Goal: Task Accomplishment & Management: Manage account settings

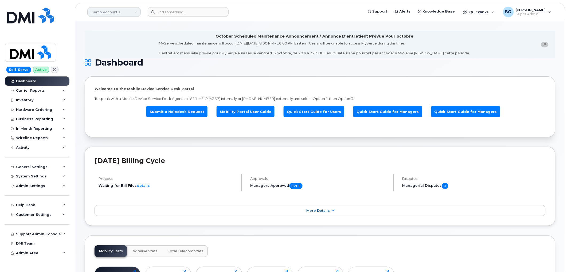
click at [97, 11] on link "Demo Account 1" at bounding box center [113, 12] width 53 height 10
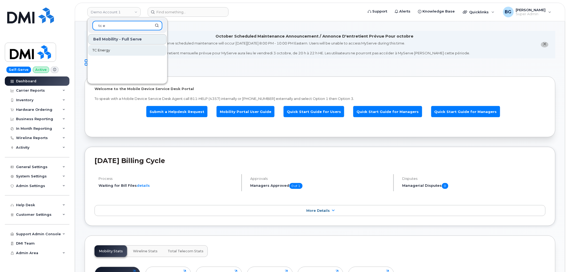
type input "tc e"
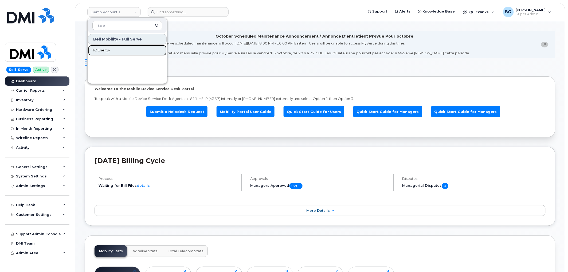
click at [103, 51] on span "TC Energy" at bounding box center [101, 50] width 18 height 5
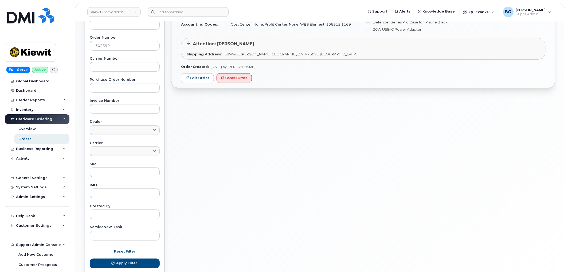
scroll to position [51, 0]
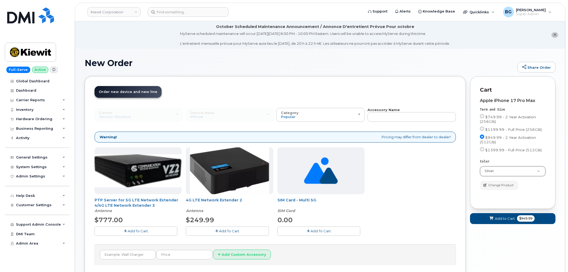
scroll to position [42, 0]
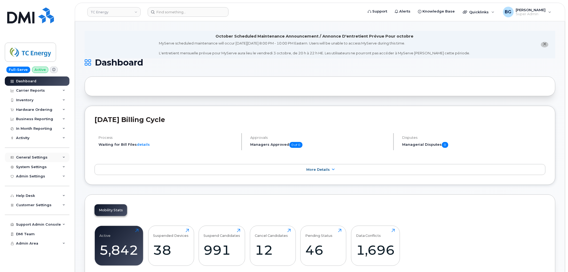
click at [33, 157] on div "General Settings" at bounding box center [31, 158] width 31 height 4
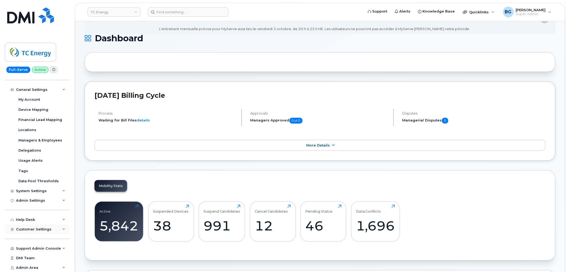
scroll to position [79, 0]
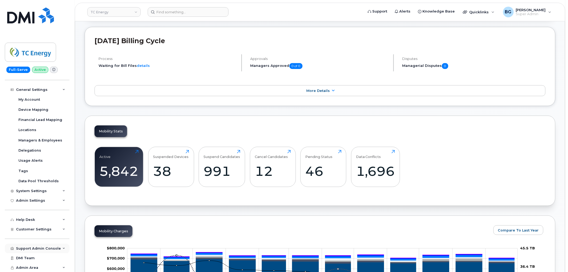
click at [32, 249] on div "Support Admin Console" at bounding box center [38, 249] width 45 height 4
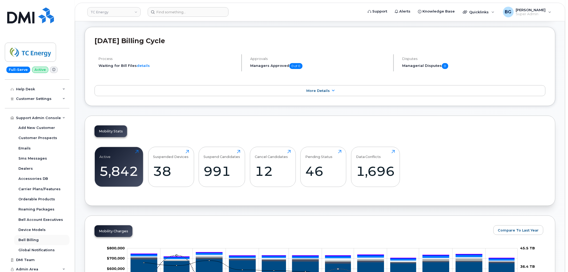
scroll to position [201, 0]
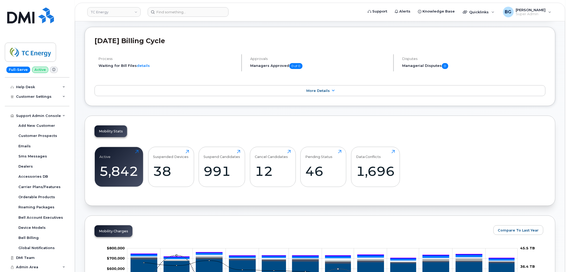
click at [239, 121] on div "Mobility Stats Active 5,842 Click to view more Suspended Devices 38 Click to vi…" at bounding box center [320, 161] width 470 height 90
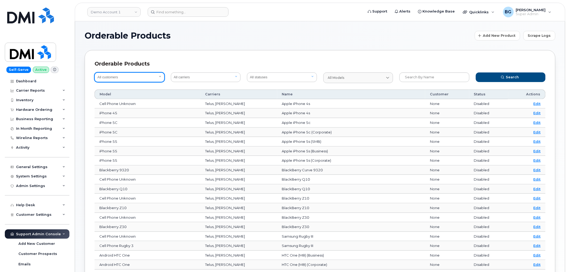
click at [131, 78] on select "All customers Acadia Broadcasting Ltd Aecon Construction Group Inc Alberta Heal…" at bounding box center [129, 78] width 70 height 10
select select "a96a42c8-a90e-489f-b4a8-8a2d988e56d0"
click at [94, 73] on select "All customers Acadia Broadcasting Ltd Aecon Construction Group Inc Alberta Heal…" at bounding box center [129, 78] width 70 height 10
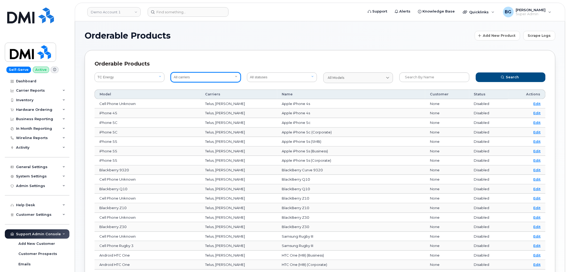
click at [208, 77] on select "All carriers Orange France Telia Verizon Wireless SaskTel Vodafone Italy Rogers…" at bounding box center [206, 78] width 70 height 10
select select "8"
click at [171, 73] on select "All carriers Orange France Telia Verizon Wireless SaskTel Vodafone Italy Rogers…" at bounding box center [206, 78] width 70 height 10
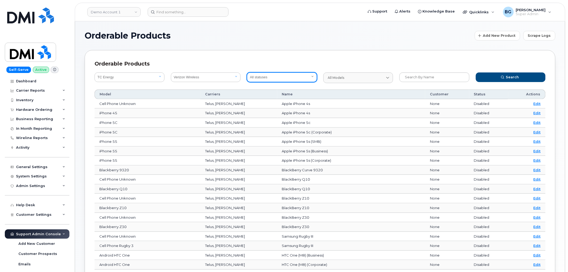
click at [292, 76] on select "All statuses Available Disabled" at bounding box center [282, 78] width 70 height 10
select select "true"
click at [247, 73] on select "All statuses Available Disabled" at bounding box center [282, 78] width 70 height 10
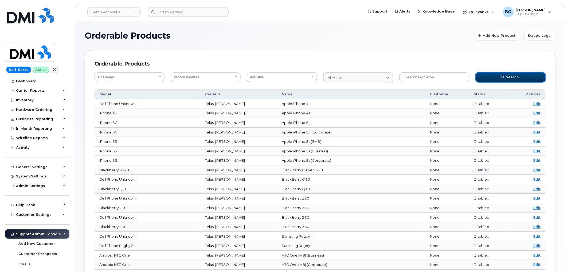
click at [491, 80] on button "Search" at bounding box center [511, 78] width 70 height 10
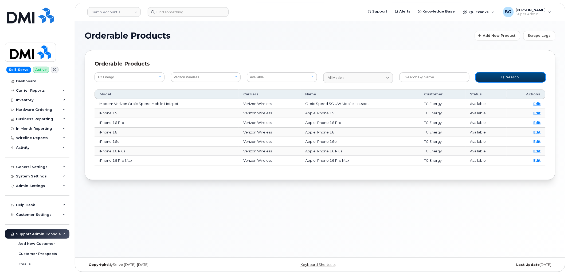
click at [513, 76] on span "Search" at bounding box center [512, 77] width 13 height 5
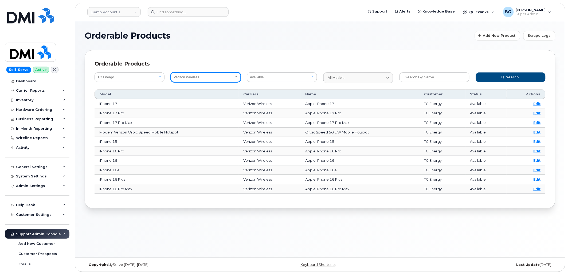
click at [216, 76] on select "All carriers Orange France Telia Verizon Wireless SaskTel Vodafone Italy Rogers…" at bounding box center [206, 78] width 70 height 10
select select "7"
click at [171, 73] on select "All carriers Orange France Telia Verizon Wireless SaskTel Vodafone Italy Rogers…" at bounding box center [206, 78] width 70 height 10
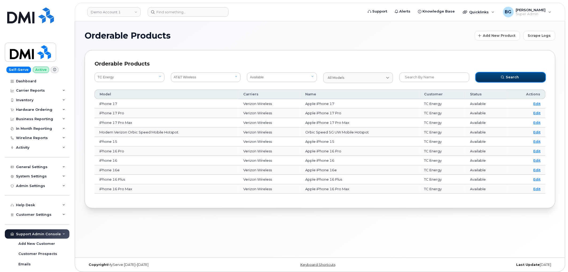
click at [503, 74] on button "Search" at bounding box center [511, 78] width 70 height 10
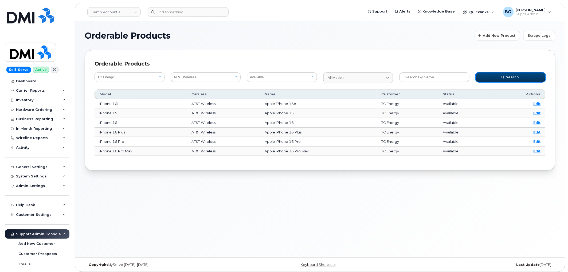
click at [499, 77] on button "Search" at bounding box center [511, 78] width 70 height 10
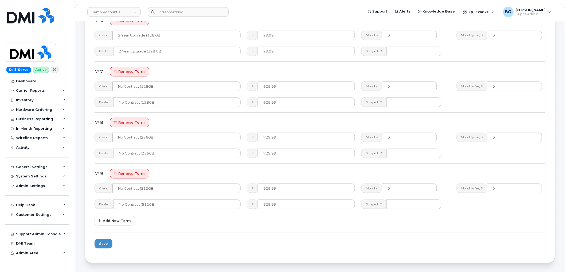
scroll to position [791, 0]
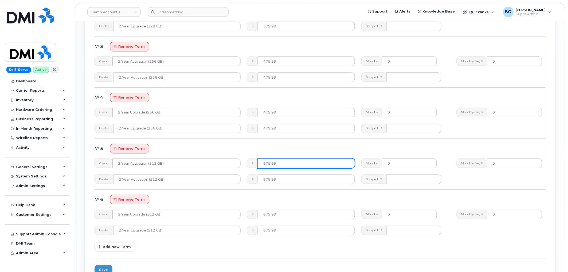
scroll to position [613, 0]
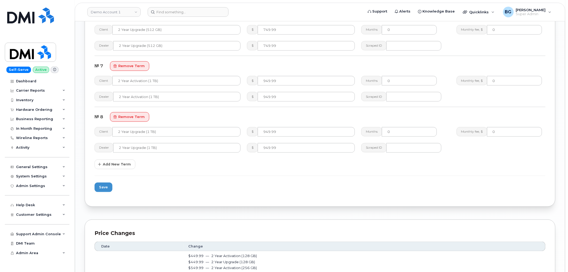
scroll to position [810, 0]
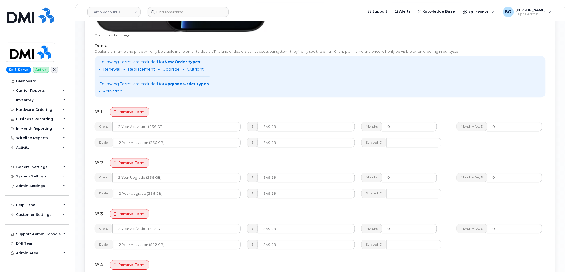
scroll to position [435, 0]
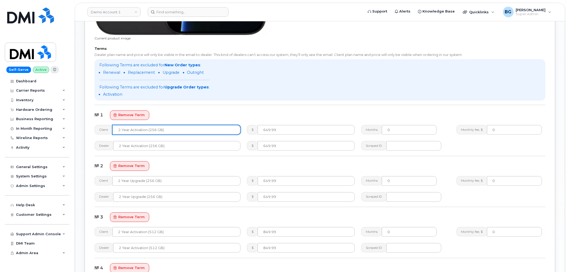
drag, startPoint x: 177, startPoint y: 133, endPoint x: 87, endPoint y: 130, distance: 90.3
click at [87, 130] on div "Options Available? Shareable Refurbished Global? Global products will visible f…" at bounding box center [320, 37] width 470 height 845
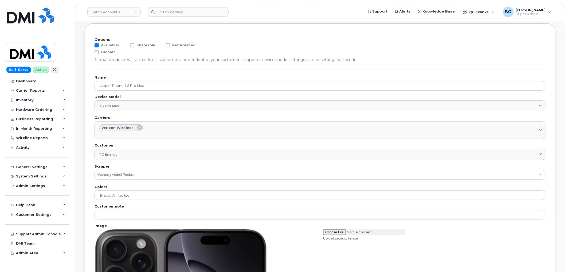
scroll to position [20, 0]
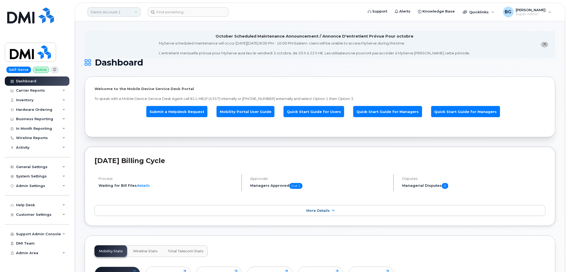
click at [115, 11] on link "Demo Account 1" at bounding box center [113, 12] width 53 height 10
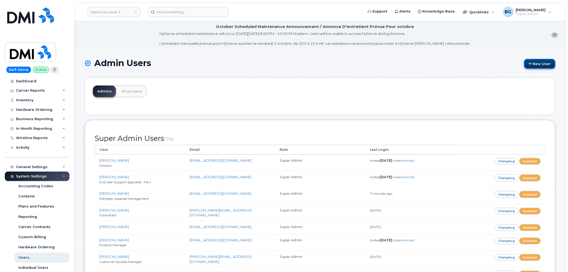
click at [540, 65] on link "New User" at bounding box center [539, 64] width 31 height 10
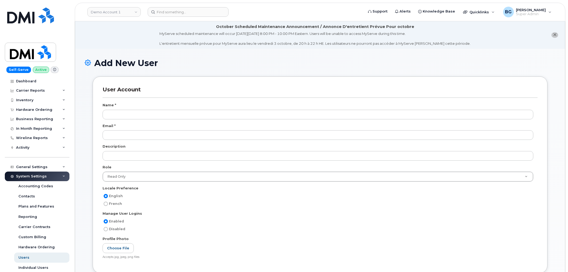
select select
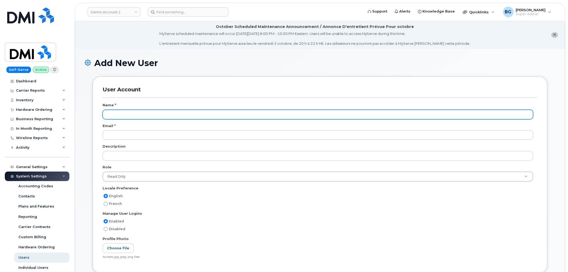
scroll to position [864, 0]
click at [163, 112] on input "text" at bounding box center [317, 115] width 430 height 10
paste input "[PERSON_NAME]"
type input "[PERSON_NAME]"
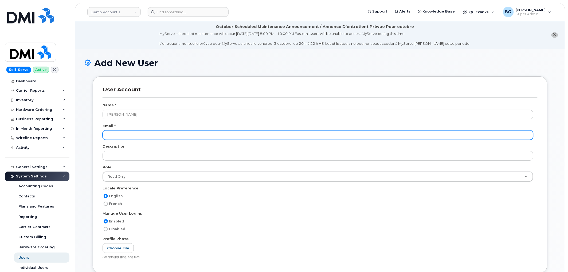
click at [133, 137] on input "email" at bounding box center [317, 136] width 430 height 10
paste input "[EMAIL_ADDRESS][DOMAIN_NAME]"
type input "[EMAIL_ADDRESS][DOMAIN_NAME]"
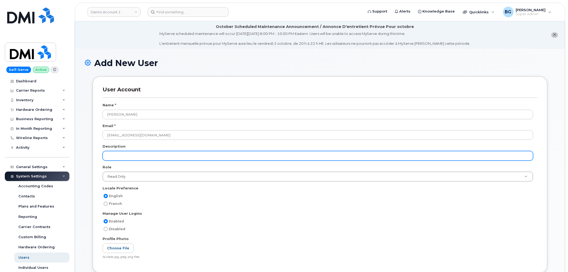
click at [120, 159] on input "text" at bounding box center [317, 156] width 430 height 10
paste input "End User Support Specialist -Tier I"
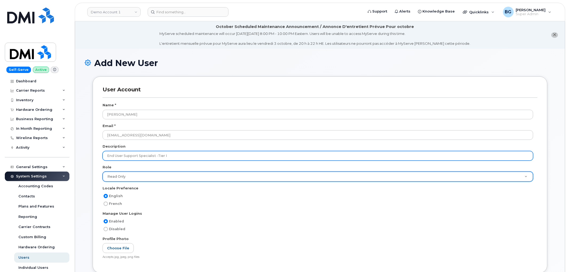
type input "End User Support Specialist -Tier I"
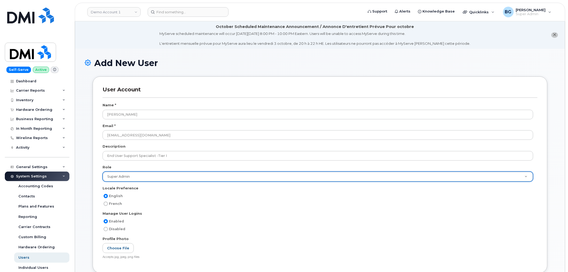
select select "super_admin"
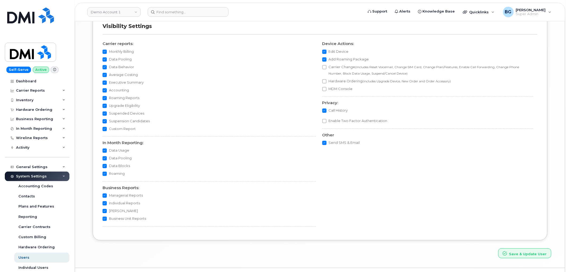
scroll to position [463, 0]
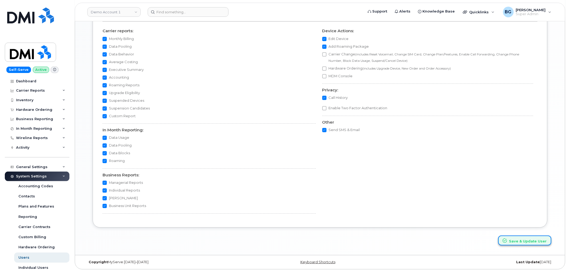
click at [534, 240] on button "Save & Update User" at bounding box center [524, 241] width 53 height 10
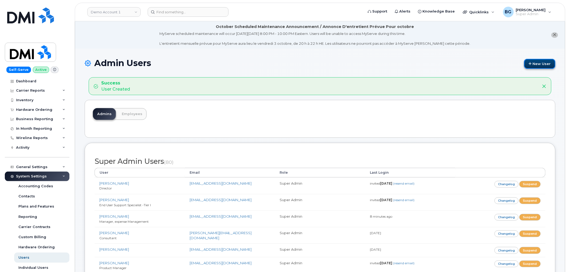
click at [543, 66] on link "New User" at bounding box center [539, 64] width 31 height 10
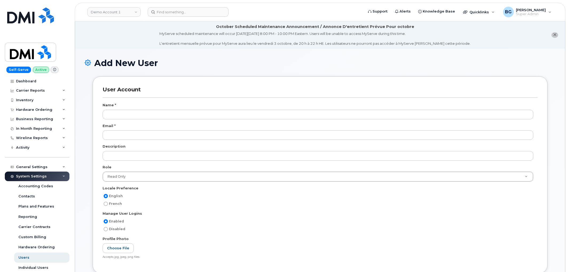
select select
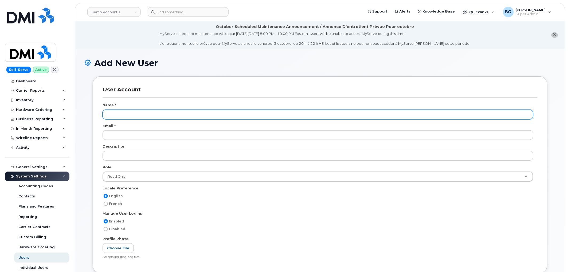
click at [121, 113] on input "text" at bounding box center [317, 115] width 430 height 10
paste input "Wesley Hughes"
type input "Wesley Hughes"
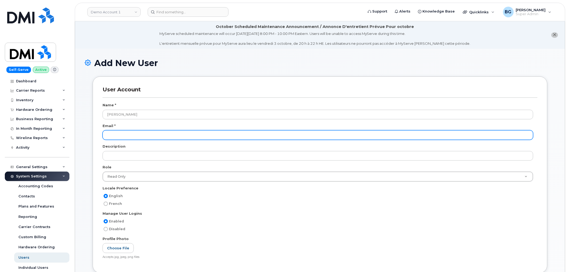
drag, startPoint x: 117, startPoint y: 137, endPoint x: 129, endPoint y: 140, distance: 12.6
click at [117, 137] on input "email" at bounding box center [317, 136] width 430 height 10
paste input "whughes@dminc.com"
type input "whughes@dminc.com"
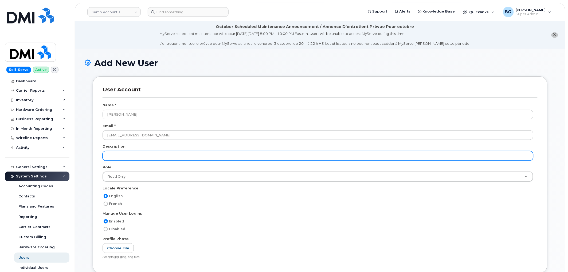
click at [122, 156] on input "text" at bounding box center [317, 156] width 430 height 10
paste input "End User Support Specialist -Tier I"
type input "End User Support Specialist -Tier I"
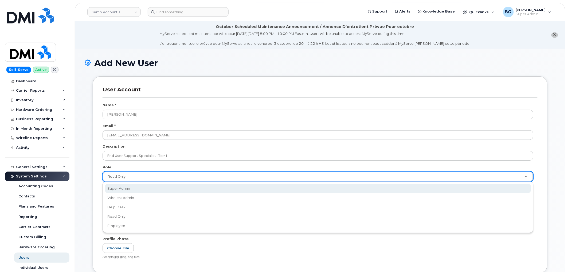
select select "super_admin"
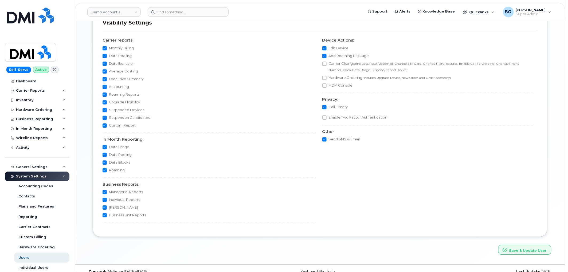
scroll to position [463, 0]
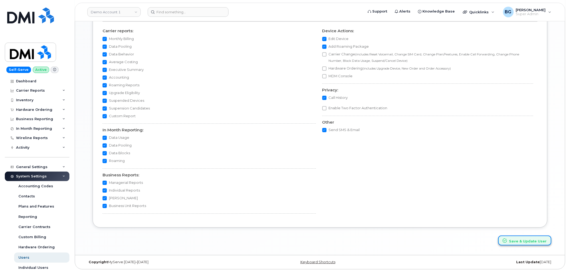
click at [527, 240] on button "Save & Update User" at bounding box center [524, 241] width 53 height 10
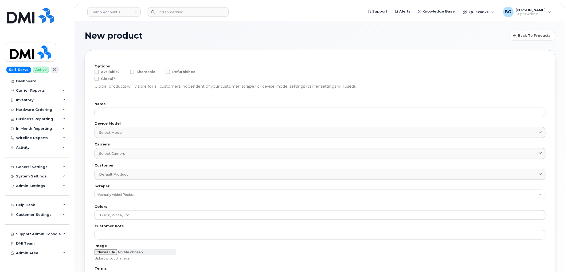
click at [97, 72] on span at bounding box center [96, 72] width 4 height 4
click at [91, 72] on input "Available?" at bounding box center [89, 71] width 3 height 3
checkbox input "true"
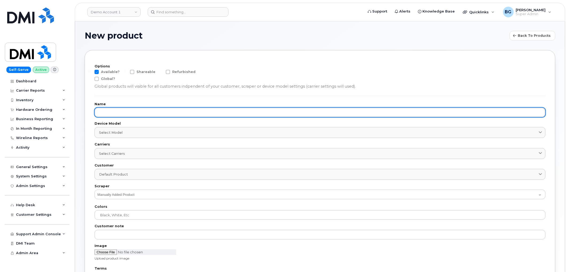
click at [125, 112] on input "text" at bounding box center [319, 113] width 451 height 10
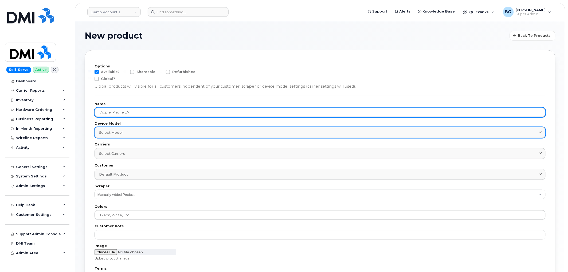
type input "Apple iPhone 17"
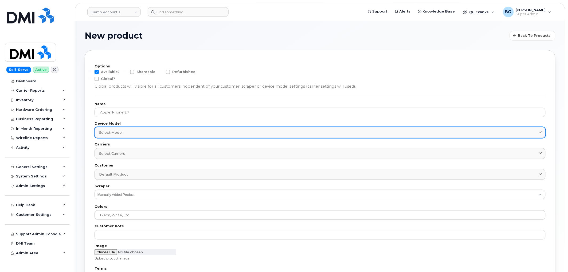
click at [129, 130] on div "Select model" at bounding box center [320, 132] width 442 height 5
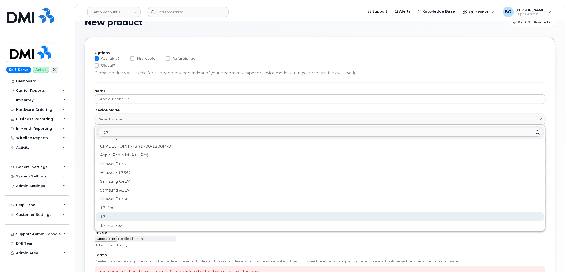
scroll to position [20, 0]
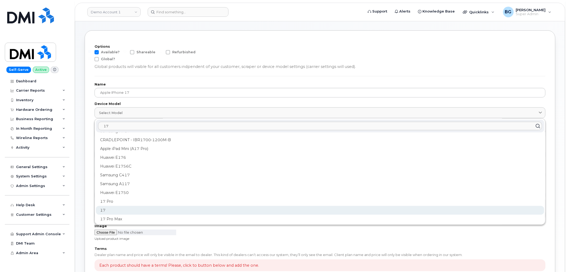
type input "17"
click at [103, 209] on div "17" at bounding box center [320, 210] width 448 height 9
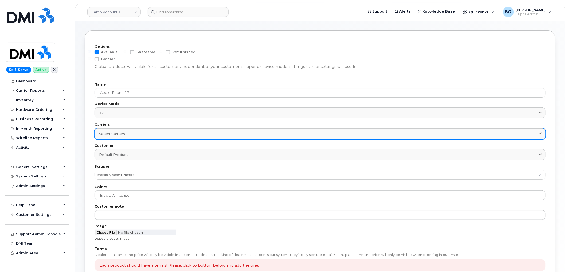
click at [134, 132] on div "Select carriers" at bounding box center [320, 134] width 442 height 5
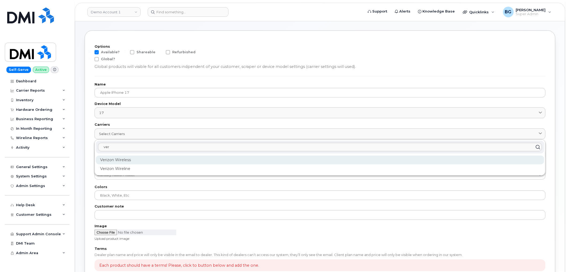
type input "ver"
click at [113, 158] on div "Verizon Wireless" at bounding box center [320, 160] width 448 height 9
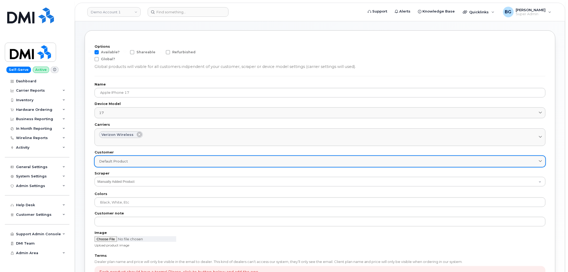
click at [140, 162] on div "Default product" at bounding box center [320, 161] width 442 height 5
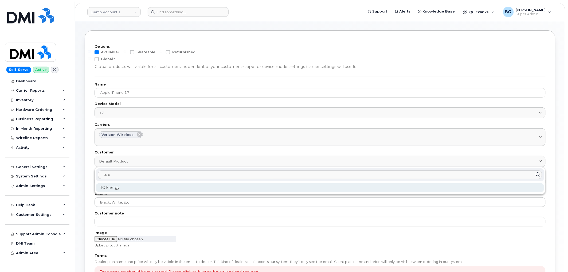
type input "tc e"
click at [121, 188] on div "TC Energy" at bounding box center [320, 188] width 448 height 9
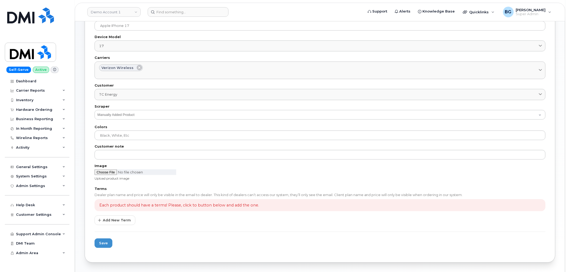
scroll to position [99, 0]
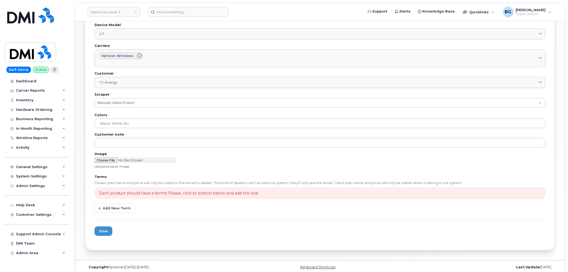
click at [106, 157] on div "Upload product image" at bounding box center [319, 164] width 457 height 18
click at [109, 162] on input "file" at bounding box center [135, 161] width 82 height 6
type input "C:\fakepath\iphone 17.jpg"
click at [117, 209] on span "Add New Term" at bounding box center [117, 208] width 28 height 5
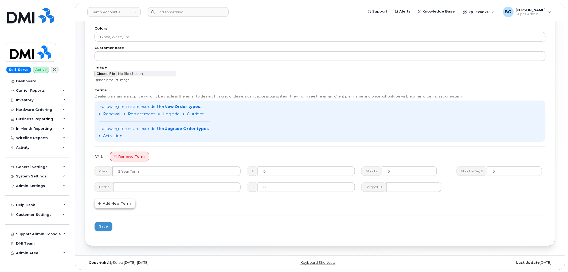
click at [113, 206] on span "Add New Term" at bounding box center [117, 203] width 28 height 5
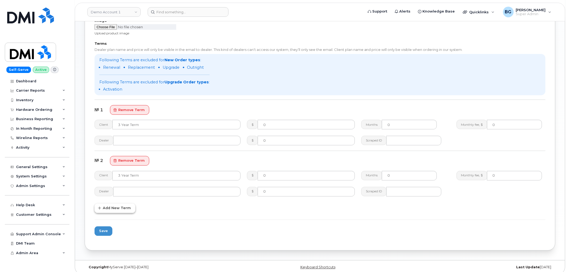
scroll to position [237, 0]
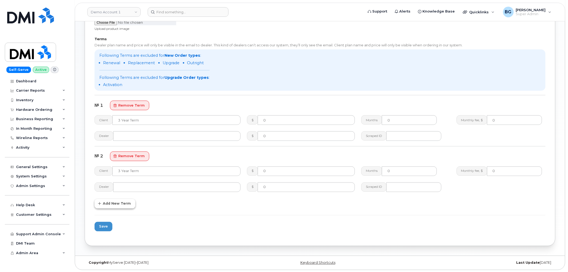
click at [115, 207] on button "Add New Term" at bounding box center [114, 204] width 41 height 10
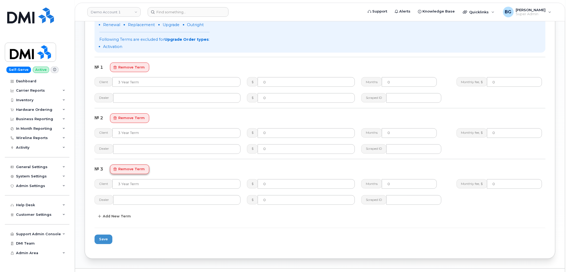
scroll to position [288, 0]
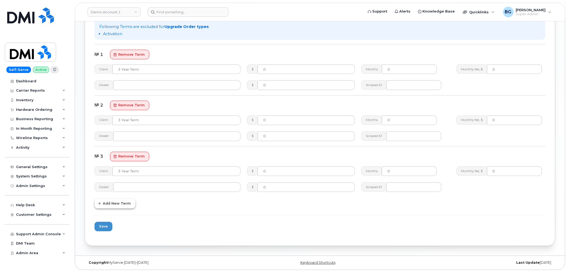
drag, startPoint x: 110, startPoint y: 203, endPoint x: 135, endPoint y: 195, distance: 25.7
click at [110, 203] on span "Add New Term" at bounding box center [117, 203] width 28 height 5
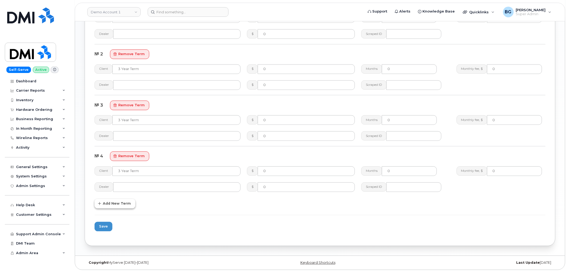
click at [115, 202] on span "Add New Term" at bounding box center [117, 203] width 28 height 5
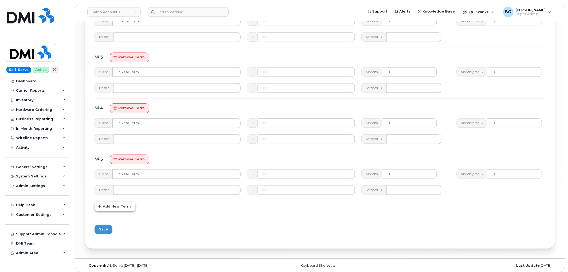
scroll to position [390, 0]
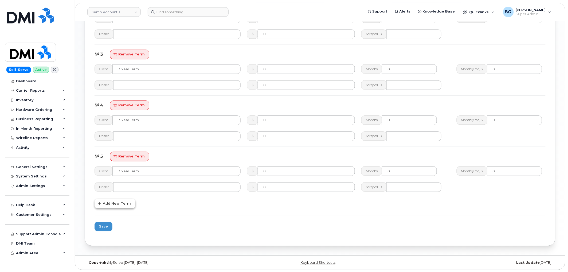
click at [116, 202] on span "Add New Term" at bounding box center [117, 203] width 28 height 5
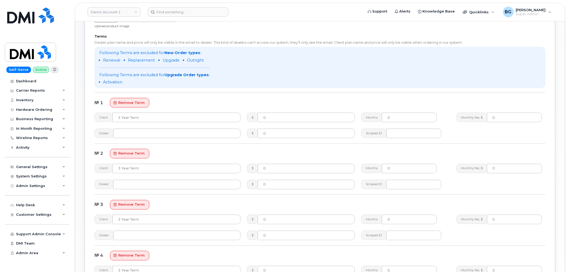
scroll to position [232, 0]
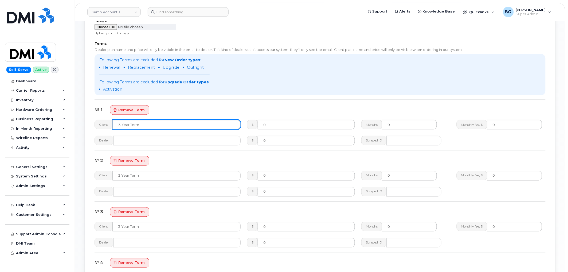
click at [143, 124] on input "text" at bounding box center [176, 125] width 128 height 10
paste input "2 Year Activation (256 GB)"
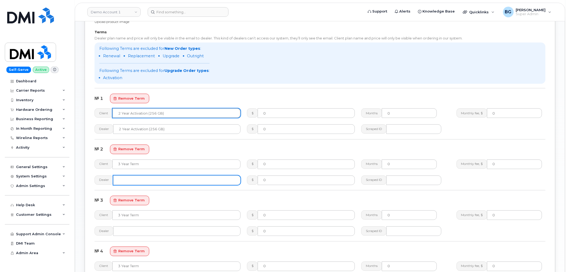
scroll to position [311, 0]
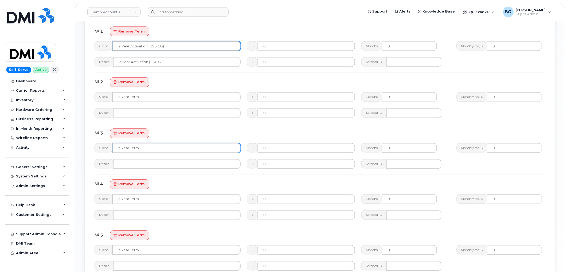
type input "2 Year Activation (256 GB)"
click at [148, 149] on input "text" at bounding box center [176, 149] width 128 height 10
paste input "2 Year Activation (256 GB)"
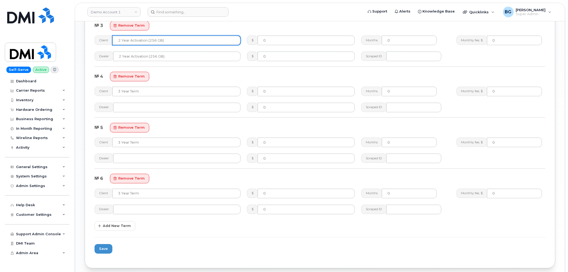
scroll to position [430, 0]
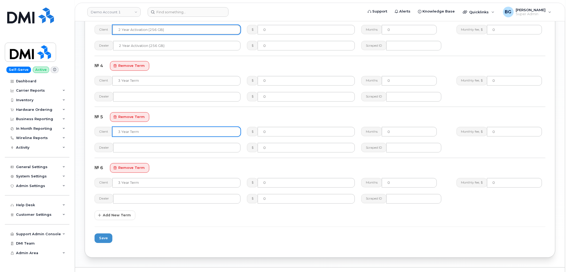
type input "2 Year Activation (256 GB)"
click at [150, 130] on input "text" at bounding box center [176, 132] width 128 height 10
paste input "2 Year Activation (256 GB)"
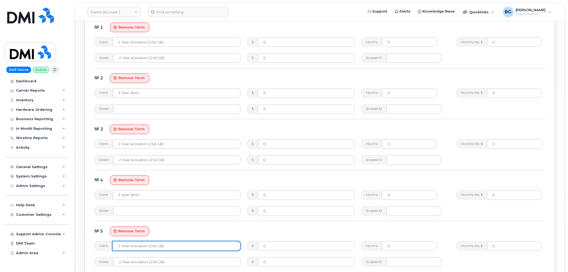
scroll to position [291, 0]
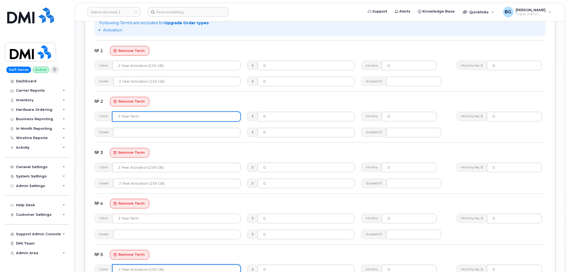
type input "2 Year Activation (256 GB)"
click at [129, 117] on input "text" at bounding box center [176, 117] width 128 height 10
paste input "2 Year Activation (256 GB)"
click at [137, 116] on input "2 Year Activation (256 GB)" at bounding box center [176, 117] width 128 height 10
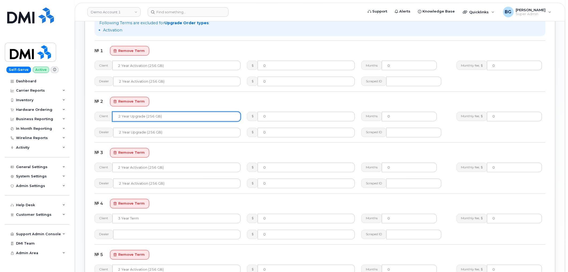
click at [186, 116] on input "2 Year Upgrade (256 GB)" at bounding box center [176, 117] width 128 height 10
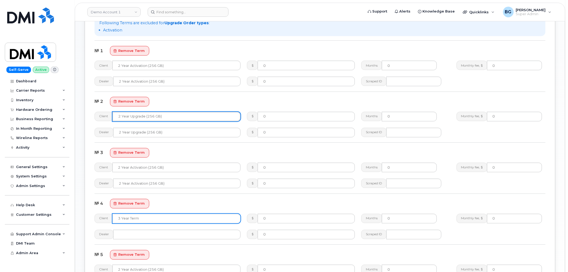
type input "2 Year Upgrade (256 GB)"
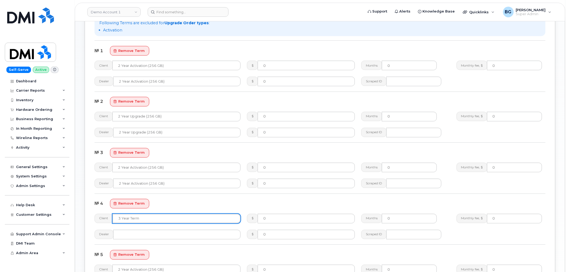
click at [151, 219] on input "text" at bounding box center [176, 219] width 128 height 10
paste input "2 Year Upgrade (256 GB)"
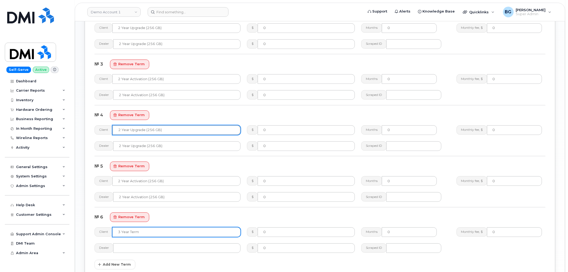
scroll to position [390, 0]
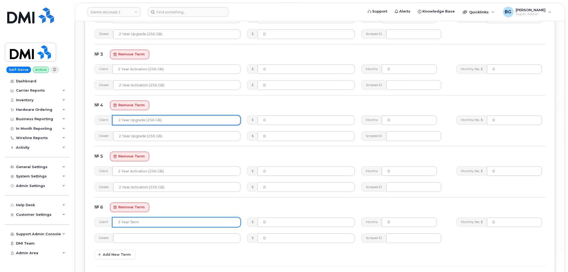
type input "2 Year Upgrade (256 GB)"
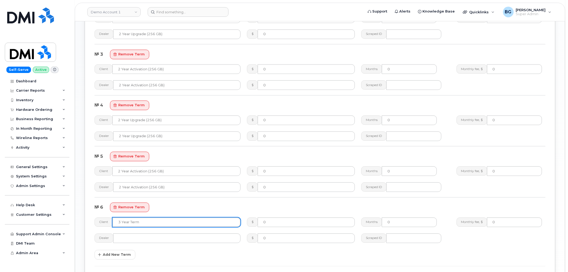
click at [146, 220] on input "text" at bounding box center [176, 223] width 128 height 10
paste input "2 Year Upgrade (256 GB)"
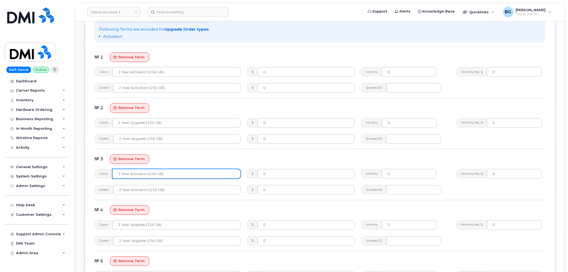
scroll to position [291, 0]
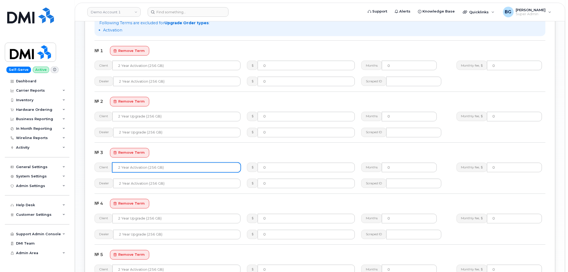
type input "2 Year Upgrade (256 GB)"
click at [151, 166] on input "2 Year Activation (256 GB)" at bounding box center [176, 168] width 128 height 10
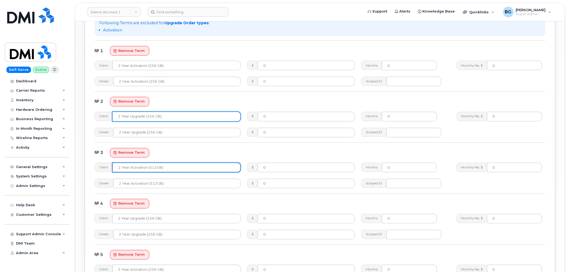
type input "2 Year Activation (512GB)"
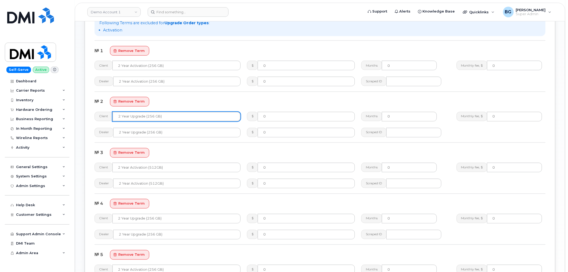
click at [155, 115] on input "2 Year Upgrade (256 GB)" at bounding box center [176, 117] width 128 height 10
type input "2 Year Upgrade (256GB)"
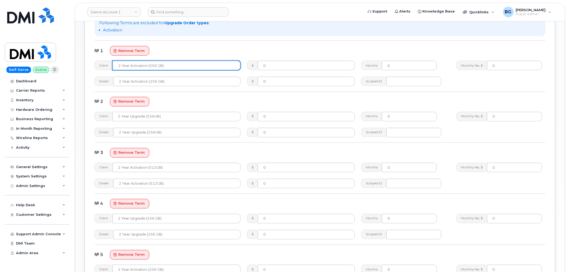
click at [158, 65] on input "2 Year Activation (256 GB)" at bounding box center [176, 66] width 128 height 10
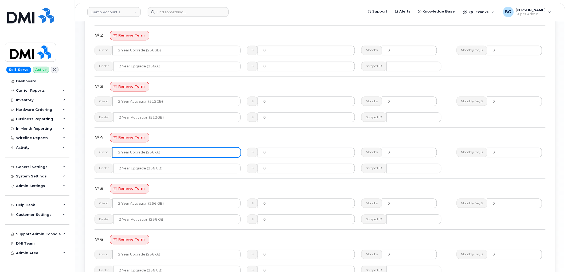
scroll to position [370, 0]
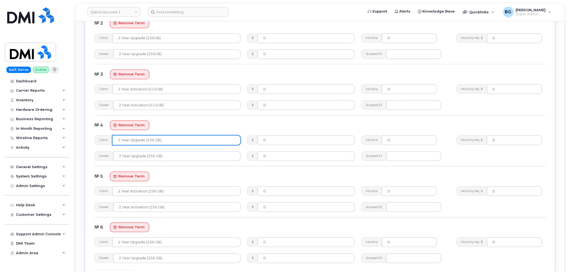
type input "2 Year Activation (256GB)"
click at [150, 139] on input "2 Year Upgrade (256 GB)" at bounding box center [176, 141] width 128 height 10
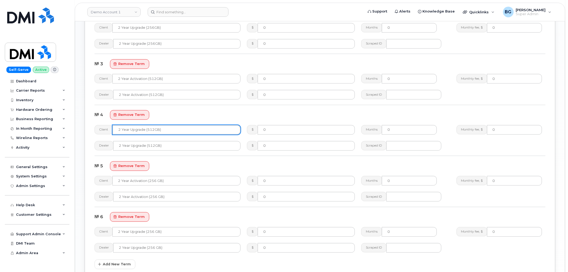
scroll to position [390, 0]
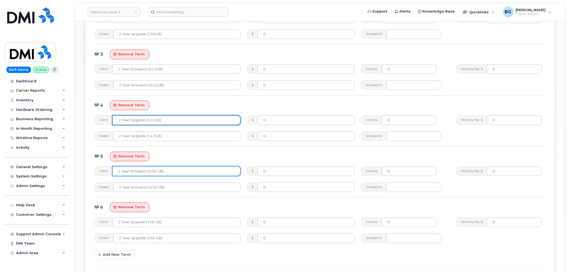
type input "2 Year Upgrade (512GB)"
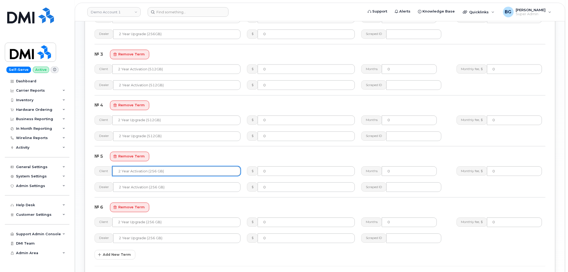
click at [154, 172] on input "2 Year Activation (256 GB)" at bounding box center [176, 172] width 128 height 10
click at [152, 172] on input "2 Year Activation (1TB)" at bounding box center [176, 172] width 128 height 10
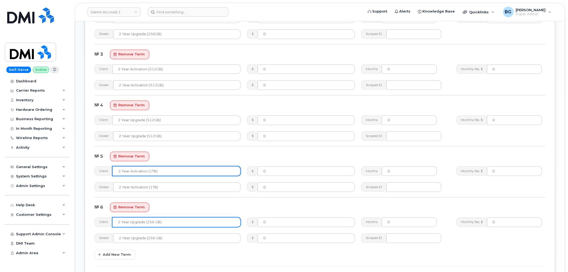
type input "2 Year Activation (1TB)"
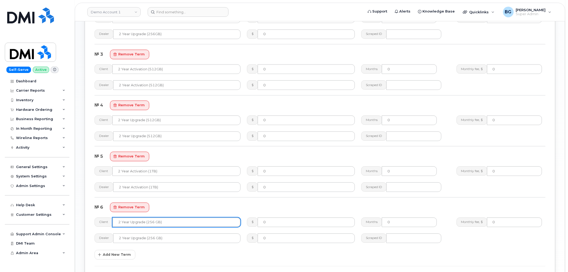
click at [151, 223] on input "2 Year Upgrade (256 GB)" at bounding box center [176, 223] width 128 height 10
drag, startPoint x: 151, startPoint y: 223, endPoint x: 155, endPoint y: 221, distance: 5.2
click at [155, 221] on input "2 Year Upgrade (256 GB)" at bounding box center [176, 223] width 128 height 10
paste input "1T"
type input "2 Year Upgrade (1TB)"
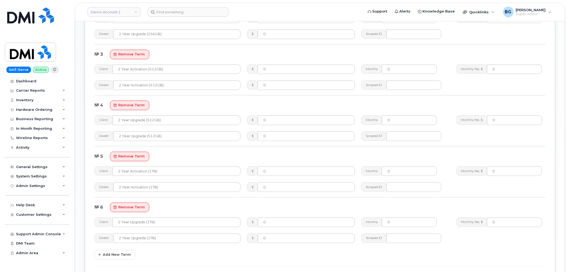
click at [212, 205] on div "№ 6 remove term" at bounding box center [319, 208] width 451 height 10
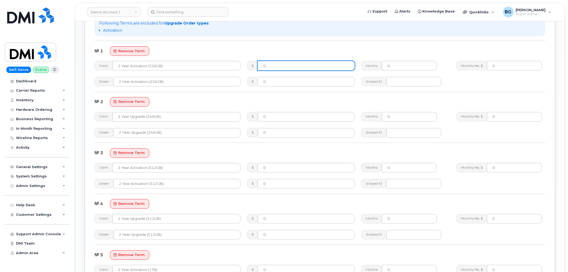
scroll to position [271, 0]
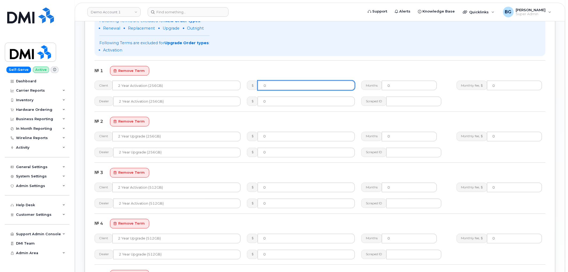
click at [281, 84] on input "0" at bounding box center [306, 86] width 97 height 10
paste input "649.99"
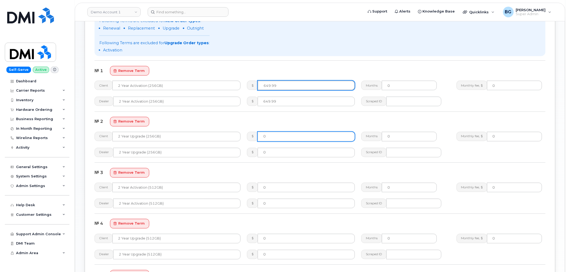
type input "649.99"
drag, startPoint x: 274, startPoint y: 138, endPoint x: 287, endPoint y: 140, distance: 13.3
click at [274, 138] on input "0" at bounding box center [306, 137] width 97 height 10
paste input "649.99"
type input "649.99"
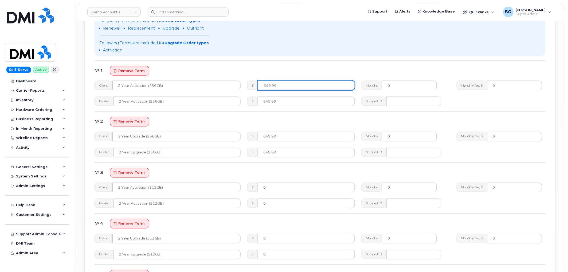
click at [282, 86] on input "649.99" at bounding box center [306, 86] width 97 height 10
paste input "37"
type input "379.99"
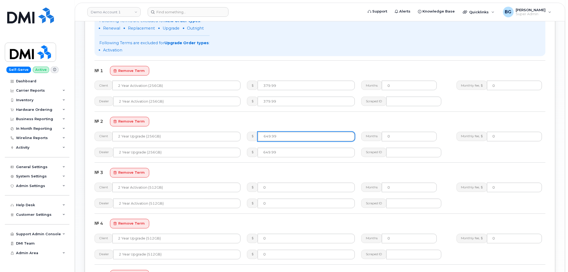
click at [282, 137] on input "649.99" at bounding box center [306, 137] width 97 height 10
paste input "37"
type input "379.99"
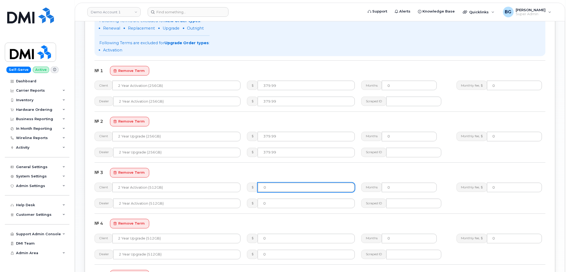
click at [281, 188] on input "0" at bounding box center [306, 188] width 97 height 10
paste input "579.99"
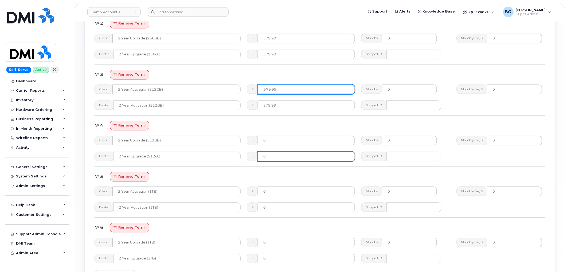
scroll to position [370, 0]
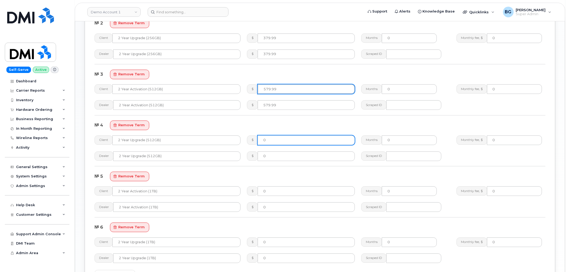
type input "579.99"
click at [277, 140] on input "0" at bounding box center [306, 141] width 97 height 10
paste input "579.99"
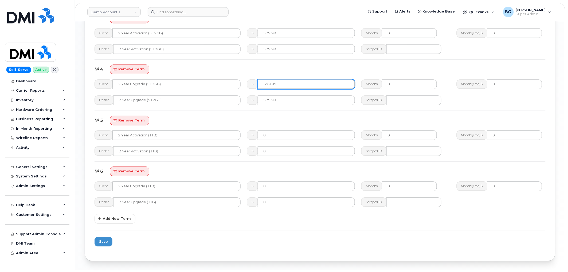
scroll to position [430, 0]
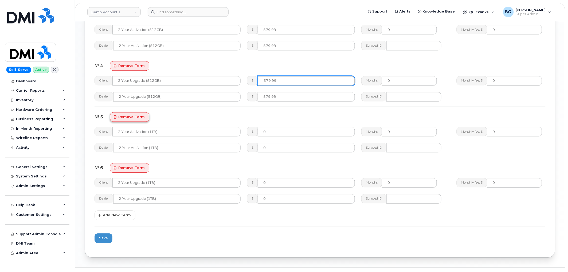
type input "579.99"
click at [130, 117] on span "remove term" at bounding box center [131, 116] width 26 height 5
type input "2 Year Upgrade (1TB)"
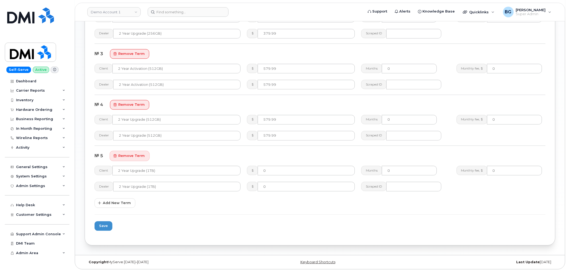
scroll to position [390, 0]
click at [130, 157] on span "remove term" at bounding box center [131, 156] width 26 height 5
click at [107, 227] on span "Save" at bounding box center [103, 226] width 9 height 5
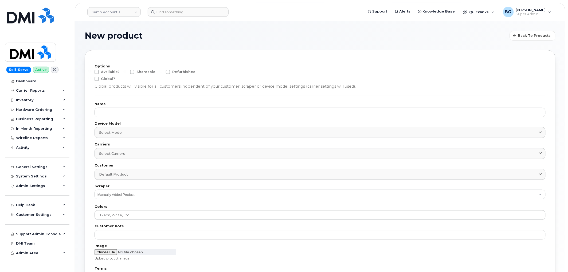
drag, startPoint x: 99, startPoint y: 72, endPoint x: 100, endPoint y: 77, distance: 4.5
click at [99, 72] on label "Available?" at bounding box center [106, 72] width 25 height 4
click at [91, 72] on input "Available?" at bounding box center [89, 71] width 3 height 3
checkbox input "true"
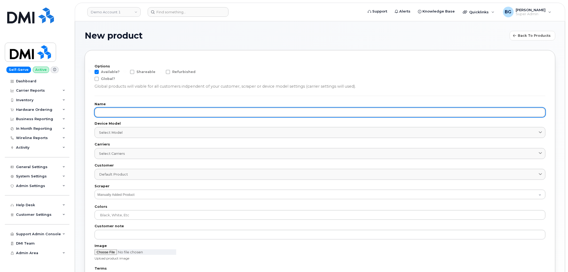
click at [123, 110] on input "text" at bounding box center [319, 113] width 451 height 10
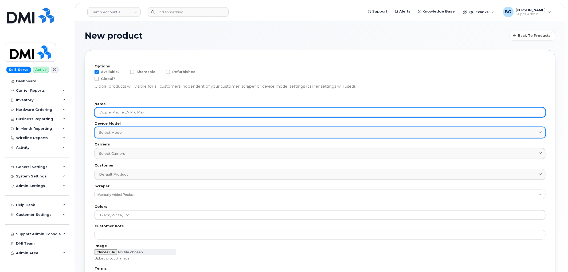
type input "Apple iPhone 17 Pro Max"
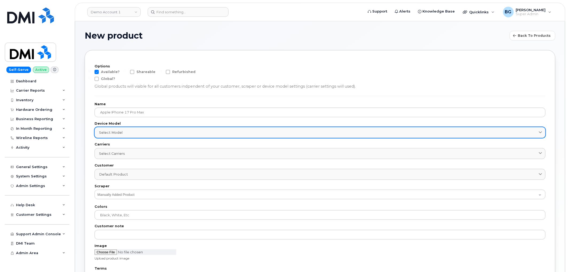
click at [127, 130] on div "Select model" at bounding box center [320, 132] width 442 height 5
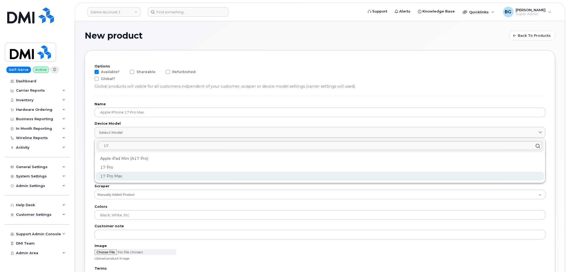
type input "17"
click at [108, 177] on div "17 Pro Max" at bounding box center [320, 176] width 448 height 9
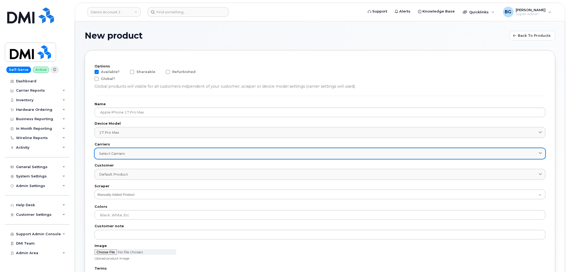
click at [120, 153] on span "Select carriers" at bounding box center [112, 153] width 26 height 5
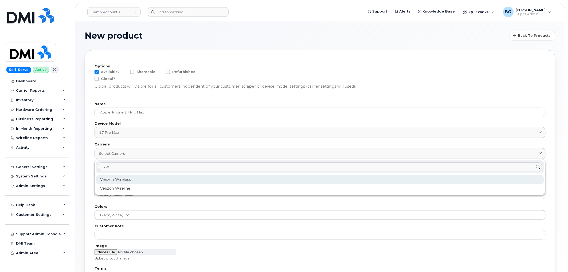
type input "ver"
click at [110, 177] on div "Verizon Wireless" at bounding box center [320, 180] width 448 height 9
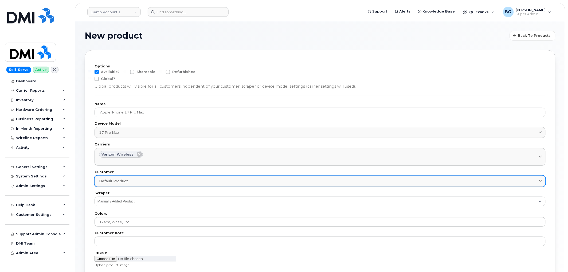
click at [110, 182] on span "Default product" at bounding box center [113, 181] width 29 height 5
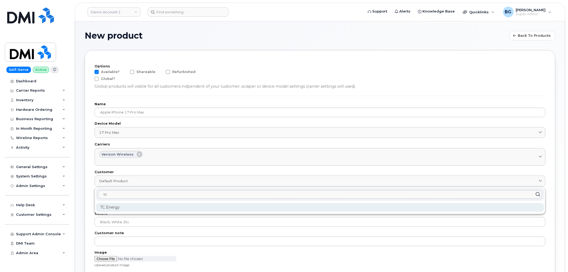
type input "tc"
click at [105, 206] on div "TC Energy" at bounding box center [320, 207] width 448 height 9
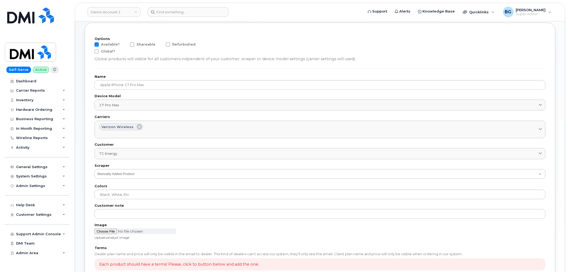
scroll to position [103, 0]
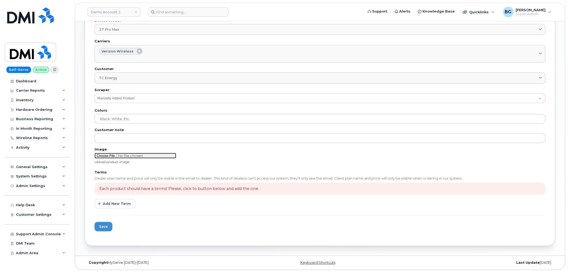
click at [109, 155] on input "file" at bounding box center [135, 156] width 82 height 6
type input "C:\fakepath\iphone 17 pro max.png"
click at [111, 205] on span "Add New Term" at bounding box center [117, 203] width 28 height 5
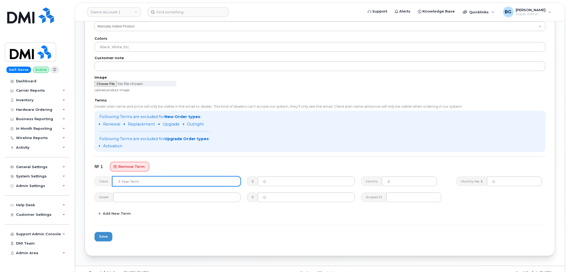
scroll to position [185, 0]
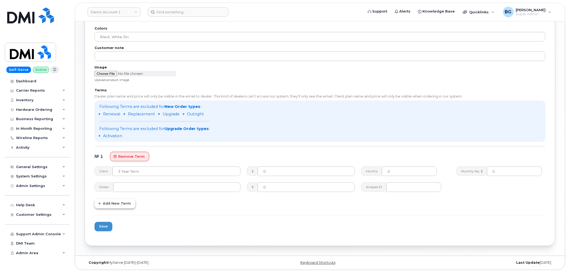
drag, startPoint x: 103, startPoint y: 204, endPoint x: 129, endPoint y: 200, distance: 26.8
click at [103, 204] on span "Add New Term" at bounding box center [117, 203] width 28 height 5
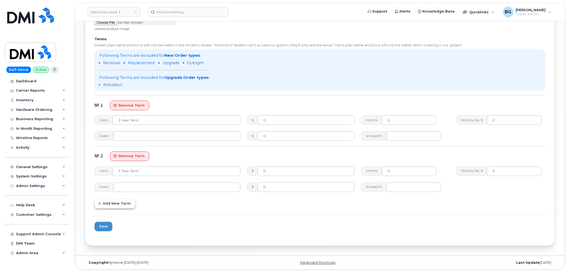
click at [118, 202] on span "Add New Term" at bounding box center [117, 203] width 28 height 5
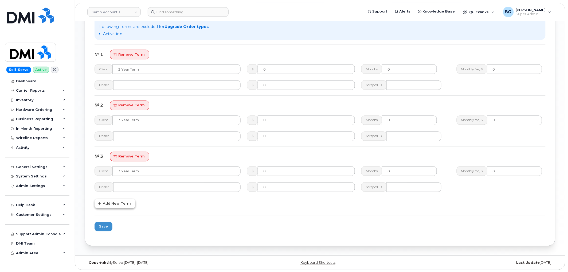
click at [120, 202] on span "Add New Term" at bounding box center [117, 203] width 28 height 5
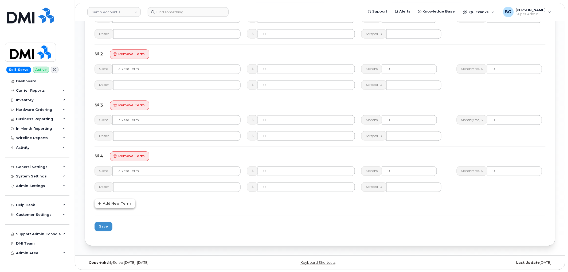
click at [116, 204] on span "Add New Term" at bounding box center [117, 203] width 28 height 5
click at [119, 202] on span "Add New Term" at bounding box center [117, 203] width 28 height 5
click at [121, 206] on button "Add New Term" at bounding box center [114, 204] width 41 height 10
click at [117, 205] on span "Add New Term" at bounding box center [117, 203] width 28 height 5
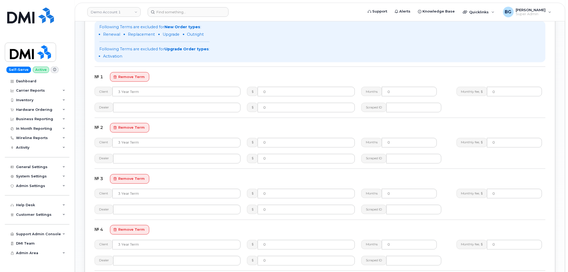
scroll to position [275, 0]
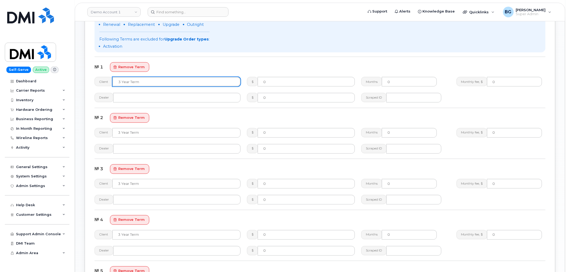
click at [148, 80] on input "text" at bounding box center [176, 82] width 128 height 10
paste input "2 Year Activation (256 GB)"
click at [153, 80] on input "2 Year Activation (256 GB)" at bounding box center [176, 82] width 128 height 10
click at [157, 78] on input "2 Year Activation (256 GB)" at bounding box center [176, 82] width 128 height 10
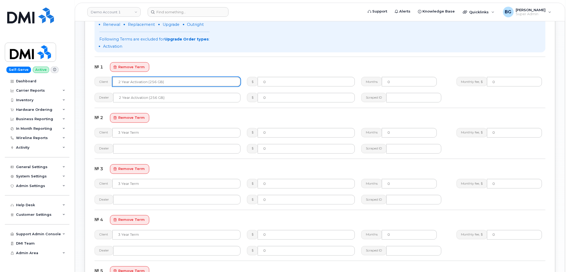
drag, startPoint x: 173, startPoint y: 82, endPoint x: 90, endPoint y: 80, distance: 83.8
click at [90, 80] on div "Options Available? Shareable Refurbished Global? Global products will visible f…" at bounding box center [320, 145] width 470 height 740
type input "2 Year Activation (256 GB)"
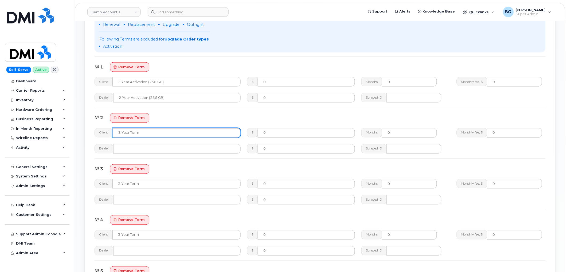
click at [147, 132] on input "text" at bounding box center [176, 133] width 128 height 10
paste input "2 Year Activation (256 GB)"
click at [139, 132] on input "2 Year Activation (256 GB)" at bounding box center [176, 133] width 128 height 10
type input "2 Year Upgrade (256 GB)"
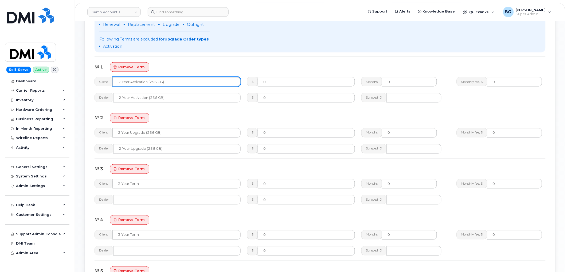
drag, startPoint x: 178, startPoint y: 78, endPoint x: 86, endPoint y: 77, distance: 91.5
click at [87, 77] on div "Options Available? Shareable Refurbished Global? Global products will visible f…" at bounding box center [320, 145] width 470 height 740
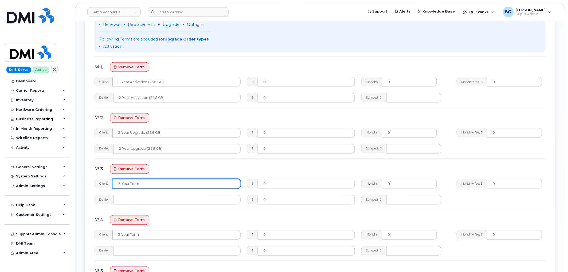
click at [147, 184] on input "text" at bounding box center [176, 184] width 128 height 10
paste input "2 Year Activation (256 GB)"
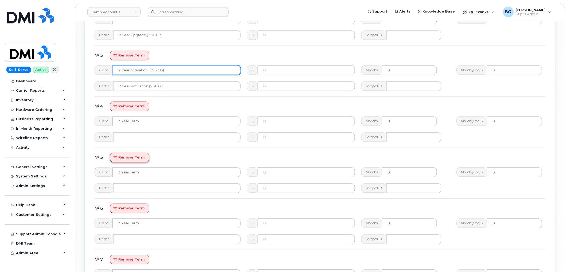
scroll to position [394, 0]
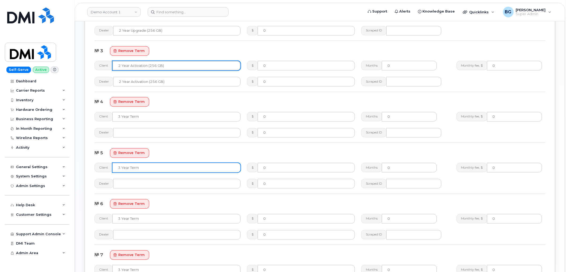
type input "2 Year Activation (256 GB)"
click at [142, 169] on input "text" at bounding box center [176, 168] width 128 height 10
paste input "2 Year Activation (256 GB)"
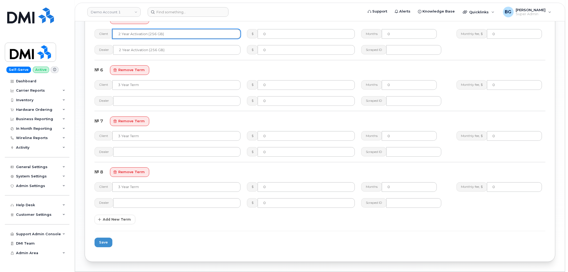
scroll to position [532, 0]
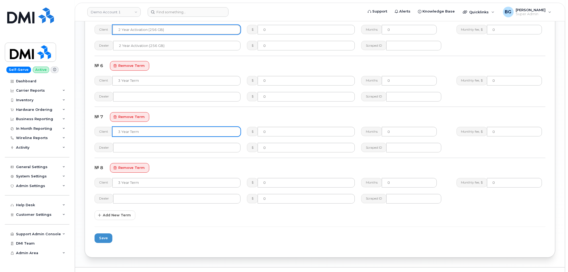
type input "2 Year Activation (256 GB)"
click at [136, 132] on input "text" at bounding box center [176, 132] width 128 height 10
paste input "2 Year Activation (256 GB)"
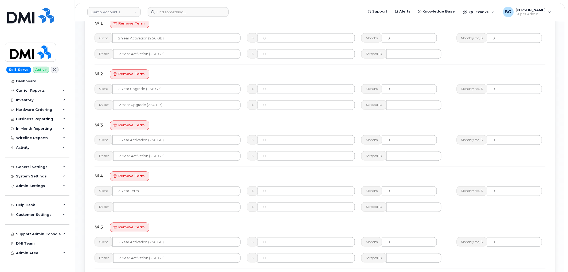
scroll to position [314, 0]
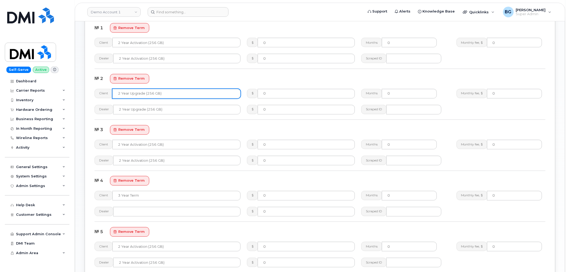
type input "2 Year Activation (256 GB)"
click at [171, 94] on input "2 Year Upgrade (256 GB)" at bounding box center [176, 94] width 128 height 10
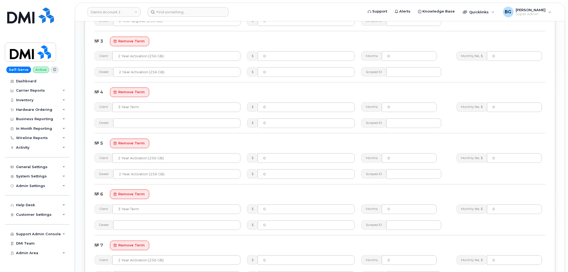
scroll to position [413, 0]
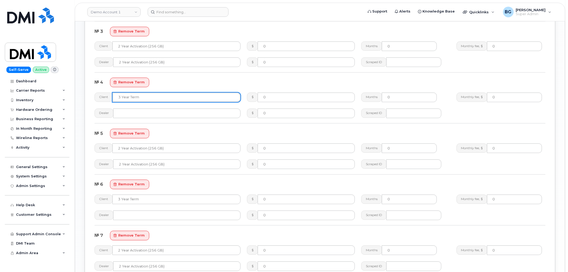
click at [152, 96] on input "text" at bounding box center [176, 98] width 128 height 10
paste input "2 Year Upgrade (256 GB)"
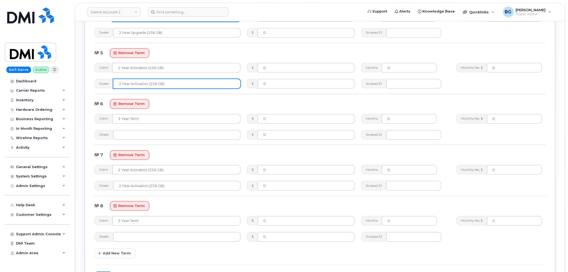
scroll to position [512, 0]
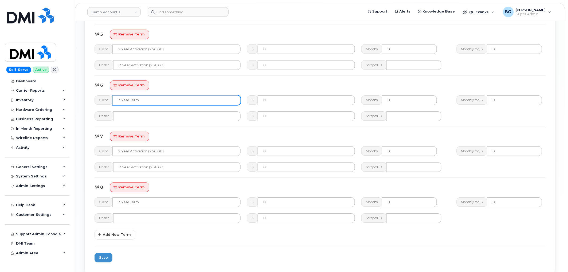
type input "2 Year Upgrade (256 GB)"
click at [139, 103] on input "text" at bounding box center [176, 101] width 128 height 10
paste input "2 Year Upgrade (256 GB)"
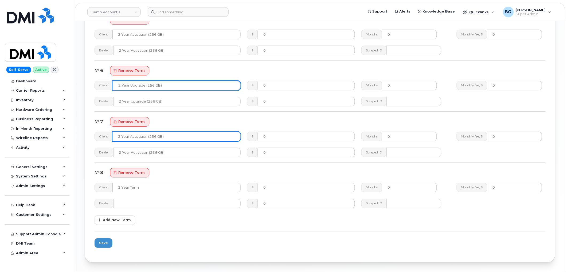
scroll to position [543, 0]
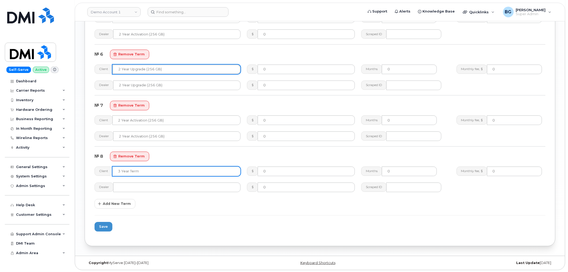
type input "2 Year Upgrade (256 GB)"
click at [144, 169] on input "text" at bounding box center [176, 172] width 128 height 10
paste input "2 Year Upgrade (256 GB)"
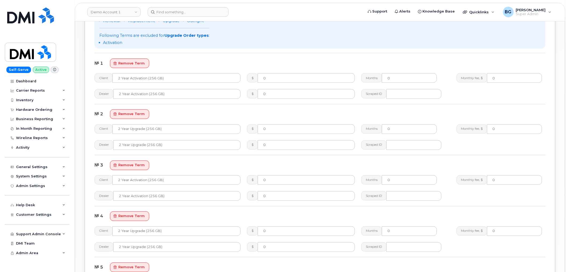
scroll to position [267, 0]
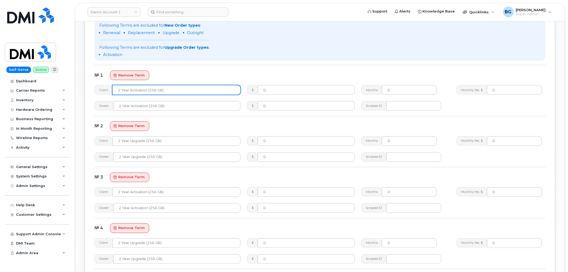
type input "2 Year Upgrade (256 GB)"
click at [159, 90] on input "2 Year Activation (256 GB)" at bounding box center [176, 90] width 128 height 10
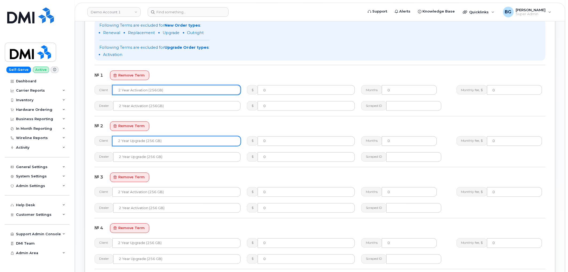
type input "2 Year Activation (256GB)"
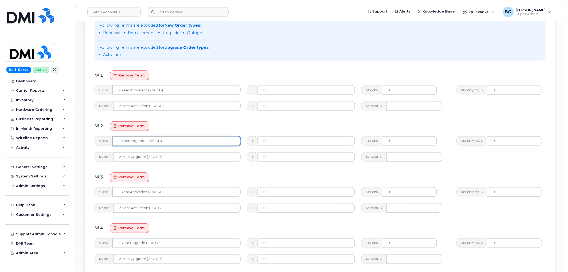
click at [154, 140] on input "2 Year Upgrade (256 GB)" at bounding box center [176, 142] width 128 height 10
type input "2 Year Upgrade (256GB)"
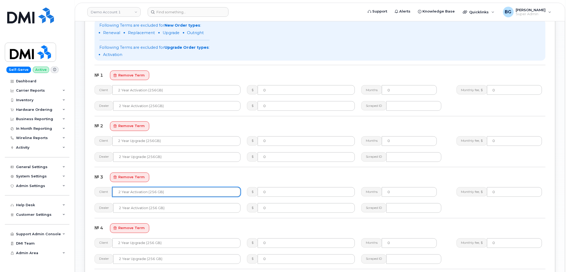
click at [151, 193] on input "2 Year Activation (256 GB)" at bounding box center [176, 193] width 128 height 10
click at [156, 191] on input "2 Year Activation (512GB)" at bounding box center [176, 193] width 128 height 10
type input "2 Year Activation (512GB)"
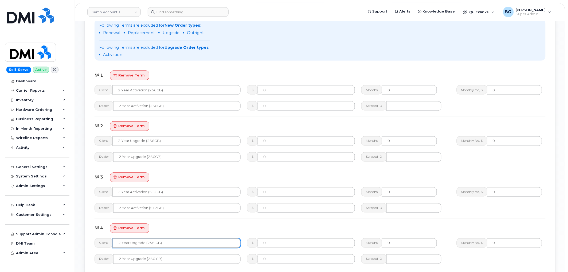
click at [154, 244] on input "2 Year Upgrade (256 GB)" at bounding box center [176, 244] width 128 height 10
paste input "512GB"
click at [155, 244] on input "2 Year Upgrade (256512GB GB)" at bounding box center [176, 244] width 128 height 10
drag, startPoint x: 155, startPoint y: 244, endPoint x: 171, endPoint y: 244, distance: 16.3
click at [171, 244] on input "2 Year Upgrade (256512GB GB)" at bounding box center [176, 244] width 128 height 10
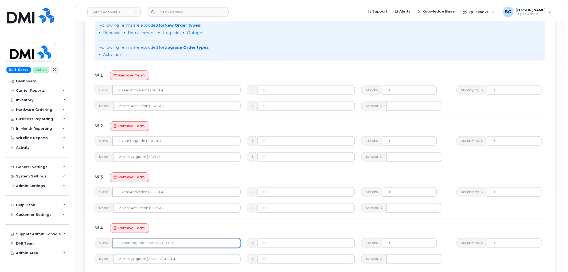
paste input "512"
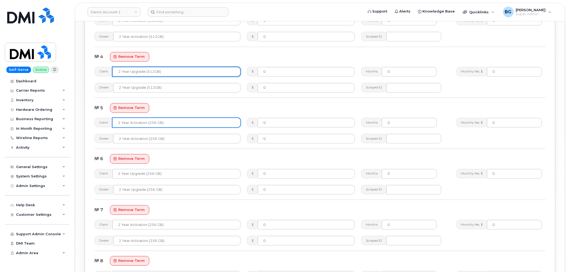
scroll to position [445, 0]
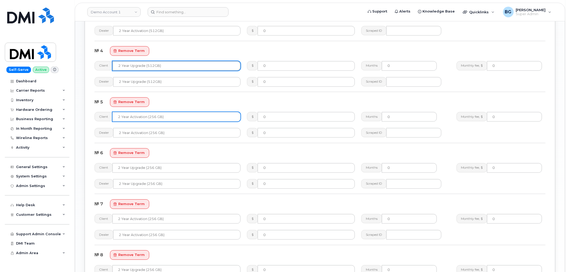
type input "2 Year Upgrade (512GB)"
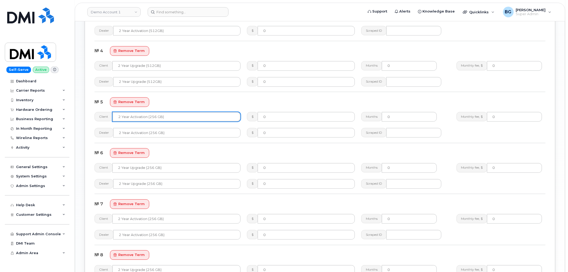
click at [152, 117] on input "2 Year Activation (256 GB)" at bounding box center [176, 117] width 128 height 10
drag, startPoint x: 152, startPoint y: 117, endPoint x: 159, endPoint y: 116, distance: 7.0
click at [159, 116] on input "2 Year Activation (256 GB)" at bounding box center [176, 117] width 128 height 10
click at [154, 117] on input "2 Year Activation (1TB)" at bounding box center [176, 117] width 128 height 10
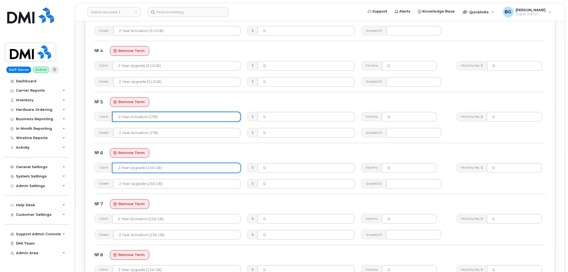
type input "2 Year Activation (1TB)"
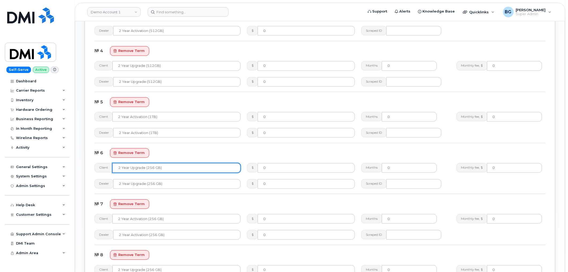
click at [157, 167] on input "2 Year Upgrade (256 GB)" at bounding box center [176, 168] width 128 height 10
drag, startPoint x: 157, startPoint y: 167, endPoint x: 150, endPoint y: 168, distance: 7.8
click at [150, 168] on input "2 Year Upgrade (256 GB)" at bounding box center [176, 168] width 128 height 10
paste input "1T"
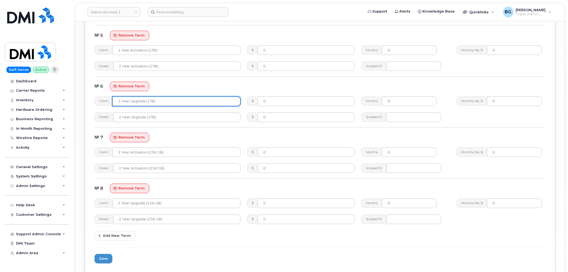
scroll to position [524, 0]
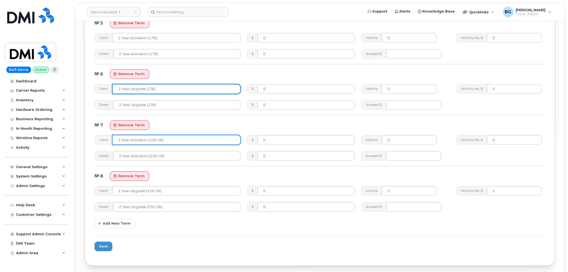
type input "2 Year Upgrade (1TB)"
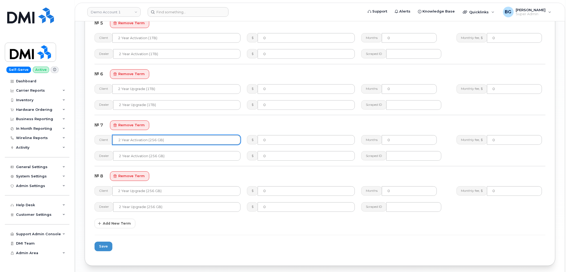
click at [161, 138] on input "2 Year Activation (256 GB)" at bounding box center [176, 140] width 128 height 10
drag, startPoint x: 161, startPoint y: 138, endPoint x: 153, endPoint y: 139, distance: 7.8
click at [153, 139] on input "2 Year Activation (256 GB)" at bounding box center [176, 140] width 128 height 10
paste input "1T"
click at [151, 140] on input "2 Year Activation (1TB)" at bounding box center [176, 140] width 128 height 10
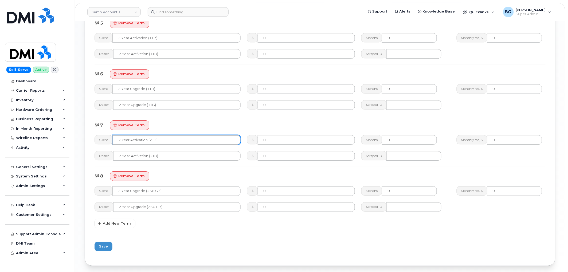
click at [152, 139] on input "2 Year Activation (2TB)" at bounding box center [176, 140] width 128 height 10
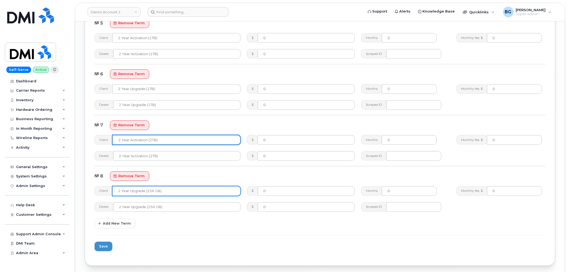
type input "2 Year Activation (2TB)"
click at [148, 191] on input "2 Year Upgrade (256 GB)" at bounding box center [176, 192] width 128 height 10
drag, startPoint x: 148, startPoint y: 191, endPoint x: 156, endPoint y: 191, distance: 7.5
click at [156, 191] on input "2 Year Upgrade (256 GB)" at bounding box center [176, 192] width 128 height 10
paste input "T"
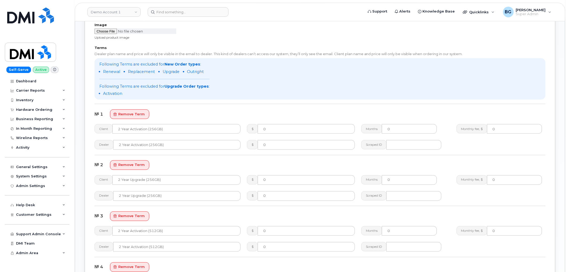
scroll to position [227, 0]
type input "2 Year Upgrade (2TB)"
click at [275, 129] on input "0" at bounding box center [306, 130] width 97 height 10
click at [269, 130] on input "0" at bounding box center [306, 130] width 97 height 10
paste input "749.99"
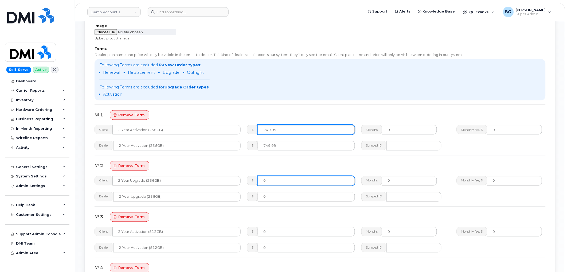
type input "749.99"
drag, startPoint x: 280, startPoint y: 179, endPoint x: 294, endPoint y: 183, distance: 14.2
click at [280, 180] on input "0" at bounding box center [306, 181] width 97 height 10
paste input "749.99"
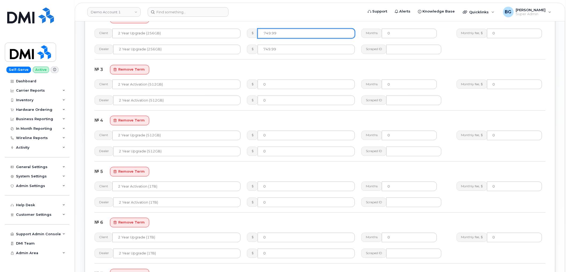
scroll to position [385, 0]
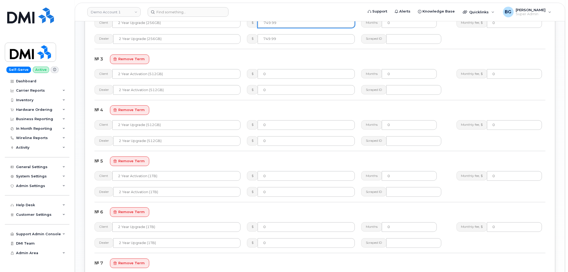
type input "749.99"
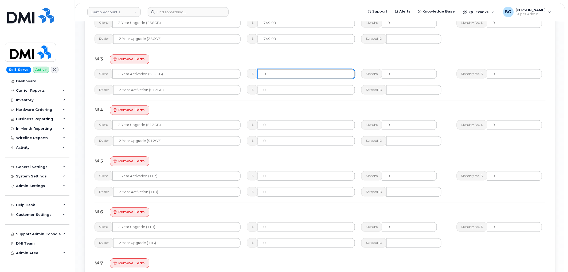
drag, startPoint x: 276, startPoint y: 75, endPoint x: 275, endPoint y: 84, distance: 8.6
click at [276, 75] on input "0" at bounding box center [306, 74] width 97 height 10
paste input "949.99"
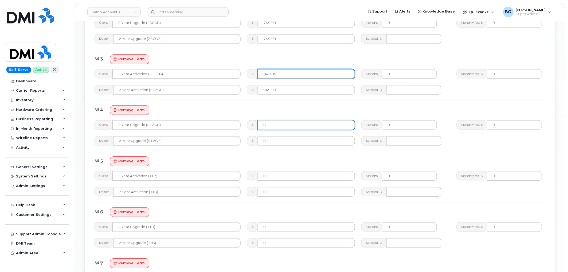
type input "949.99"
click at [274, 121] on input "0" at bounding box center [306, 125] width 97 height 10
paste input "949.99"
type input "949.99"
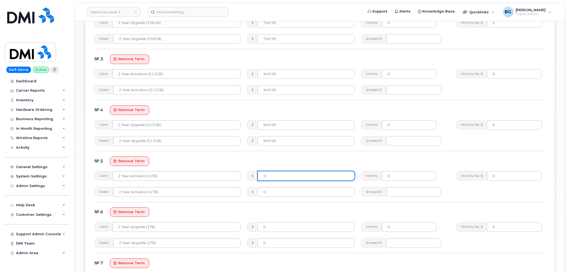
click at [284, 177] on input "0" at bounding box center [306, 176] width 97 height 10
paste input "1149.99"
type input "1149.99"
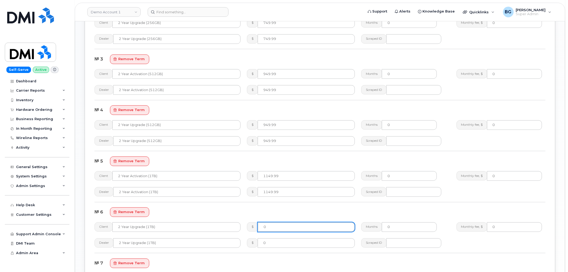
click at [277, 227] on input "0" at bounding box center [306, 228] width 97 height 10
paste input "1149.99"
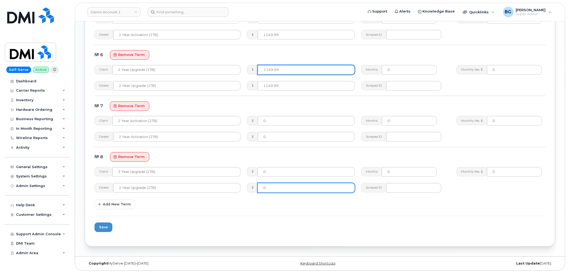
scroll to position [543, 0]
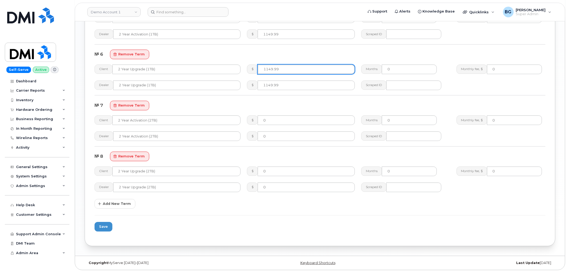
type input "1149.99"
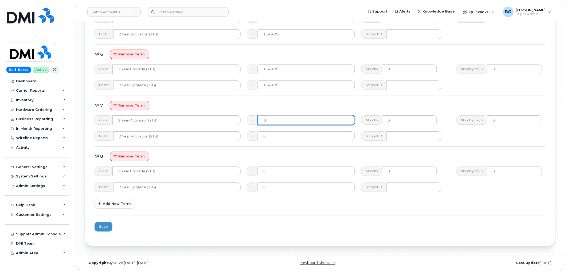
click at [286, 120] on input "0" at bounding box center [306, 121] width 97 height 10
paste input "1549.99"
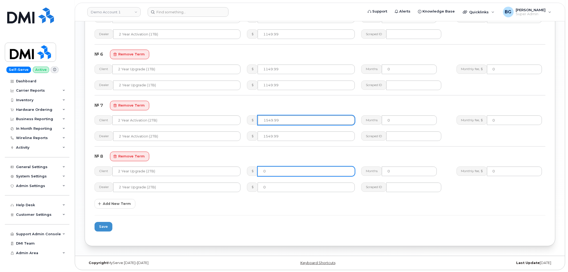
type input "1549.99"
click at [288, 172] on input "0" at bounding box center [306, 172] width 97 height 10
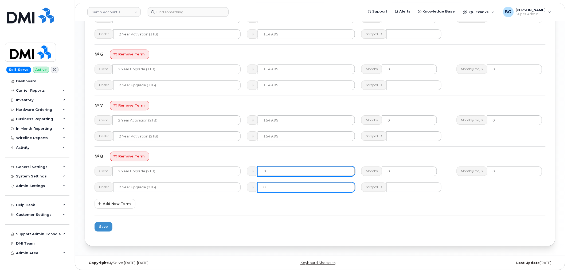
paste input "1549.99"
type input "1549.99"
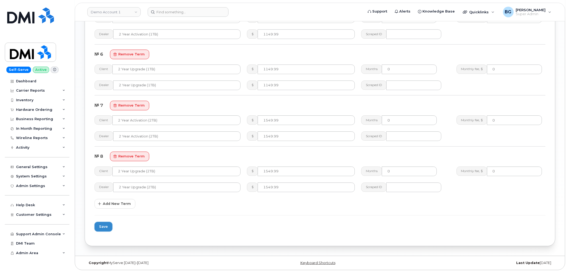
click at [104, 227] on span "Save" at bounding box center [103, 226] width 9 height 5
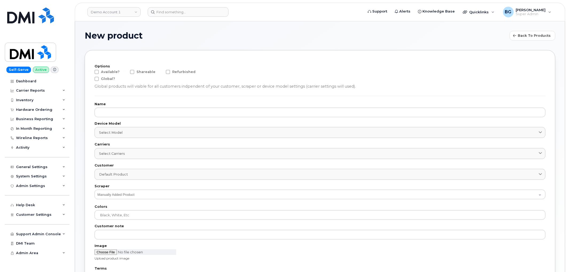
click at [96, 72] on span at bounding box center [96, 72] width 4 height 4
click at [91, 72] on input "Available?" at bounding box center [89, 71] width 3 height 3
checkbox input "true"
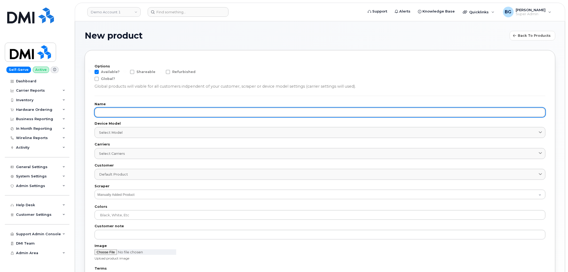
click at [144, 115] on input "text" at bounding box center [319, 113] width 451 height 10
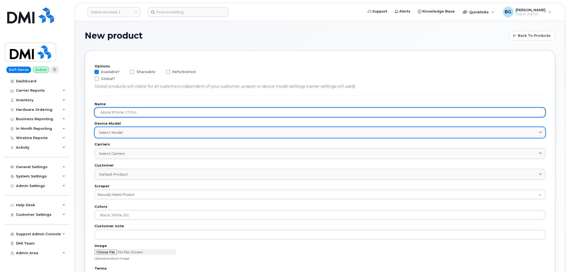
type input "Apple iPhone 17 Pro"
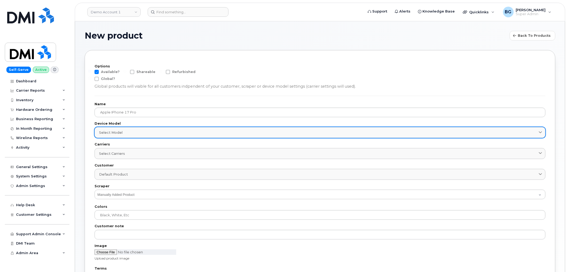
click at [118, 132] on span "Select model" at bounding box center [110, 132] width 23 height 5
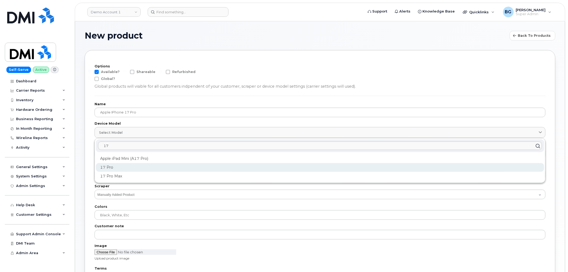
type input "17"
click at [109, 166] on div "17 Pro" at bounding box center [320, 167] width 448 height 9
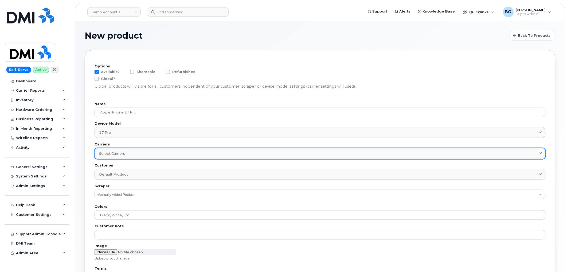
click at [128, 154] on div "Select carriers" at bounding box center [320, 153] width 442 height 5
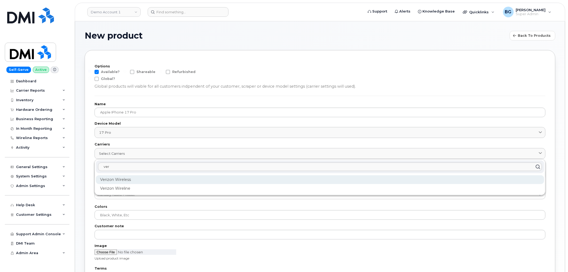
type input "ver"
click at [110, 178] on div "Verizon Wireless" at bounding box center [320, 180] width 448 height 9
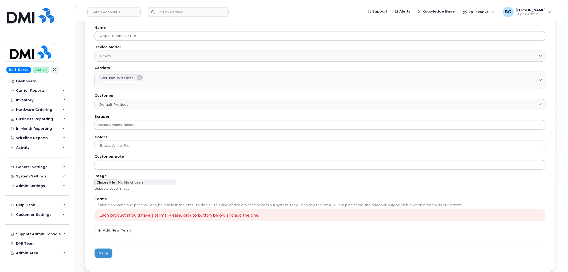
scroll to position [79, 0]
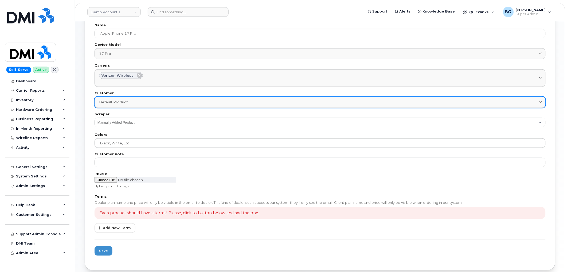
click at [140, 102] on div "Default product" at bounding box center [320, 102] width 442 height 5
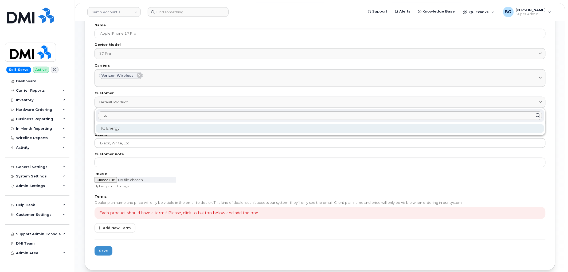
type input "tc"
click at [108, 128] on div "TC Energy" at bounding box center [320, 128] width 448 height 9
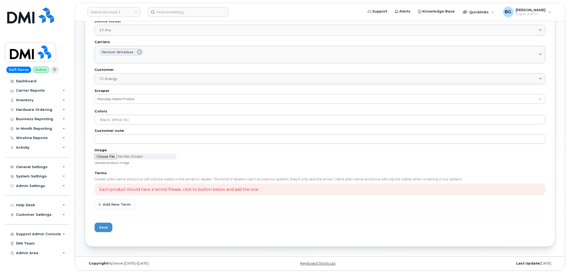
scroll to position [103, 0]
click at [105, 156] on input "file" at bounding box center [135, 156] width 82 height 6
type input "C:\fakepath\iphone 17 pro.png"
click at [115, 204] on span "Add New Term" at bounding box center [117, 203] width 28 height 5
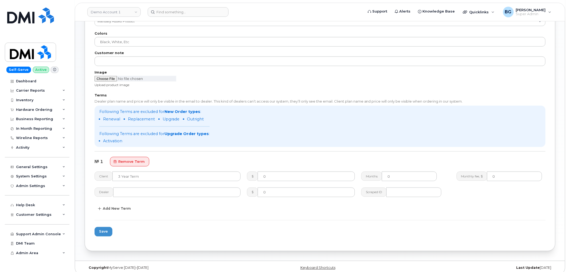
scroll to position [185, 0]
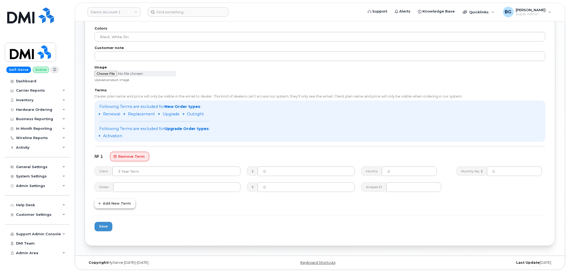
click at [110, 201] on span "Add New Term" at bounding box center [117, 203] width 28 height 5
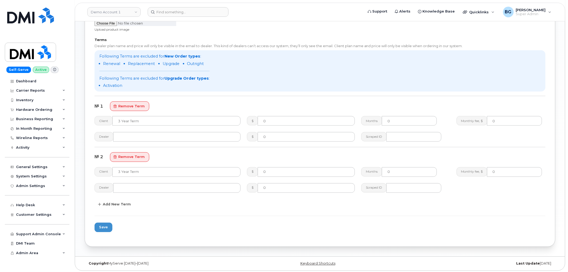
scroll to position [237, 0]
click at [132, 154] on span "remove term" at bounding box center [131, 156] width 26 height 5
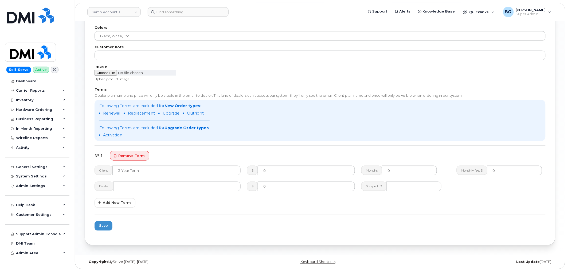
scroll to position [185, 0]
click at [110, 206] on button "Add New Term" at bounding box center [114, 204] width 41 height 10
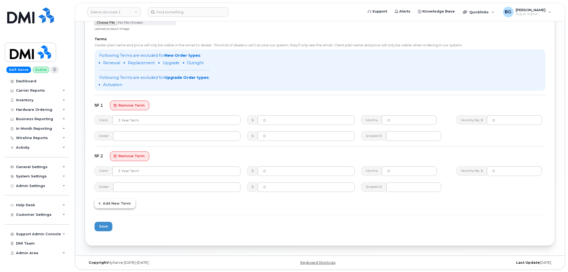
click at [114, 202] on span "Add New Term" at bounding box center [117, 203] width 28 height 5
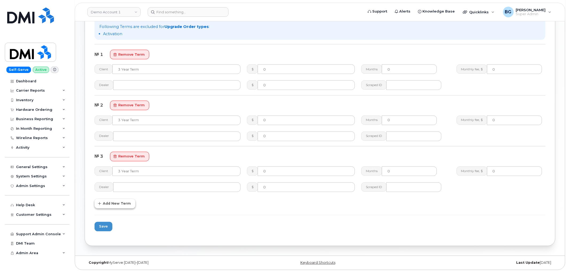
click at [114, 206] on button "Add New Term" at bounding box center [114, 204] width 41 height 10
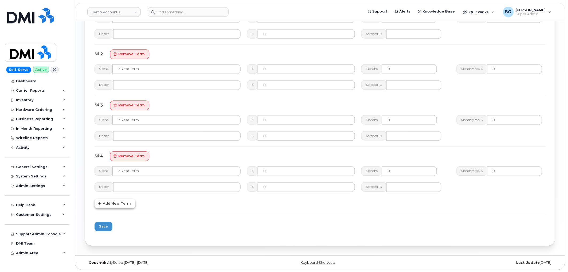
click at [112, 205] on span "Add New Term" at bounding box center [117, 203] width 28 height 5
click at [111, 205] on span "Add New Term" at bounding box center [117, 203] width 28 height 5
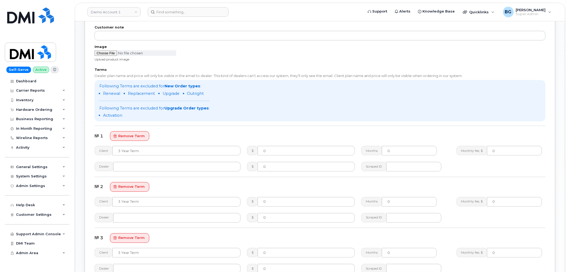
scroll to position [257, 0]
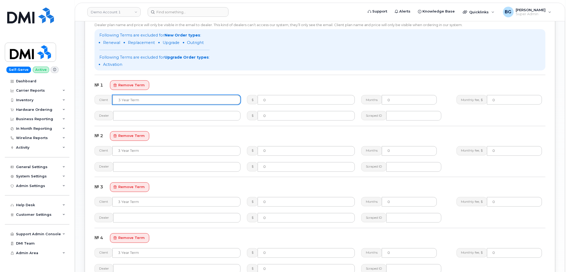
click at [139, 101] on input "text" at bounding box center [176, 100] width 128 height 10
paste input "2 Year Activation (256 GB)"
click at [157, 98] on input "2 Year Activation (256 GB)" at bounding box center [176, 100] width 128 height 10
click at [140, 102] on input "2 Year Activation (256GB)" at bounding box center [176, 100] width 128 height 10
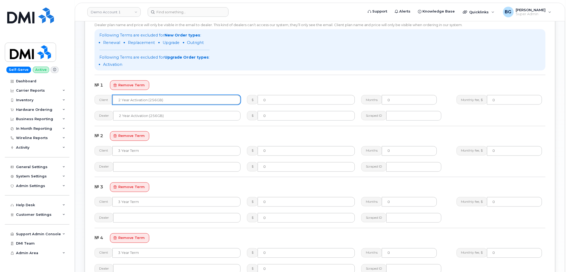
click at [140, 102] on input "2 Year Activation (256GB)" at bounding box center [176, 100] width 128 height 10
type input "2 Year Activation (256GB)"
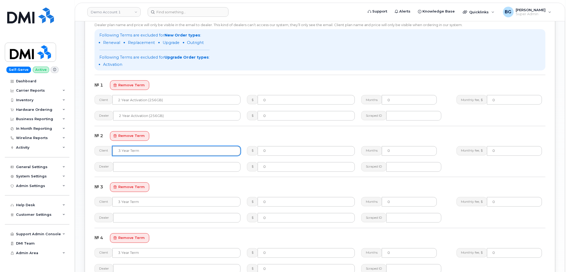
click at [136, 151] on input "text" at bounding box center [176, 152] width 128 height 10
paste input "2 Year Activation (256GB)"
click at [139, 150] on input "2 Year Activation (256GB)" at bounding box center [176, 152] width 128 height 10
type input "2 Year Upgrade (256GB)"
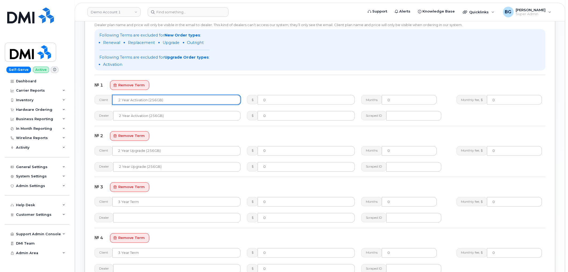
drag, startPoint x: 167, startPoint y: 98, endPoint x: 89, endPoint y: 95, distance: 78.3
click at [89, 95] on div "Options Available? Shareable Refurbished Global? Global products will visible f…" at bounding box center [320, 112] width 470 height 638
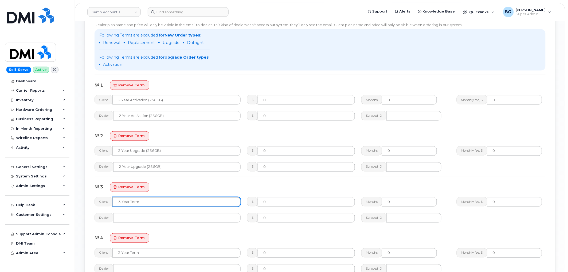
click at [155, 203] on input "text" at bounding box center [176, 202] width 128 height 10
paste input "2 Year Activation (256GB)"
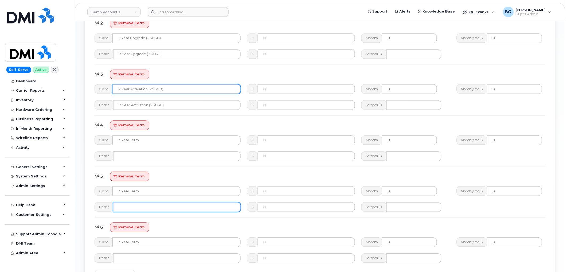
scroll to position [375, 0]
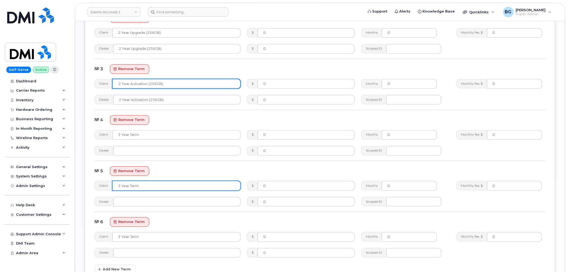
type input "2 Year Activation (256GB)"
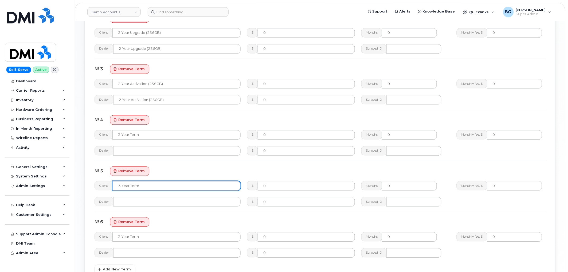
click at [145, 185] on input "text" at bounding box center [176, 186] width 128 height 10
paste input "2 Year Activation (256GB)"
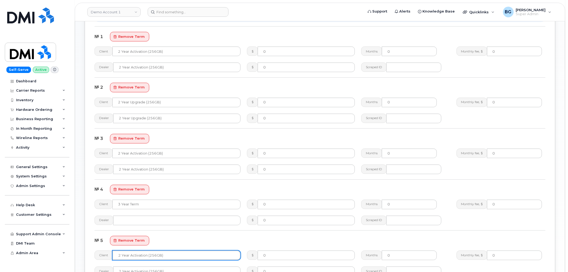
scroll to position [276, 0]
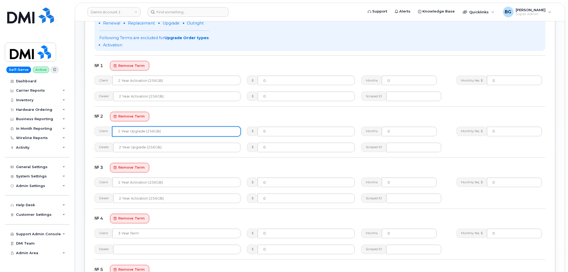
type input "2 Year Activation (256GB)"
drag, startPoint x: 125, startPoint y: 130, endPoint x: 88, endPoint y: 130, distance: 36.3
click at [88, 130] on div "Options Available? Shareable Refurbished Global? Global products will visible f…" at bounding box center [320, 93] width 470 height 638
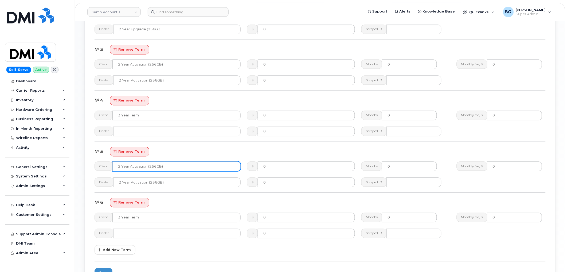
scroll to position [395, 0]
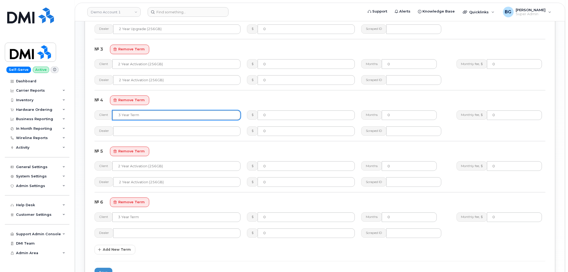
click at [142, 115] on input "text" at bounding box center [176, 115] width 128 height 10
paste input "2 Year Upgrade (256GB)"
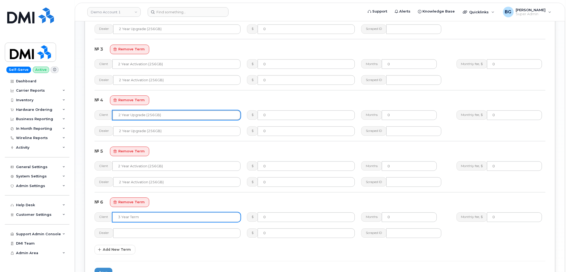
type input "2 Year Upgrade (256GB)"
click at [142, 218] on input "text" at bounding box center [176, 218] width 128 height 10
paste input "2 Year Upgrade (256GB)"
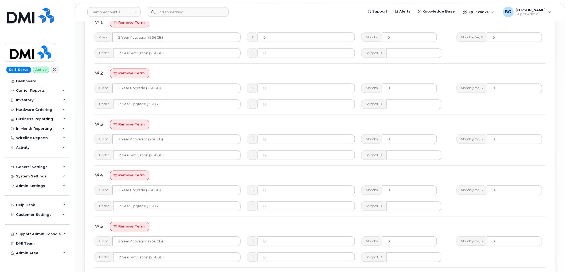
scroll to position [296, 0]
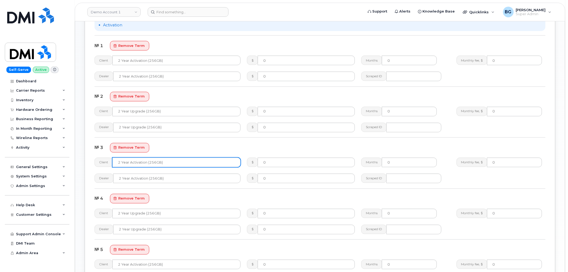
type input "2 Year Upgrade (256GB)"
click at [153, 161] on input "2 Year Activation (256GB)" at bounding box center [176, 163] width 128 height 10
click at [152, 159] on input "2 Year Activation (256GB)" at bounding box center [176, 163] width 128 height 10
click at [150, 162] on input "2 Year Activation (256GB)" at bounding box center [176, 163] width 128 height 10
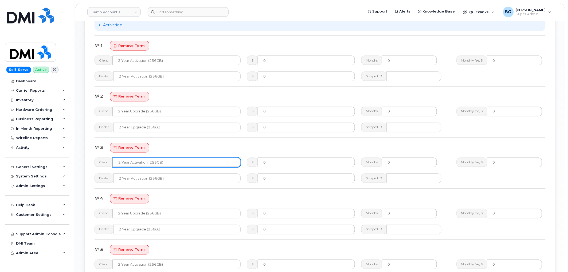
click at [150, 162] on input "2 Year Activation (256GB)" at bounding box center [176, 163] width 128 height 10
drag, startPoint x: 150, startPoint y: 161, endPoint x: 156, endPoint y: 163, distance: 6.8
click at [156, 163] on input "2 Year Activation (256GB)" at bounding box center [176, 163] width 128 height 10
click at [154, 163] on input "2 Year Activation (5412GB)" at bounding box center [176, 163] width 128 height 10
click at [155, 162] on input "2 Year Activation (512GB)" at bounding box center [176, 163] width 128 height 10
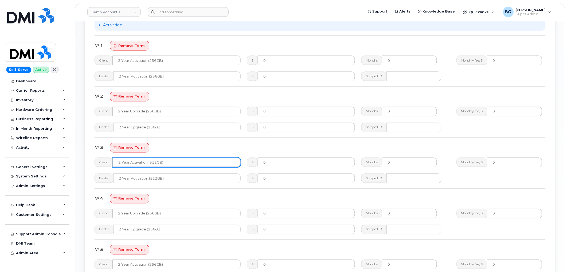
click at [155, 162] on input "2 Year Activation (512GB)" at bounding box center [176, 163] width 128 height 10
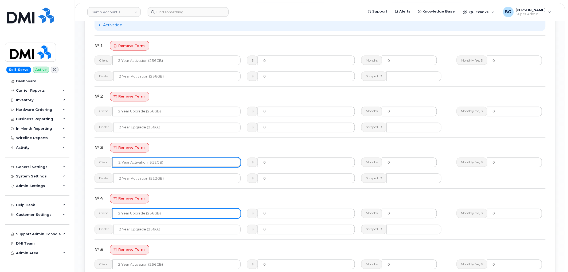
type input "2 Year Activation (512GB)"
click at [149, 211] on input "2 Year Upgrade (256GB)" at bounding box center [176, 214] width 128 height 10
paste input "512"
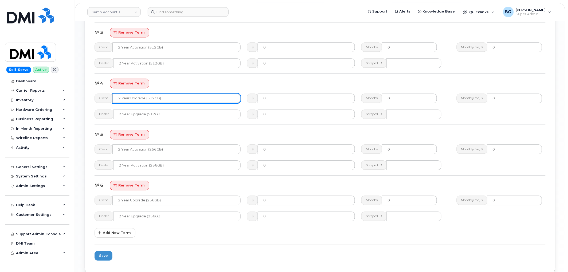
scroll to position [415, 0]
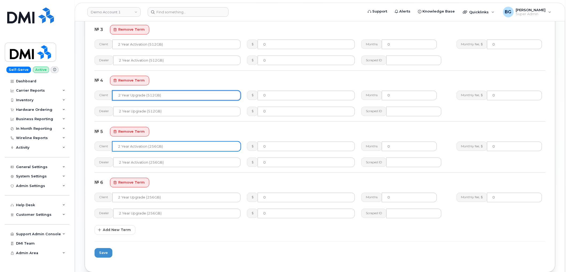
type input "2 Year Upgrade (512GB)"
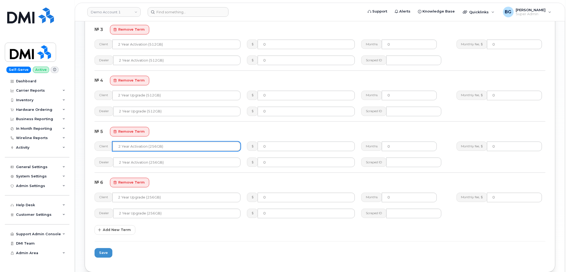
click at [153, 145] on input "2 Year Activation (256GB)" at bounding box center [176, 147] width 128 height 10
click at [152, 146] on input "2 Year Activation (1TB)" at bounding box center [176, 147] width 128 height 10
type input "2 Year Activation (1TB)"
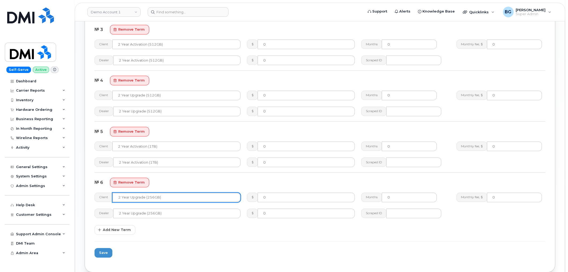
click at [154, 196] on input "2 Year Upgrade (256GB)" at bounding box center [176, 198] width 128 height 10
paste input "1T"
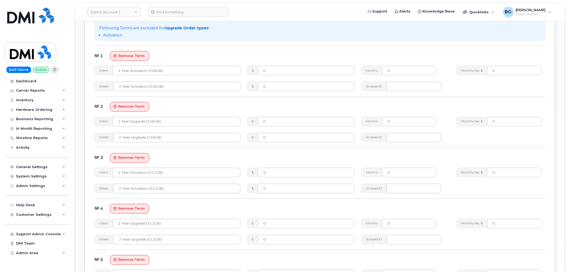
scroll to position [276, 0]
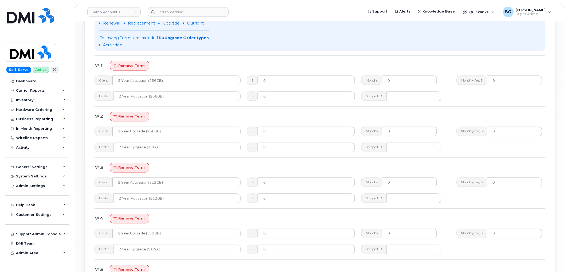
type input "2 Year Upgrade (1TB)"
click at [279, 78] on input "0" at bounding box center [306, 81] width 97 height 10
paste input "649.99"
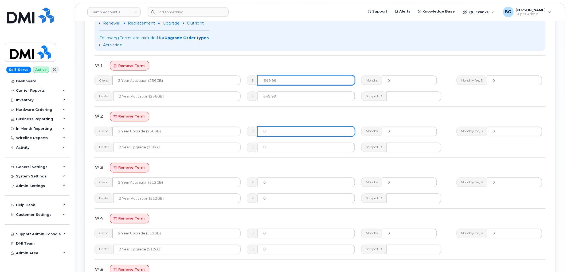
type input "649.99"
click at [271, 130] on input "0" at bounding box center [306, 132] width 97 height 10
paste input "649.99"
type input "649.99"
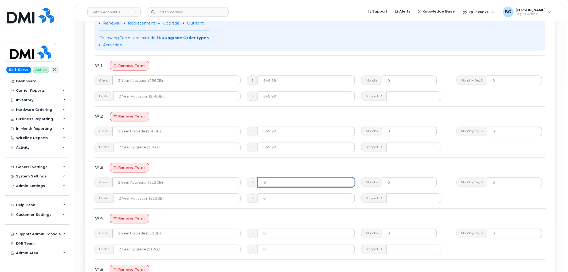
click at [275, 180] on input "0" at bounding box center [306, 183] width 97 height 10
paste input "849.99"
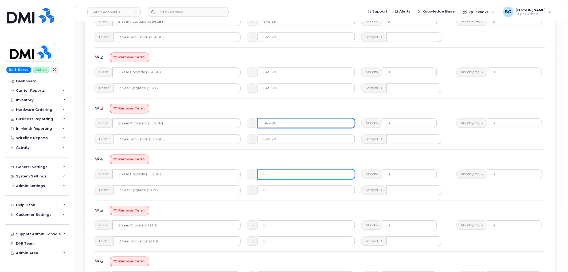
type input "849.99"
click at [277, 177] on input "0" at bounding box center [306, 175] width 97 height 10
paste input "849.99"
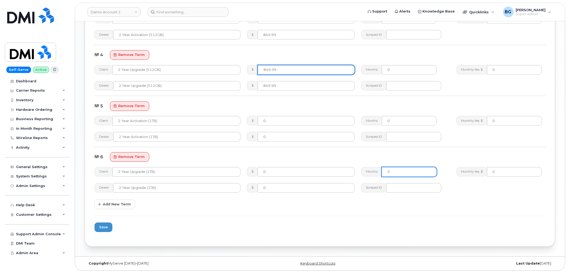
scroll to position [441, 0]
type input "849.99"
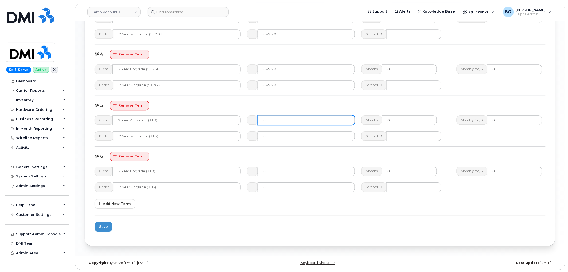
click at [295, 115] on div "$ 0" at bounding box center [301, 120] width 114 height 16
click at [292, 121] on input "0" at bounding box center [306, 121] width 97 height 10
paste input "1049.99"
type input "1049.99"
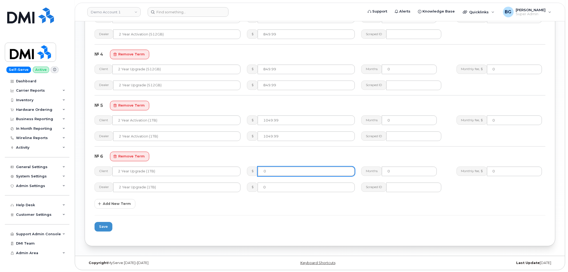
click at [275, 167] on input "0" at bounding box center [306, 172] width 97 height 10
paste input "1049.99"
type input "1049.99"
click at [100, 226] on span "Save" at bounding box center [103, 226] width 9 height 5
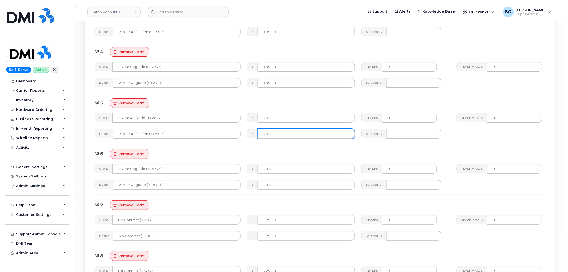
scroll to position [652, 0]
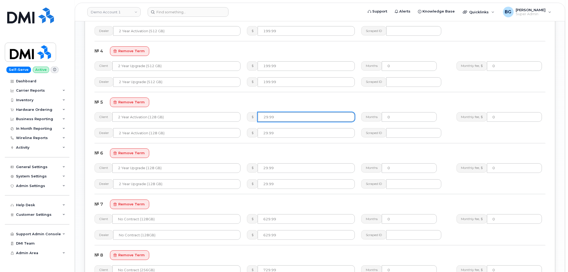
click at [273, 116] on input "29.99" at bounding box center [306, 117] width 97 height 10
click at [274, 117] on input "29.99" at bounding box center [306, 117] width 97 height 10
paste input "0"
type input "0.99"
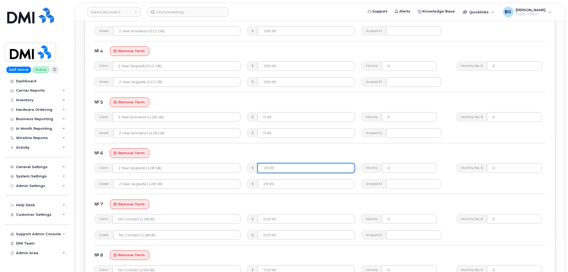
click at [279, 170] on input "29.99" at bounding box center [306, 169] width 97 height 10
paste input "0"
type input "0.99"
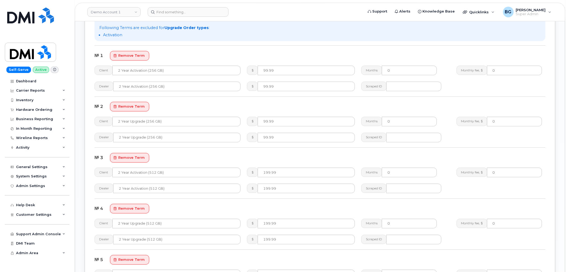
scroll to position [494, 0]
click at [273, 70] on input "99.99" at bounding box center [306, 71] width 97 height 10
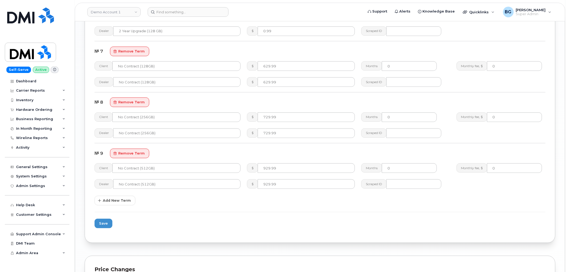
scroll to position [869, 0]
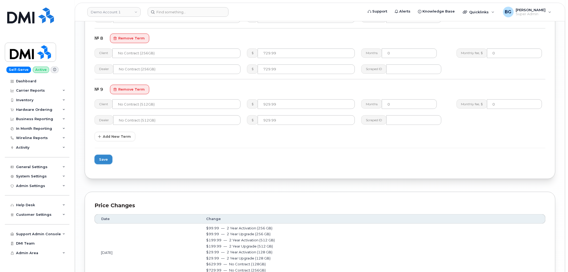
click at [102, 159] on span "Save" at bounding box center [103, 159] width 9 height 5
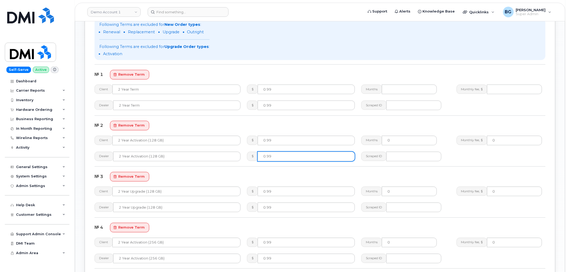
scroll to position [494, 0]
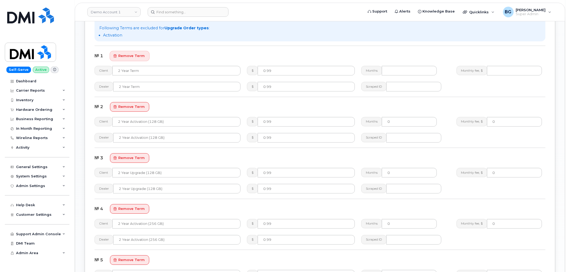
click at [138, 54] on span "remove term" at bounding box center [131, 55] width 26 height 5
type input "2 Year Activation (128 GB)"
type input "0"
type input "2 Year Upgrade (128 GB)"
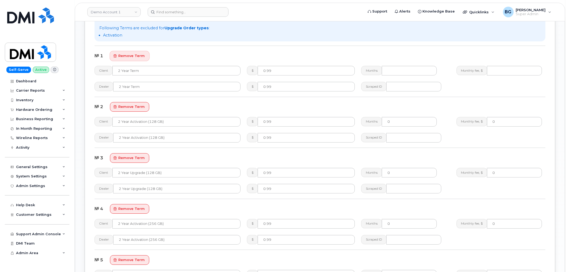
type input "2 Year Activation (256 GB)"
type input "2 Year Upgrade (256 GB)"
type input "2 Year Activation (512 GB)"
type input "199.99"
type input "2 Year Upgrade (512 GB)"
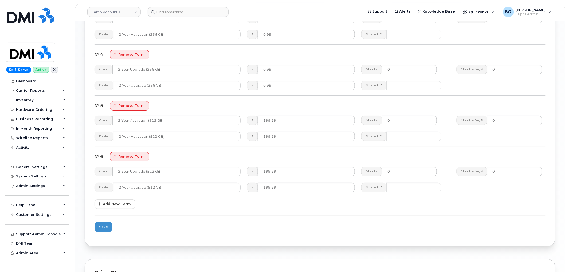
scroll to position [652, 0]
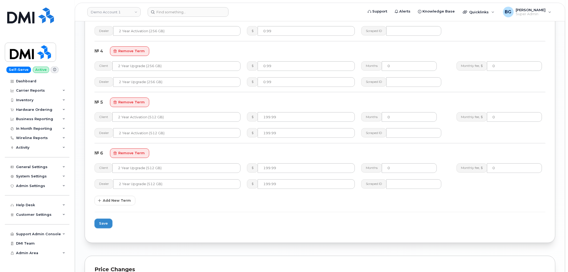
click at [102, 223] on span "Save" at bounding box center [103, 223] width 9 height 5
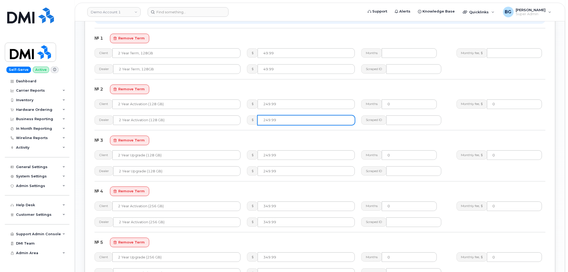
scroll to position [514, 0]
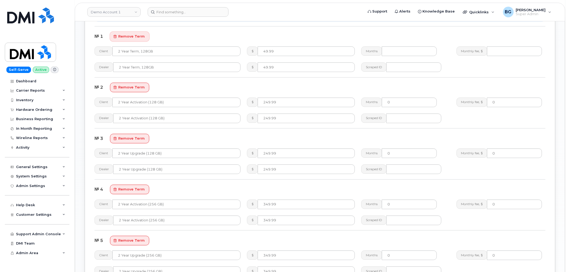
click at [132, 37] on span "remove term" at bounding box center [131, 36] width 26 height 5
type input "2 Year Activation (128 GB)"
type input "249.99"
type input "0"
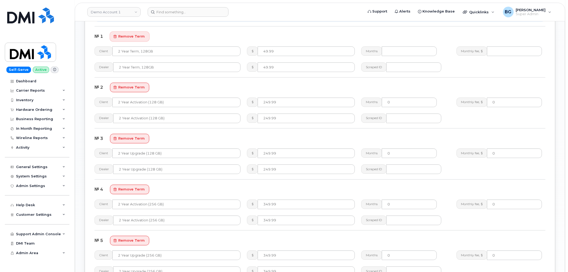
type input "2 Year Upgrade (128 GB)"
type input "2 Year Activation (256 GB)"
type input "349.99"
type input "2 Year Upgrade (256 GB)"
type input "2 Year Activation (512 GB)"
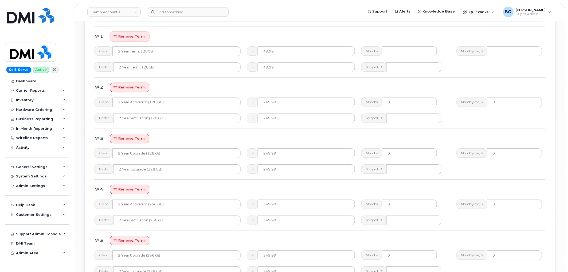
type input "549.99"
type input "2 Year Upgrade (512 GB)"
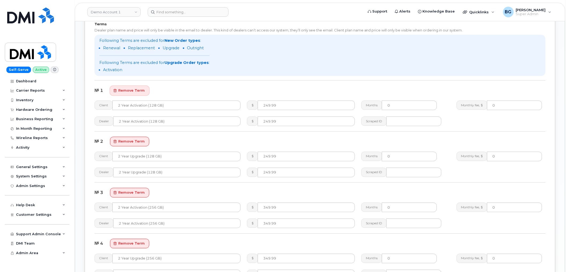
scroll to position [454, 0]
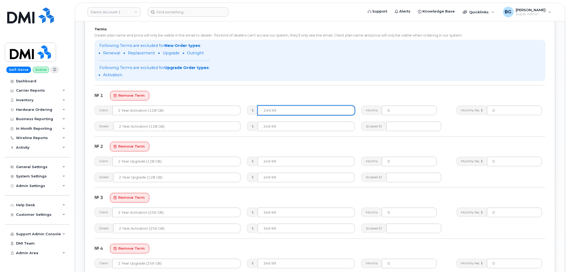
click at [278, 111] on input "249.99" at bounding box center [306, 111] width 97 height 10
paste input "number"
type input "49.99"
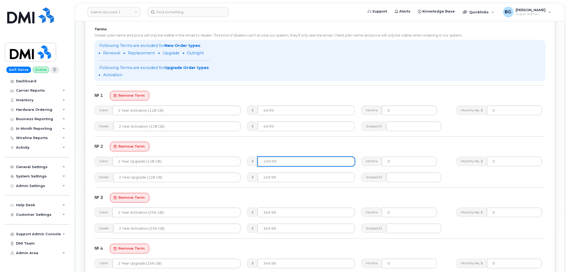
click at [287, 158] on input "249.99" at bounding box center [306, 162] width 97 height 10
paste input "number"
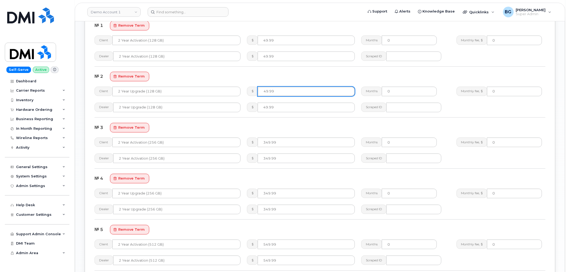
scroll to position [534, 0]
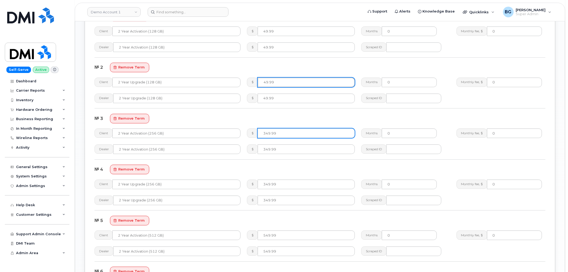
type input "49.99"
click at [277, 132] on input "349.99" at bounding box center [306, 134] width 97 height 10
paste input "number"
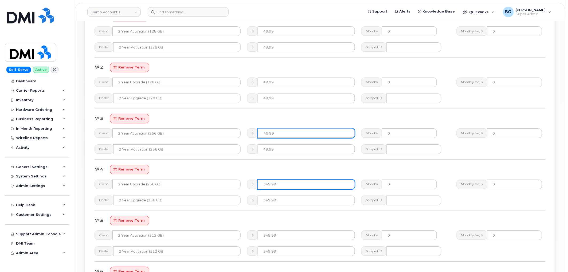
type input "49.99"
click at [279, 184] on input "349.99" at bounding box center [306, 185] width 97 height 10
paste input "number"
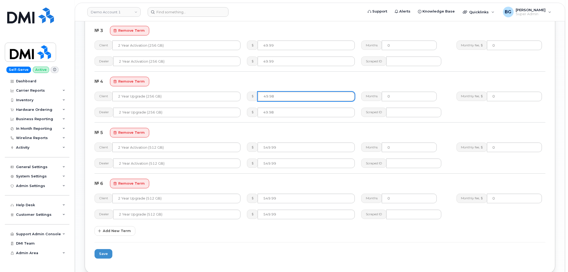
scroll to position [632, 0]
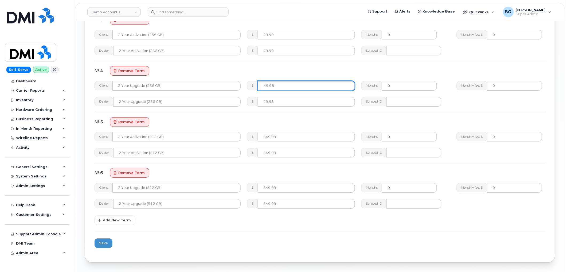
type input "49.98"
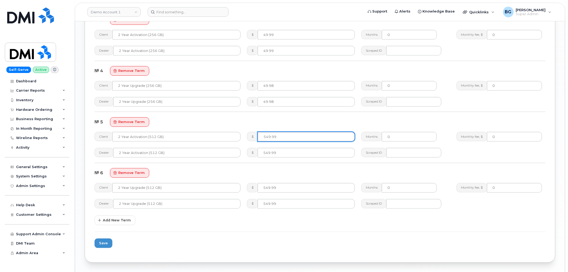
click at [302, 138] on input "549.99" at bounding box center [306, 137] width 97 height 10
paste input "2"
type input "249.99"
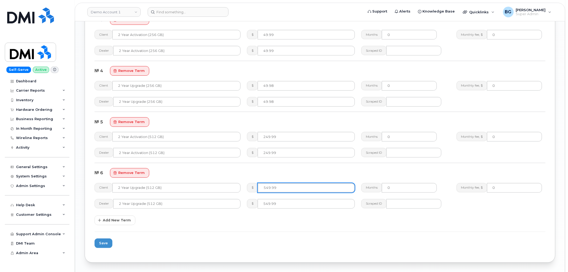
click at [278, 188] on input "549.99" at bounding box center [306, 188] width 97 height 10
paste input "2"
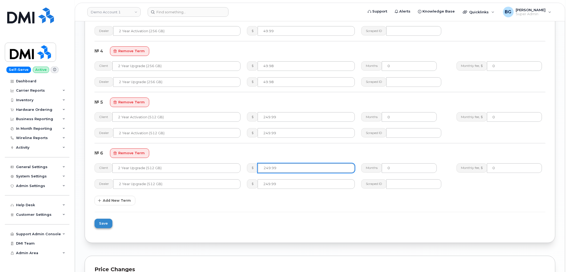
type input "249.99"
click at [104, 222] on span "Save" at bounding box center [103, 223] width 9 height 5
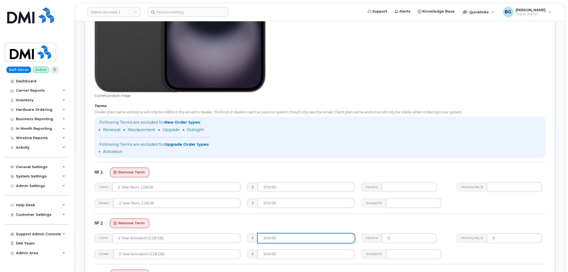
scroll to position [435, 0]
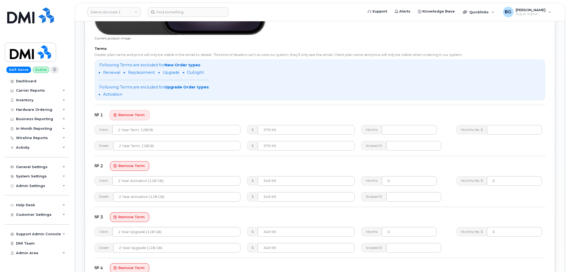
click at [126, 116] on span "remove term" at bounding box center [131, 115] width 26 height 5
type input "2 Year Activation (128 GB)"
type input "349.99"
type input "0"
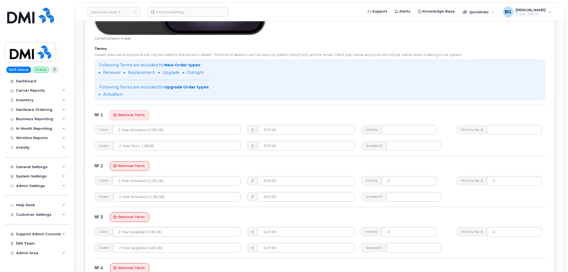
type input "2 Year Upgrade (128 GB)"
type input "2 Year Activation (256 GB)"
type input "449.99"
type input "2 Year Upgrade (256 GB)"
type input "2 Year Activation (512 GB)"
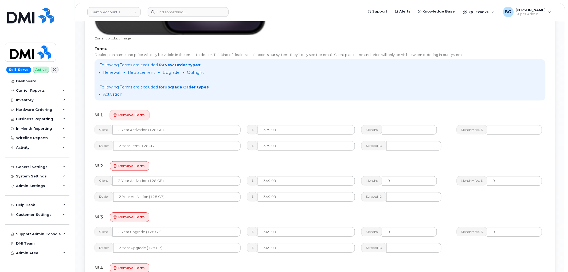
type input "649.99"
type input "2 Year Upgrade (512 GB)"
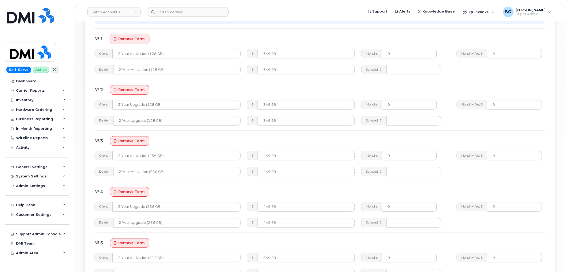
scroll to position [514, 0]
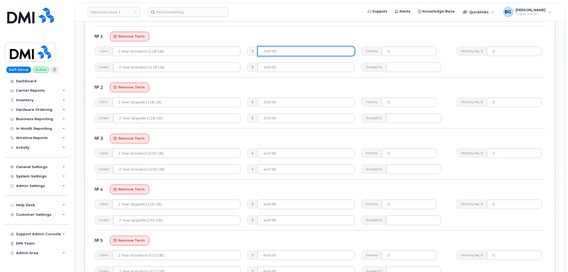
click at [282, 47] on input "349.99" at bounding box center [306, 51] width 97 height 10
click at [280, 52] on input "349.99" at bounding box center [306, 51] width 97 height 10
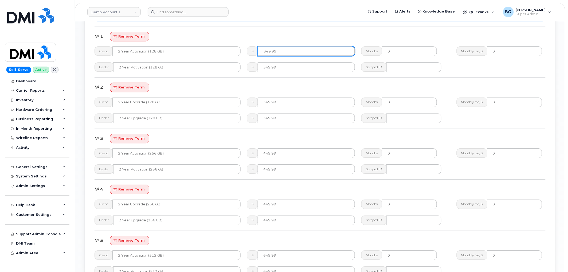
paste input "8"
type input "348.99"
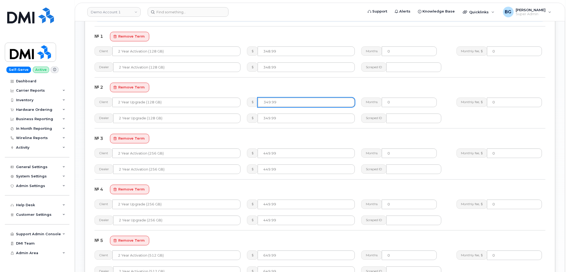
click at [283, 104] on input "349.99" at bounding box center [306, 103] width 97 height 10
paste input "8"
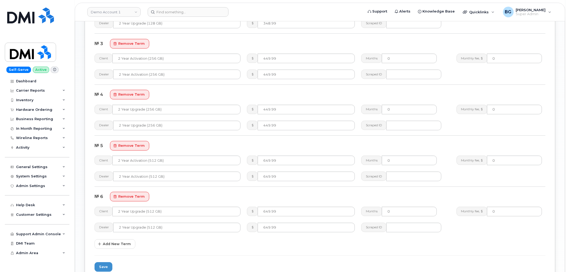
scroll to position [613, 0]
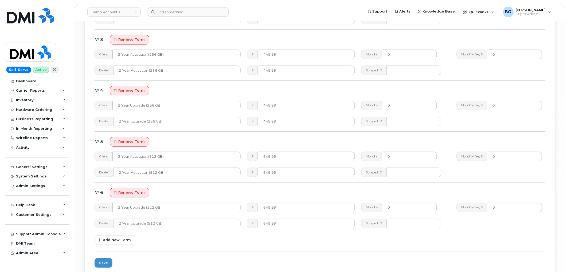
type input "348.99"
click at [288, 54] on input "449.99" at bounding box center [306, 55] width 97 height 10
click at [288, 53] on input "449.99" at bounding box center [306, 55] width 97 height 10
paste input "8"
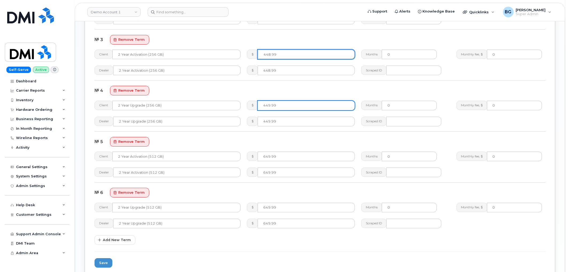
type input "448.99"
click at [289, 105] on input "449.99" at bounding box center [306, 106] width 97 height 10
paste input "8"
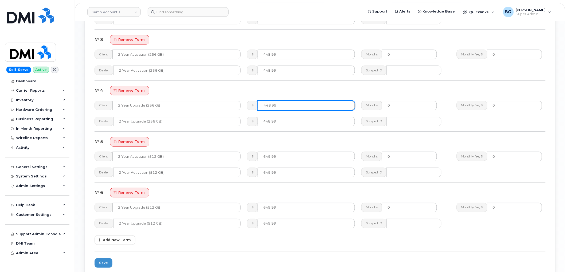
type input "448.99"
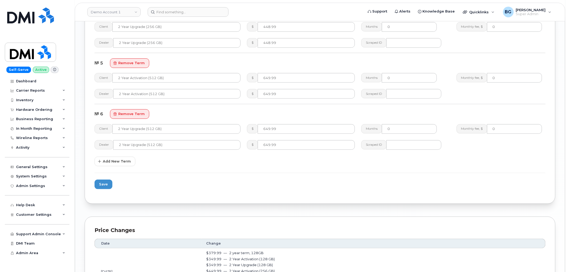
scroll to position [692, 0]
click at [287, 78] on input "649.99" at bounding box center [306, 78] width 97 height 10
paste input "8"
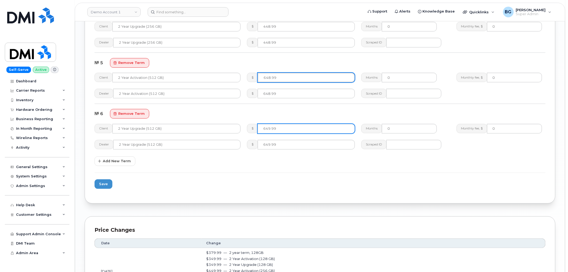
type input "648.99"
click at [287, 126] on input "649.99" at bounding box center [306, 129] width 97 height 10
paste input "8"
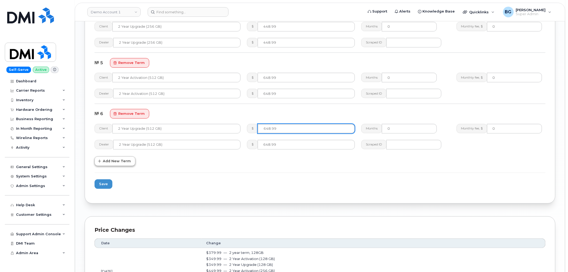
type input "648.99"
click at [108, 163] on span "Add New Term" at bounding box center [117, 161] width 28 height 5
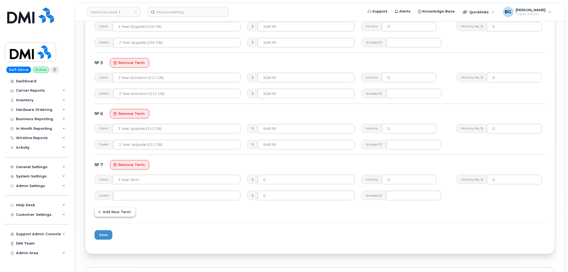
click at [112, 214] on span "Add New Term" at bounding box center [117, 212] width 28 height 5
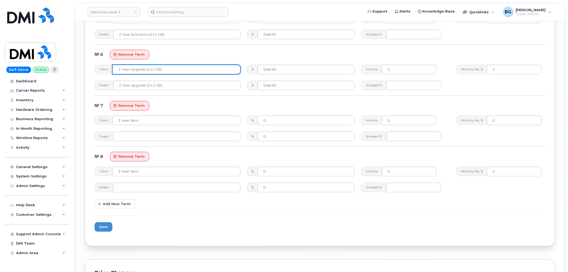
drag, startPoint x: 164, startPoint y: 70, endPoint x: 80, endPoint y: 65, distance: 83.9
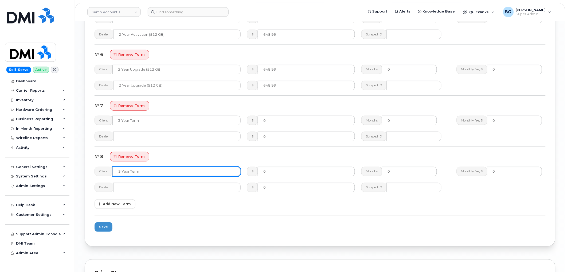
click at [145, 168] on input "text" at bounding box center [176, 172] width 128 height 10
paste input "2 Year Upgrade (512 GB)"
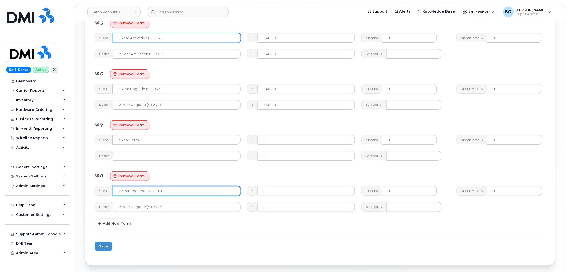
type input "2 Year Upgrade (512 GB)"
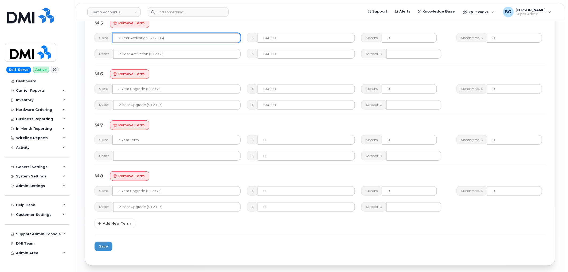
drag, startPoint x: 165, startPoint y: 38, endPoint x: 100, endPoint y: 38, distance: 64.9
click at [100, 38] on div "Client 2 Year Activation (512 GB)" at bounding box center [167, 38] width 146 height 10
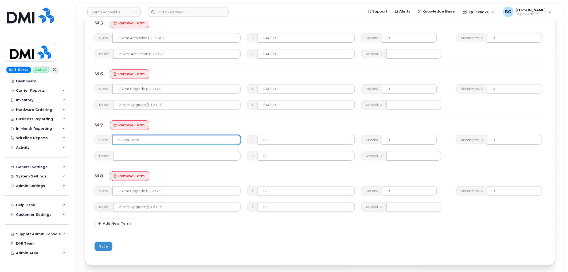
click at [147, 141] on input "text" at bounding box center [176, 140] width 128 height 10
paste input "2 Year Activation (512 GB)"
click at [152, 141] on input "2 Year Activation (512 GB)" at bounding box center [176, 140] width 128 height 10
drag, startPoint x: 152, startPoint y: 141, endPoint x: 158, endPoint y: 141, distance: 5.6
click at [158, 141] on input "2 Year Activation (512 GB)" at bounding box center [176, 140] width 128 height 10
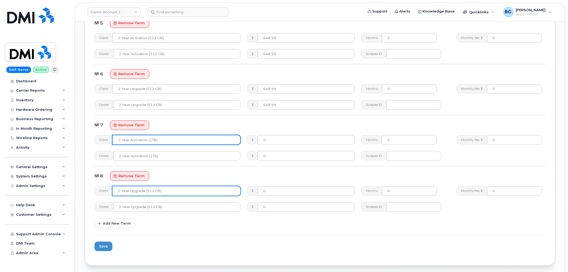
type input "2 Year Activation (1TB)"
click at [153, 193] on input "2 Year Upgrade (512 GB)" at bounding box center [176, 192] width 128 height 10
click at [155, 192] on input "2 Year Upgrade (512 GB)" at bounding box center [176, 192] width 128 height 10
type input "2 Year Upgrade (1TB)"
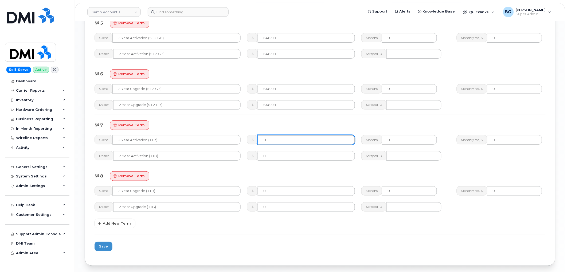
click at [276, 140] on input "0" at bounding box center [306, 140] width 97 height 10
paste input "848.99"
type input "848.99"
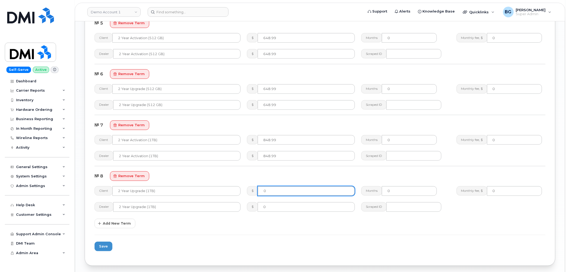
click at [287, 195] on input "0" at bounding box center [306, 192] width 97 height 10
paste input "848.99"
type input "848.99"
drag, startPoint x: 105, startPoint y: 244, endPoint x: 116, endPoint y: 244, distance: 10.7
click at [105, 244] on span "Save" at bounding box center [103, 246] width 9 height 5
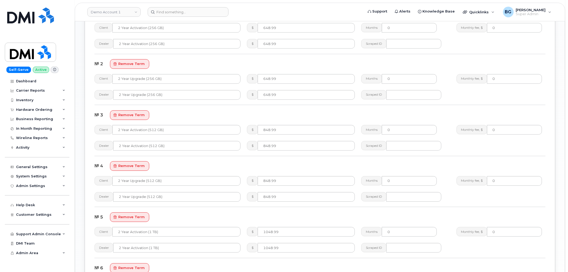
scroll to position [514, 0]
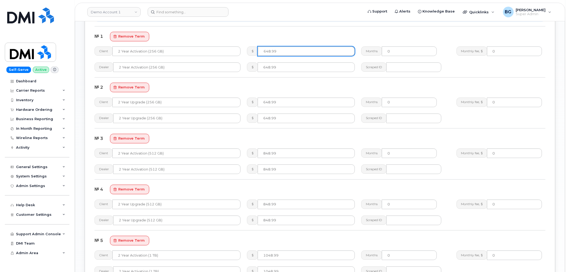
click at [282, 52] on input "648.99" at bounding box center [306, 51] width 97 height 10
paste input "54899"
click at [282, 51] on input "648.9954899" at bounding box center [306, 51] width 97 height 10
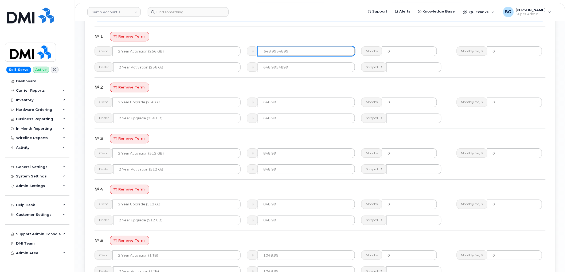
click at [282, 51] on input "648.9954899" at bounding box center [306, 51] width 97 height 10
paste input "548."
type input "548.99"
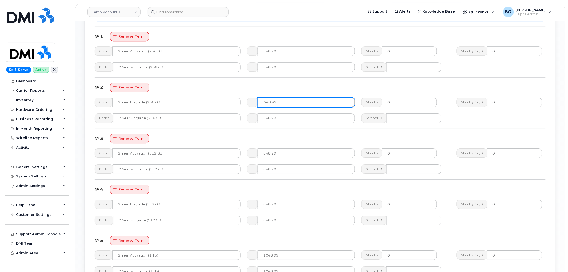
click at [273, 103] on input "648.99" at bounding box center [306, 103] width 97 height 10
paste input "7"
type input "748.99"
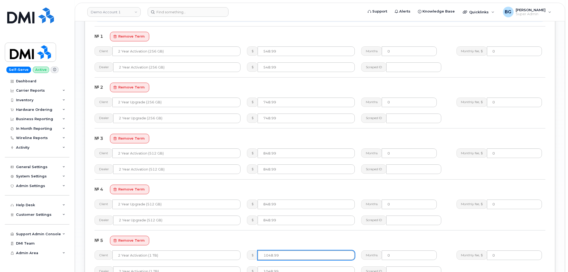
click at [280, 256] on input "1048.99" at bounding box center [306, 256] width 97 height 10
paste input "9"
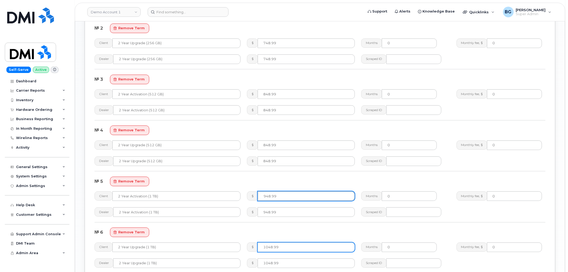
type input "948.99"
click at [283, 247] on input "1048.99" at bounding box center [306, 248] width 97 height 10
paste input "9"
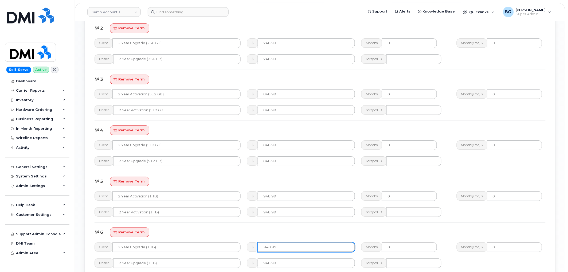
type input "948.99"
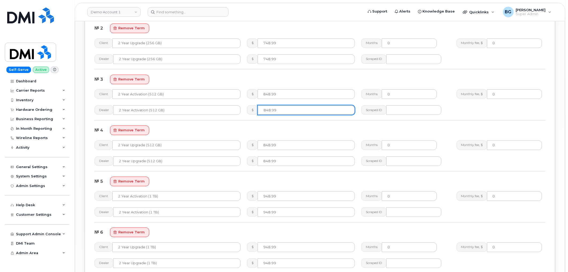
click at [286, 113] on input "number" at bounding box center [306, 110] width 97 height 10
paste input "748.99"
type input "748.99"
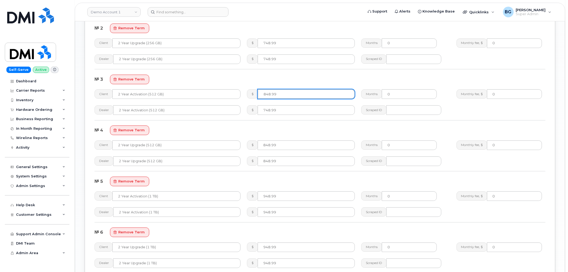
click at [283, 94] on input "848.99" at bounding box center [306, 94] width 97 height 10
paste input "74899"
paste input "748."
click at [283, 94] on input "748.99" at bounding box center [306, 94] width 97 height 10
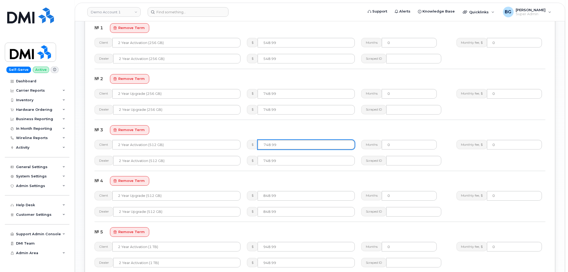
scroll to position [534, 0]
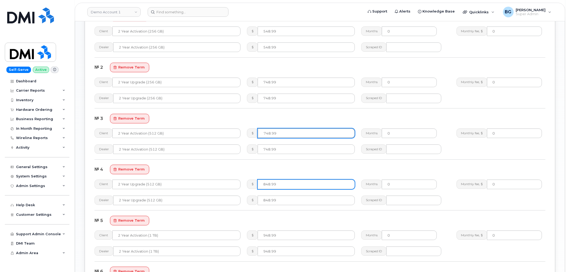
type input "748.99"
click at [281, 184] on input "848.99" at bounding box center [306, 185] width 97 height 10
paste input "7"
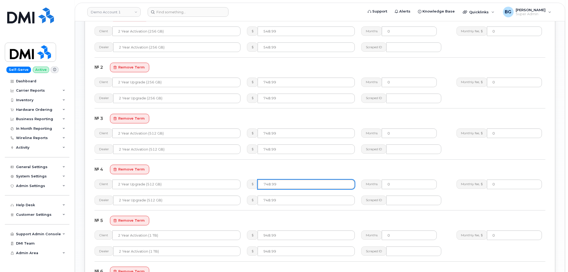
type input "748.99"
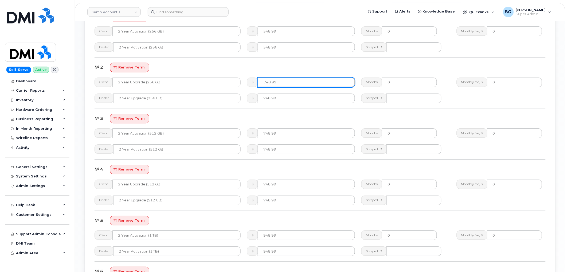
click at [286, 82] on input "748.99" at bounding box center [306, 83] width 97 height 10
paste input "5"
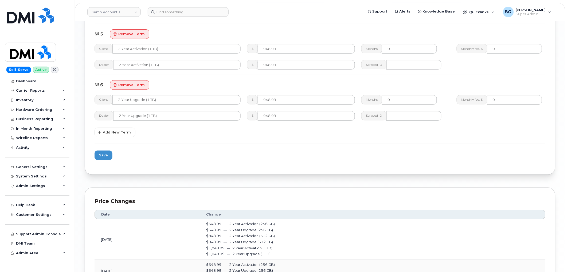
scroll to position [785, 0]
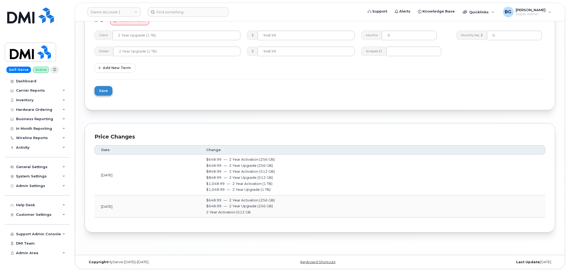
type input "548.99"
click at [99, 90] on span "Save" at bounding box center [103, 90] width 9 height 5
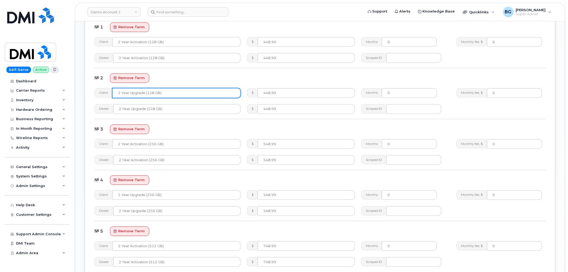
scroll to position [514, 0]
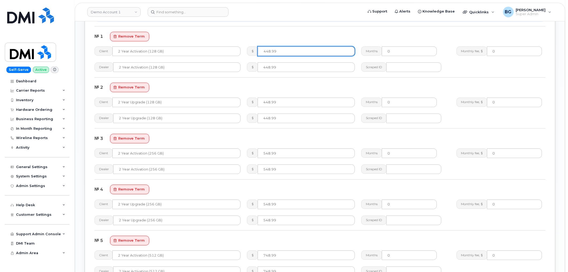
click at [278, 52] on input "448.99" at bounding box center [306, 51] width 97 height 10
paste input "3"
type input "348.99"
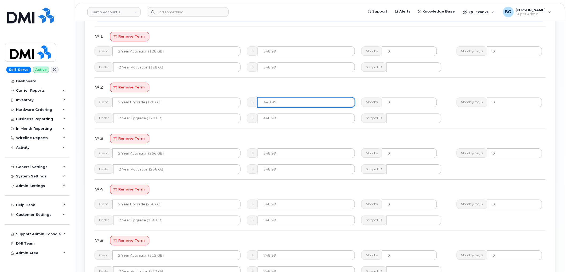
click at [279, 101] on input "448.99" at bounding box center [306, 103] width 97 height 10
paste input "34899"
click at [283, 102] on input "448.9934899" at bounding box center [306, 103] width 97 height 10
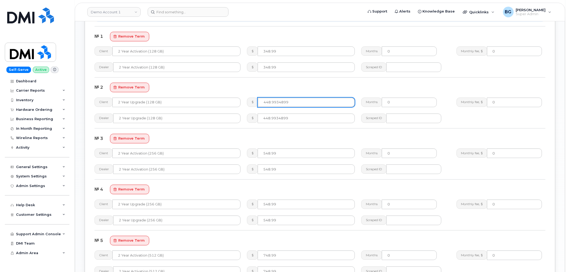
click at [283, 102] on input "448.9934899" at bounding box center [306, 103] width 97 height 10
paste input "348."
type input "348.99"
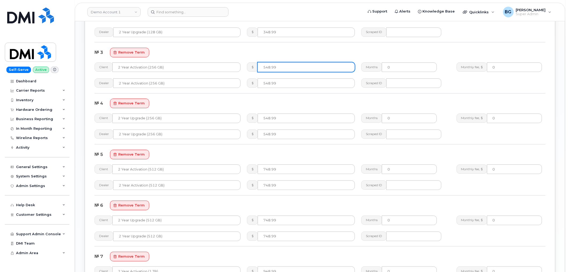
scroll to position [593, 0]
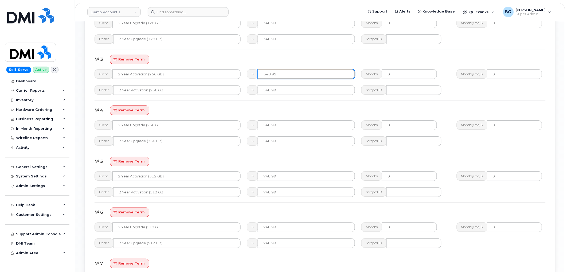
click at [291, 70] on input "548.99" at bounding box center [306, 74] width 97 height 10
paste input "4"
type input "448.99"
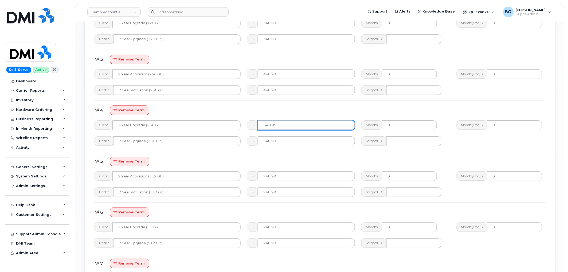
click at [282, 125] on input "548.99" at bounding box center [306, 126] width 97 height 10
paste input "4"
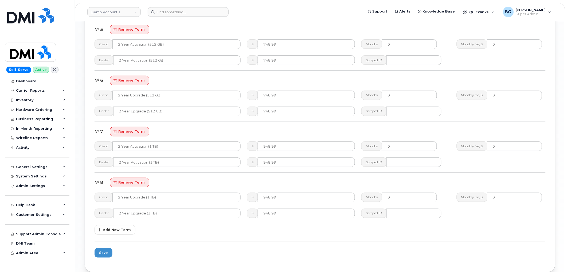
scroll to position [731, 0]
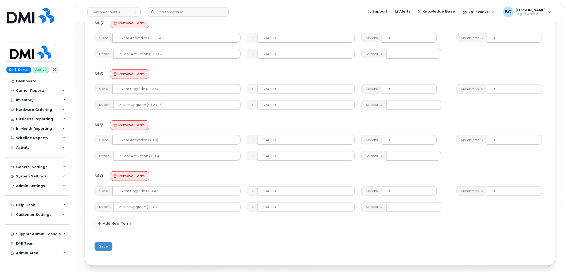
type input "448.98"
click at [289, 36] on input "748.99" at bounding box center [306, 38] width 97 height 10
paste input "6"
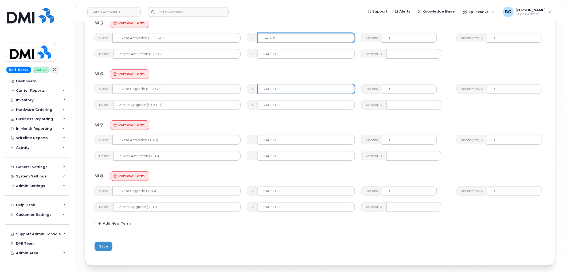
type input "648.99"
click at [286, 87] on input "748.99" at bounding box center [306, 89] width 97 height 10
paste input "6"
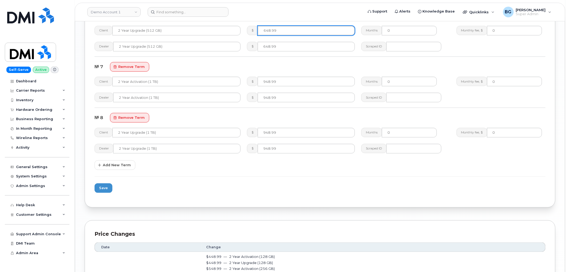
scroll to position [791, 0]
type input "648.99"
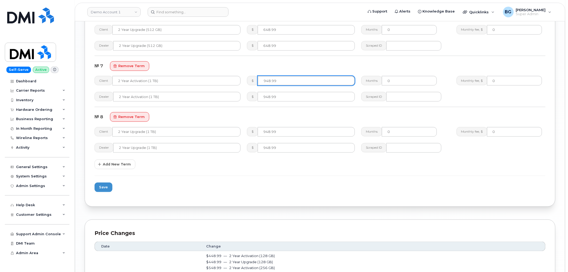
click at [293, 83] on input "948.99" at bounding box center [306, 81] width 97 height 10
click at [290, 83] on input "948.99" at bounding box center [306, 81] width 97 height 10
click at [282, 81] on input "948.99" at bounding box center [306, 81] width 97 height 10
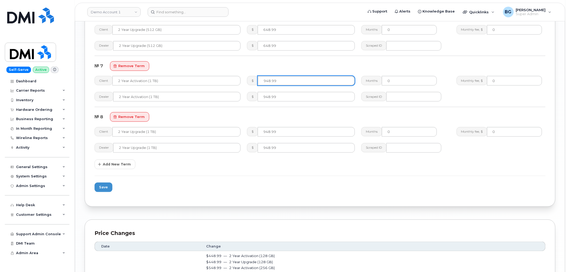
click at [282, 81] on input "948.99" at bounding box center [306, 81] width 97 height 10
paste input "8"
type input "848.99"
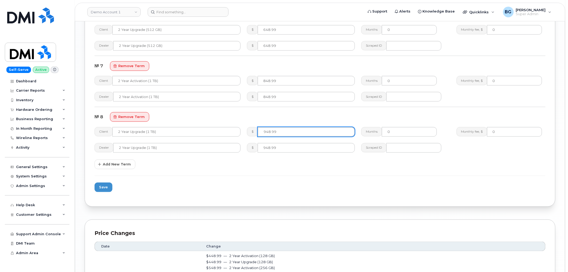
click at [279, 132] on input "948.99" at bounding box center [306, 132] width 97 height 10
paste input "8"
type input "848.99"
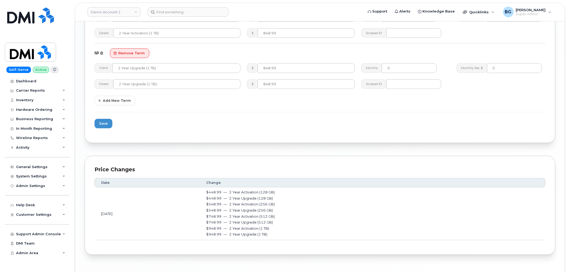
scroll to position [877, 0]
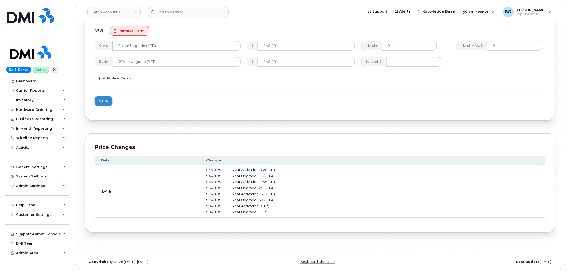
click at [104, 99] on span "Save" at bounding box center [103, 101] width 9 height 5
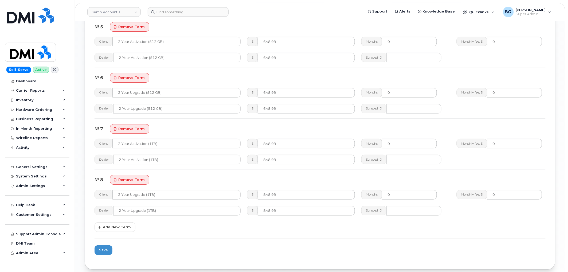
scroll to position [751, 0]
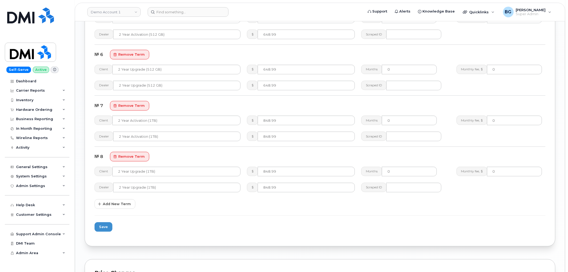
click at [126, 158] on span "remove term" at bounding box center [131, 156] width 26 height 5
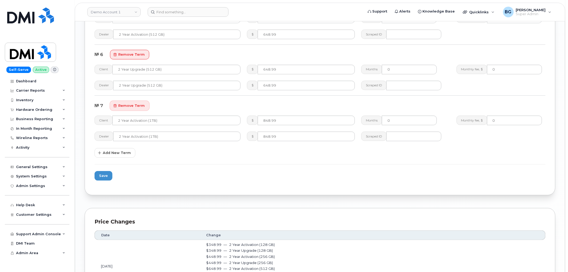
click at [132, 106] on span "remove term" at bounding box center [131, 105] width 26 height 5
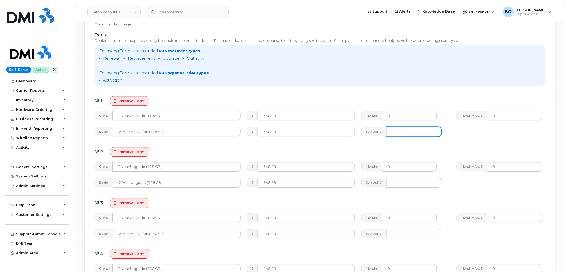
scroll to position [514, 0]
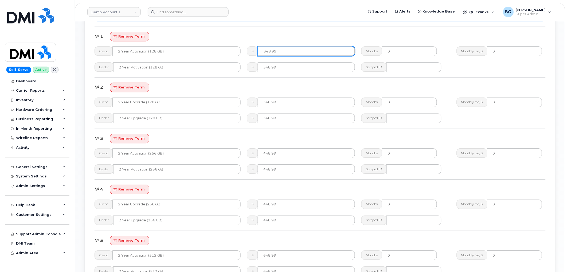
click at [292, 52] on input "348.99" at bounding box center [306, 51] width 97 height 10
paste input "149"
type input "149.99"
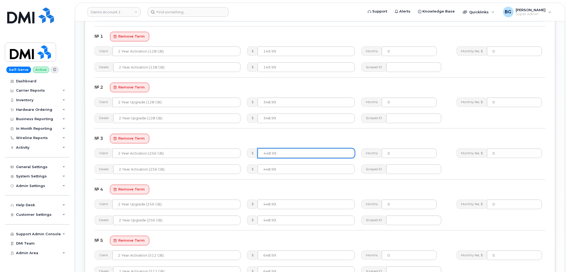
click at [276, 151] on input "448.99" at bounding box center [306, 154] width 97 height 10
paste input "249"
type input "249.99"
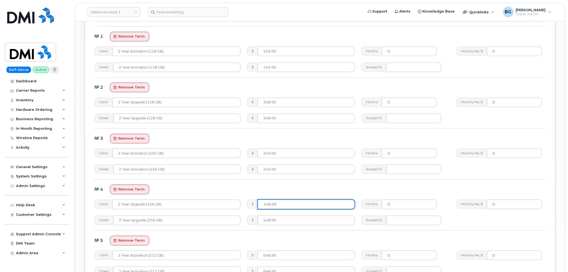
click at [285, 204] on input "448.99" at bounding box center [306, 205] width 97 height 10
paste input "24999"
click at [294, 207] on input "448.9924999" at bounding box center [306, 205] width 97 height 10
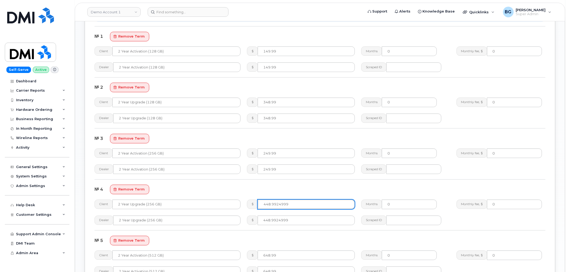
paste input "249."
type input "249.99"
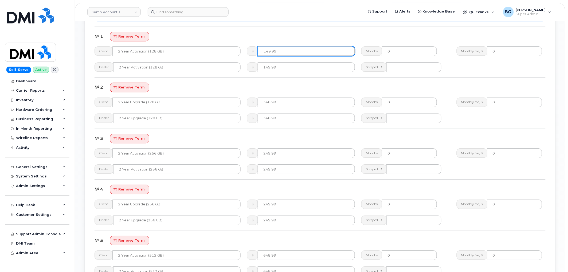
click at [284, 49] on input "149.99" at bounding box center [306, 51] width 97 height 10
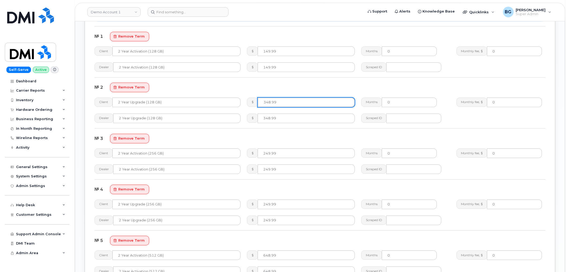
click at [279, 102] on input "348.99" at bounding box center [306, 103] width 97 height 10
paste input "149"
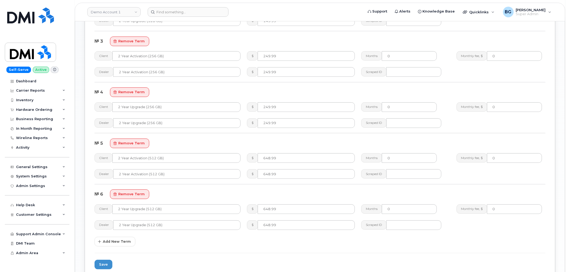
scroll to position [632, 0]
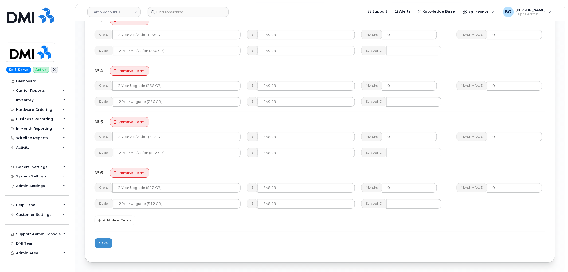
type input "149.99"
click at [298, 138] on input "648.99" at bounding box center [306, 137] width 97 height 10
paste input "449"
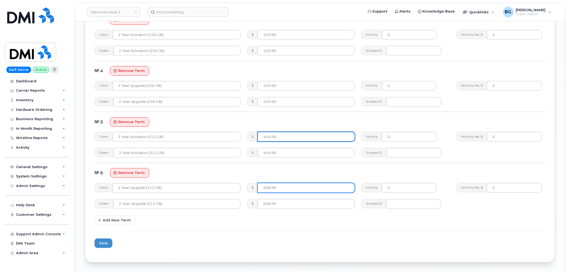
type input "449.99"
click at [281, 186] on input "648.99" at bounding box center [306, 188] width 97 height 10
paste input "449"
click at [281, 186] on input "449.99" at bounding box center [306, 188] width 97 height 10
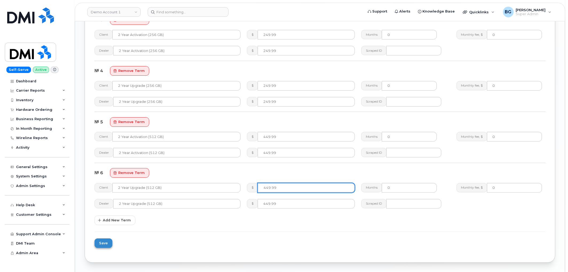
type input "449.99"
click at [105, 244] on span "Save" at bounding box center [103, 243] width 9 height 5
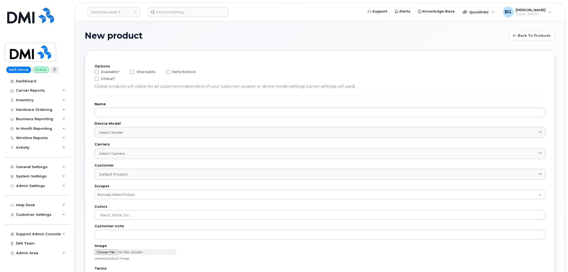
click at [95, 73] on span at bounding box center [96, 72] width 4 height 4
click at [91, 73] on input "Available?" at bounding box center [89, 71] width 3 height 3
checkbox input "true"
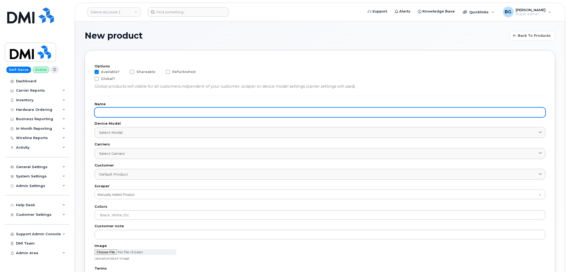
click at [123, 107] on div "Name" at bounding box center [319, 110] width 451 height 15
click at [123, 110] on input "text" at bounding box center [319, 113] width 451 height 10
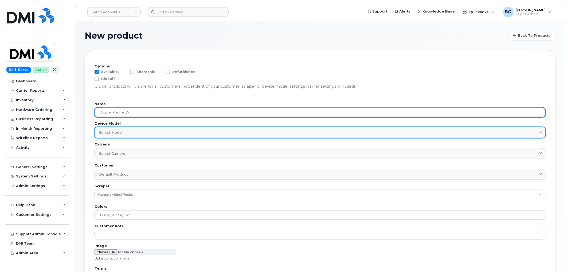
type input "Apple iPhone 17"
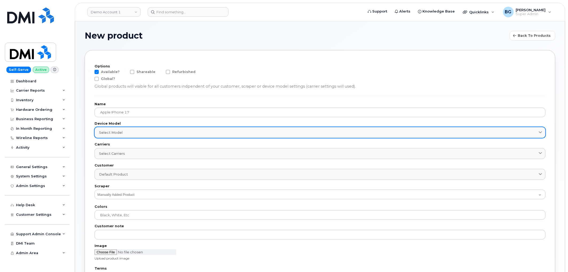
click at [120, 128] on link "Select model" at bounding box center [319, 132] width 451 height 11
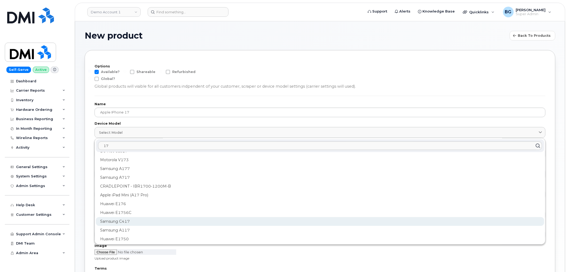
scroll to position [118, 0]
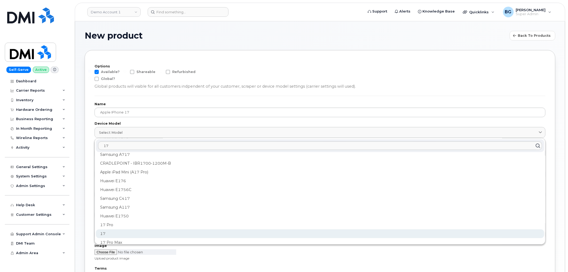
type input "17"
click at [105, 234] on div "17" at bounding box center [320, 234] width 448 height 9
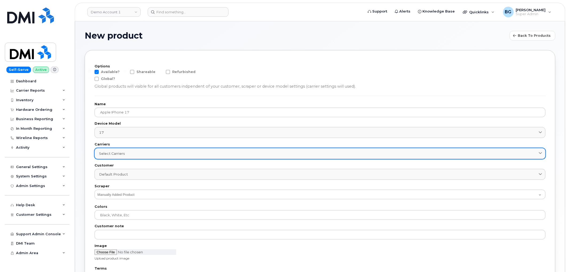
click at [167, 152] on div "Select carriers" at bounding box center [320, 153] width 442 height 5
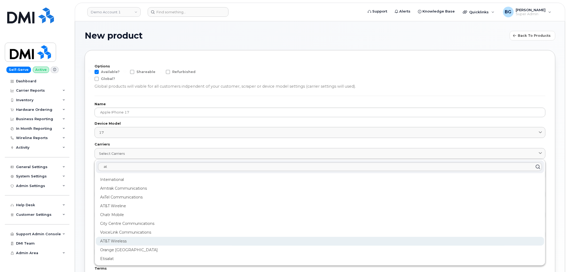
type input "at"
click at [110, 239] on div "AT&T Wireless" at bounding box center [320, 241] width 448 height 9
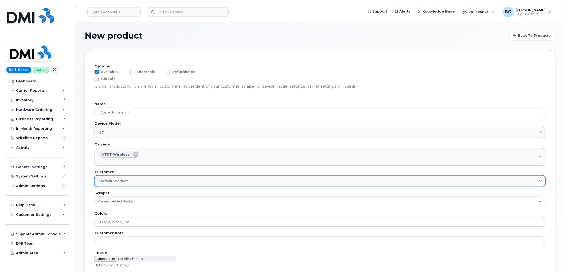
click at [121, 182] on span "Default product" at bounding box center [113, 181] width 29 height 5
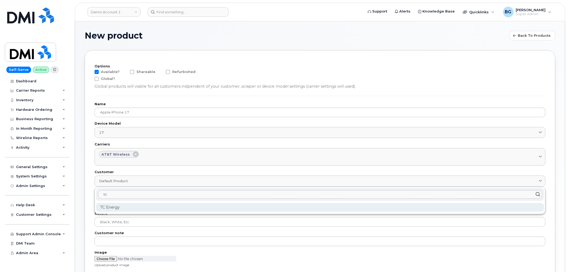
type input "tc"
click at [110, 208] on div "TC Energy" at bounding box center [320, 207] width 448 height 9
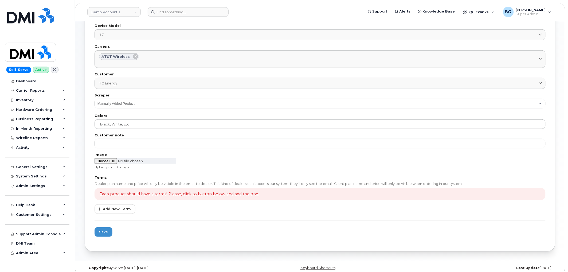
scroll to position [99, 0]
click at [105, 162] on input "file" at bounding box center [135, 161] width 82 height 6
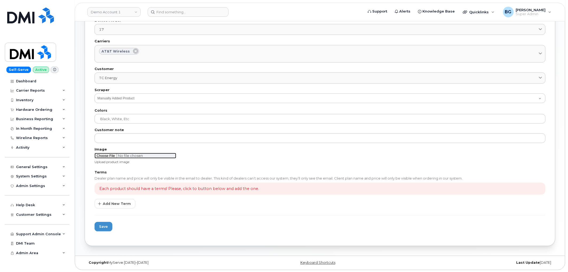
type input "C:\fakepath\iphone 17.jpg"
click at [110, 203] on span "Add New Term" at bounding box center [117, 203] width 28 height 5
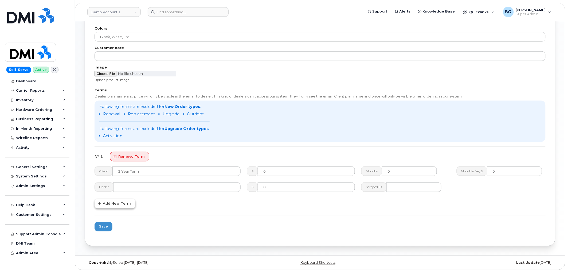
click at [113, 203] on span "Add New Term" at bounding box center [117, 203] width 28 height 5
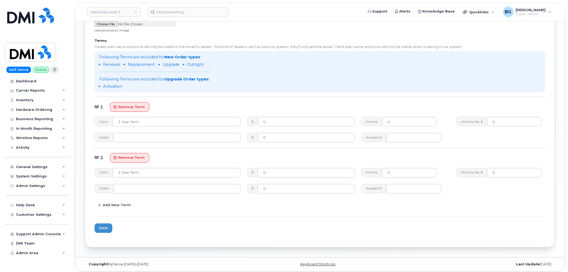
scroll to position [237, 0]
click at [111, 202] on span "Add New Term" at bounding box center [117, 203] width 28 height 5
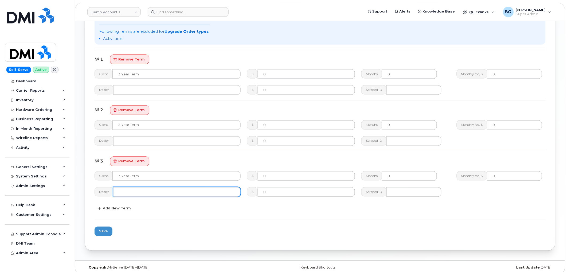
scroll to position [288, 0]
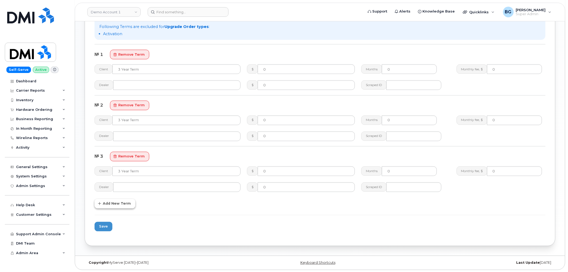
click at [113, 204] on span "Add New Term" at bounding box center [117, 203] width 28 height 5
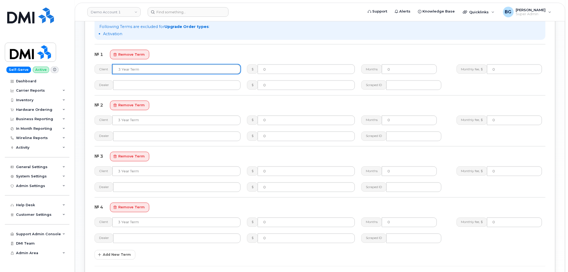
click at [140, 67] on input "text" at bounding box center [176, 70] width 128 height 10
drag, startPoint x: 163, startPoint y: 67, endPoint x: 103, endPoint y: 60, distance: 60.2
click at [103, 60] on section "№ 1 remove term Client 2 Year Activation (256GB) $ 0 Months 0 Monthly fee, $ 0 …" at bounding box center [319, 70] width 451 height 52
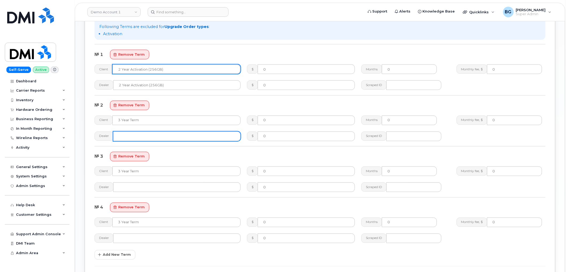
paste input "548.99"
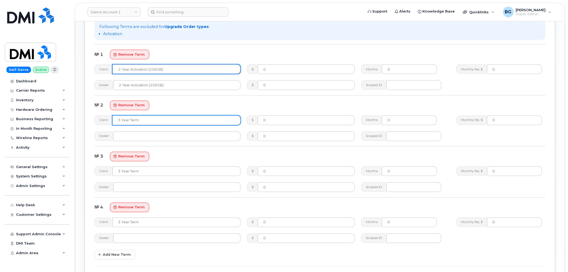
type input "2 Year Activation (256GB)"
click at [140, 119] on input "text" at bounding box center [176, 121] width 128 height 10
paste input "2 Year Activation (256GB)"
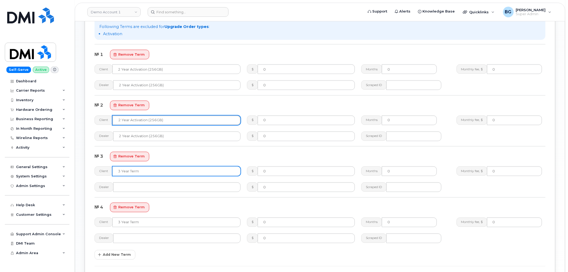
type input "2 Year Activation (256GB)"
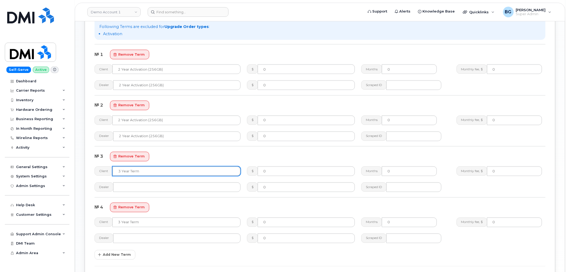
click at [140, 170] on input "text" at bounding box center [176, 172] width 128 height 10
paste input "2 Year Activation (256GB)"
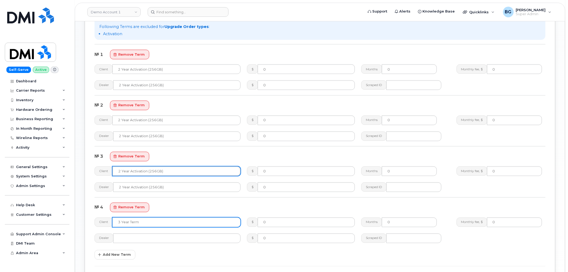
type input "2 Year Activation (256GB)"
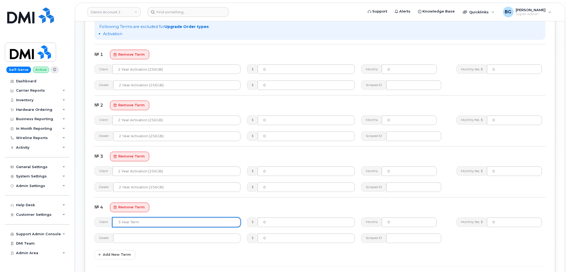
click at [145, 224] on input "text" at bounding box center [176, 223] width 128 height 10
paste input "2 Year Activation (256GB)"
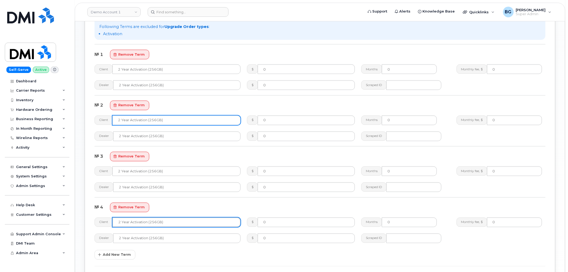
type input "2 Year Activation (256GB)"
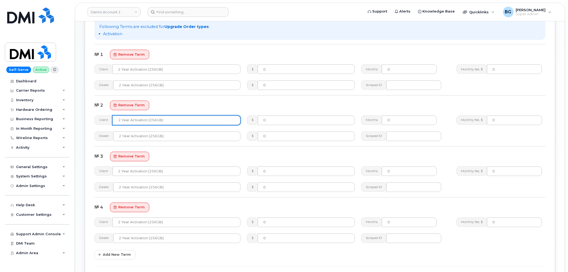
click at [138, 119] on input "2 Year Activation (256GB)" at bounding box center [176, 121] width 128 height 10
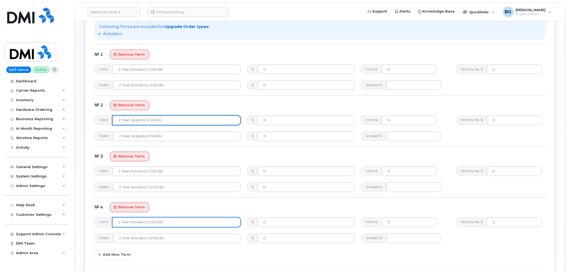
type input "2 Year Upgrade (256GB)"
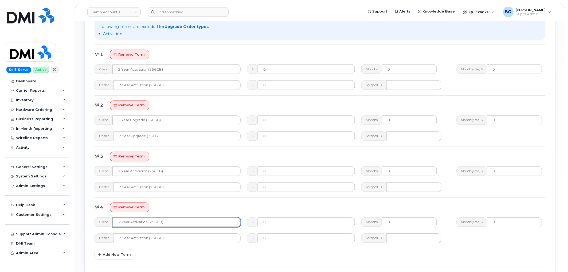
click at [136, 224] on input "2 Year Activation (256GB)" at bounding box center [176, 223] width 128 height 10
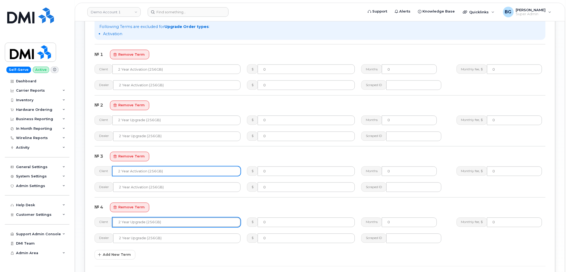
type input "2 Year Upgrade (256GB)"
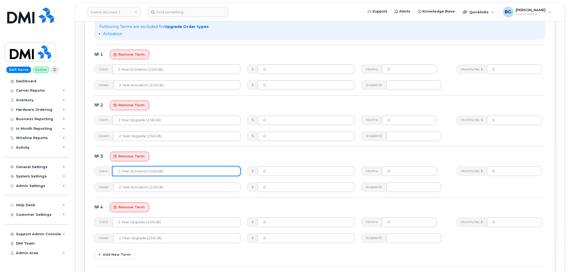
drag, startPoint x: 157, startPoint y: 171, endPoint x: 149, endPoint y: 170, distance: 8.0
click at [149, 170] on input "2 Year Activation (256GB)" at bounding box center [176, 172] width 128 height 10
click at [155, 172] on input "2 Year Activation (512GB)" at bounding box center [176, 172] width 128 height 10
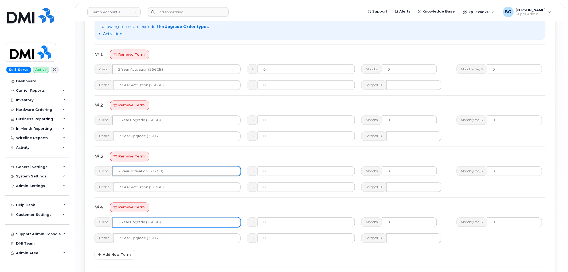
type input "2 Year Activation (512GB)"
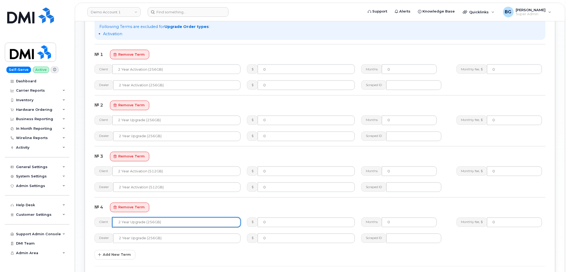
click at [153, 220] on input "2 Year Upgrade (256GB)" at bounding box center [176, 223] width 128 height 10
paste input "512"
type input "2 Year Upgrade (512GB)"
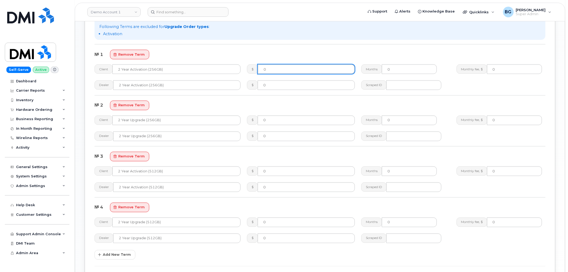
click at [268, 67] on input "0" at bounding box center [306, 70] width 97 height 10
paste input "249.99"
type input "249.99"
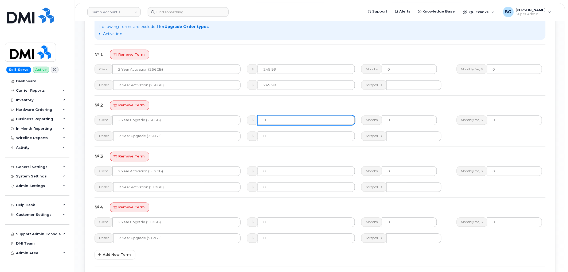
click at [296, 121] on input "0" at bounding box center [306, 121] width 97 height 10
paste input "249.99"
type input "249.99"
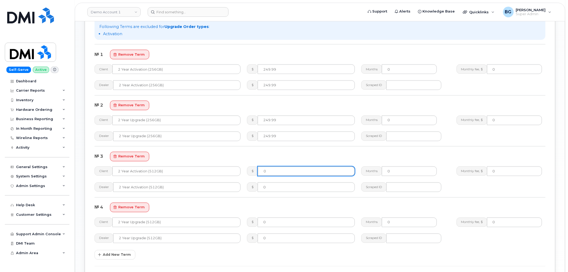
drag, startPoint x: 273, startPoint y: 172, endPoint x: 278, endPoint y: 174, distance: 5.3
click at [274, 173] on input "0" at bounding box center [306, 172] width 97 height 10
paste input "449.99"
type input "449.99"
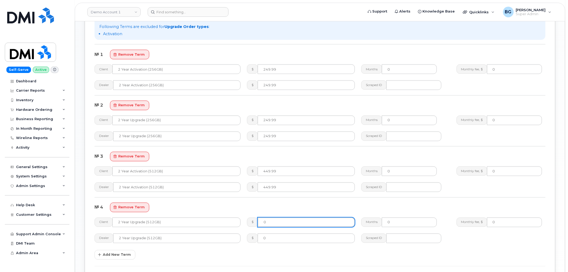
click at [275, 223] on input "0" at bounding box center [306, 223] width 97 height 10
paste input "449.99"
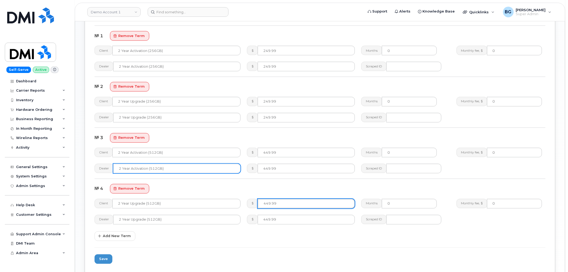
scroll to position [339, 0]
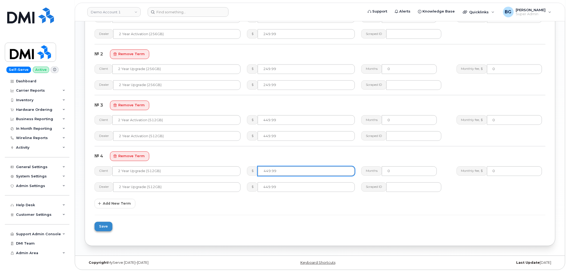
type input "449.99"
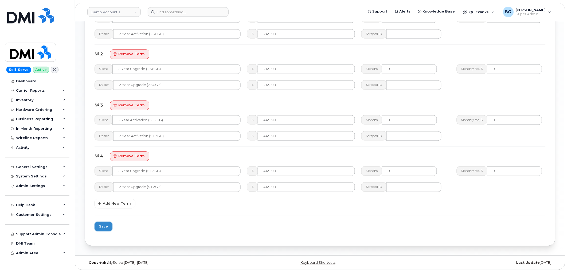
click at [102, 226] on span "Save" at bounding box center [103, 226] width 9 height 5
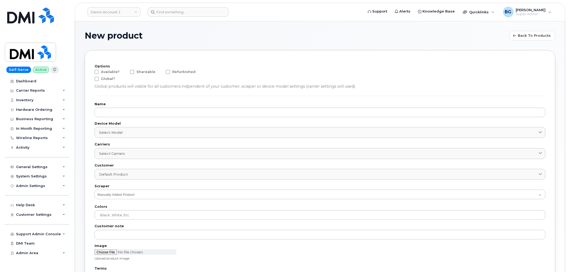
click at [98, 72] on span at bounding box center [96, 72] width 4 height 4
click at [91, 72] on input "Available?" at bounding box center [89, 71] width 3 height 3
checkbox input "true"
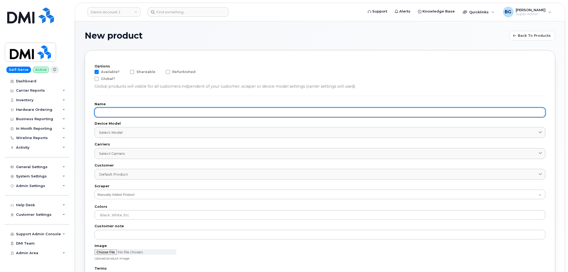
click at [141, 115] on input "text" at bounding box center [319, 113] width 451 height 10
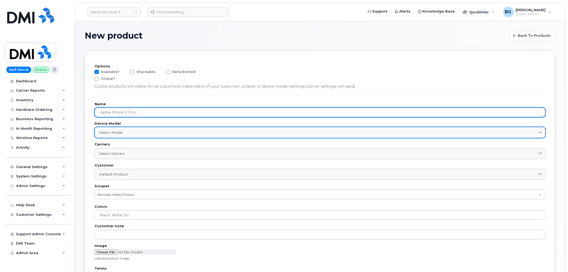
type input "Apple iPhone 17 Pro"
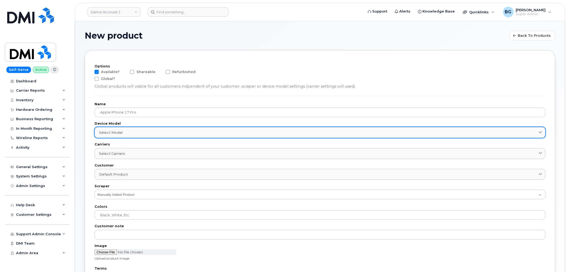
click at [148, 132] on div "Select model" at bounding box center [320, 132] width 442 height 5
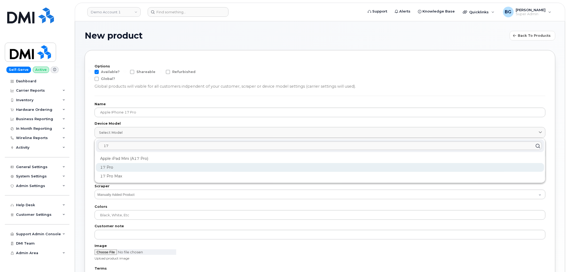
type input "17"
click at [110, 165] on div "17 Pro" at bounding box center [320, 167] width 448 height 9
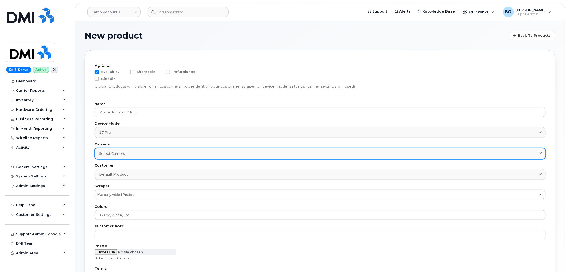
click at [129, 154] on div "Select carriers" at bounding box center [320, 153] width 442 height 5
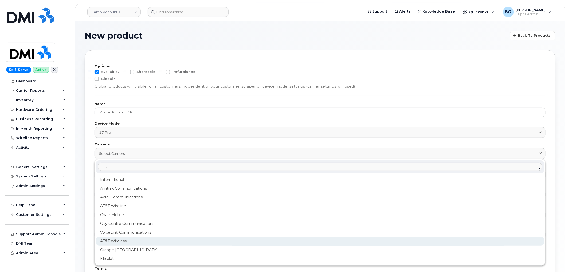
type input "at"
click at [115, 239] on div "AT&T Wireless" at bounding box center [320, 241] width 448 height 9
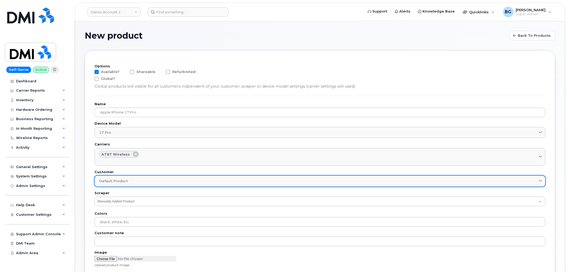
click at [120, 184] on span "Default product" at bounding box center [113, 181] width 29 height 5
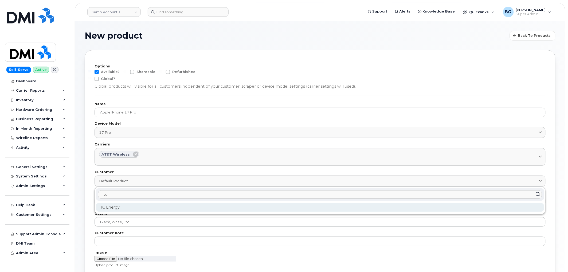
type input "tc"
click at [105, 207] on div "TC Energy" at bounding box center [320, 207] width 448 height 9
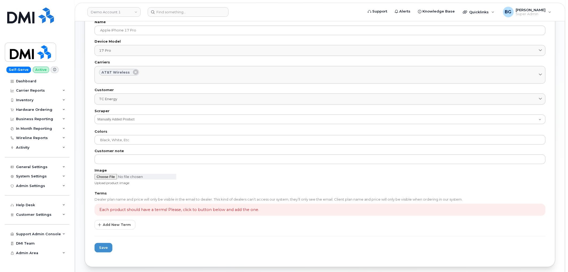
scroll to position [103, 0]
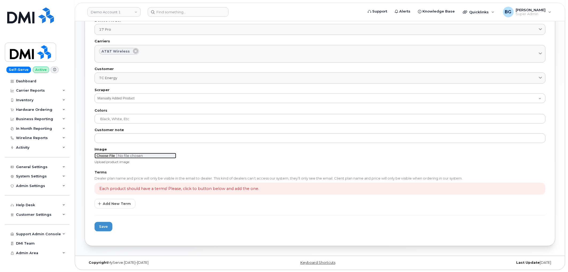
click at [99, 156] on input "file" at bounding box center [135, 156] width 82 height 6
type input "C:\fakepath\iphone 17 pro.png"
click at [115, 207] on button "Add New Term" at bounding box center [114, 204] width 41 height 10
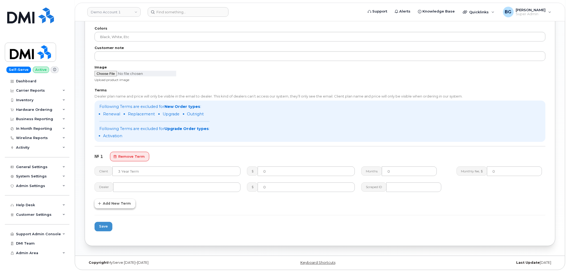
click at [110, 205] on span "Add New Term" at bounding box center [117, 203] width 28 height 5
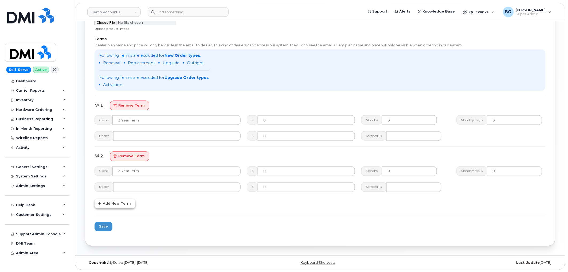
click at [120, 204] on span "Add New Term" at bounding box center [117, 203] width 28 height 5
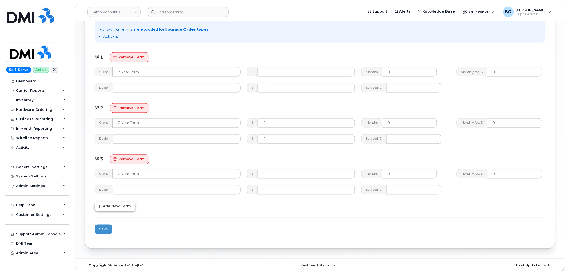
scroll to position [288, 0]
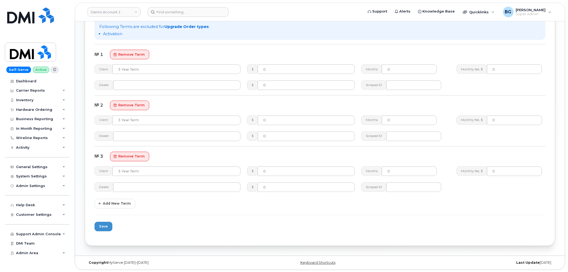
click at [114, 210] on form "Options Available? Shareable Refurbished Global? Global products will visible f…" at bounding box center [319, 4] width 451 height 464
click at [123, 203] on span "Add New Term" at bounding box center [117, 203] width 28 height 5
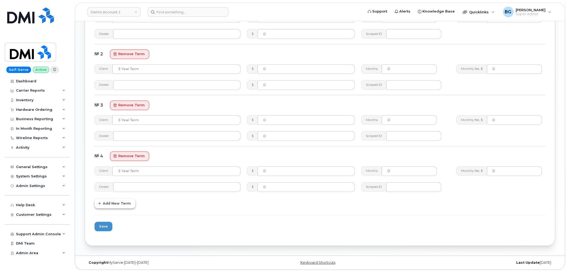
click at [116, 205] on span "Add New Term" at bounding box center [117, 203] width 28 height 5
click at [114, 204] on span "Add New Term" at bounding box center [117, 203] width 28 height 5
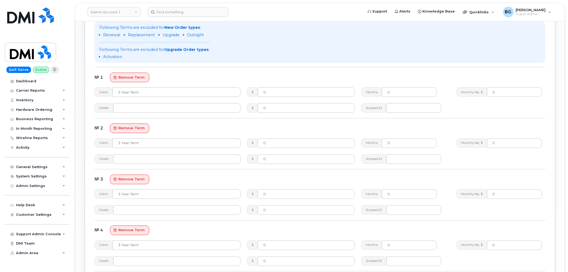
scroll to position [232, 0]
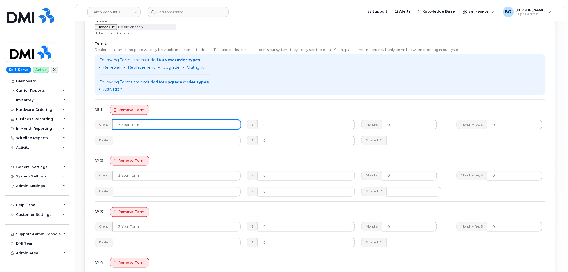
click at [148, 124] on input "text" at bounding box center [176, 125] width 128 height 10
click at [148, 124] on input "2 Year Activation (256GB)" at bounding box center [176, 125] width 128 height 10
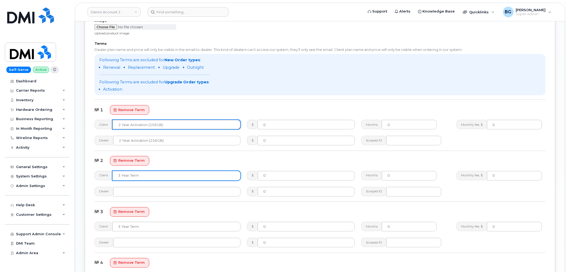
type input "2 Year Activation (256GB)"
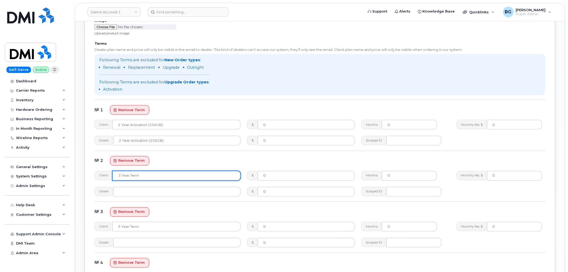
click at [140, 177] on input "text" at bounding box center [176, 176] width 128 height 10
paste input "2 Year Activation (256GB)"
click at [139, 177] on input "2 Year Activation (256GB)" at bounding box center [176, 176] width 128 height 10
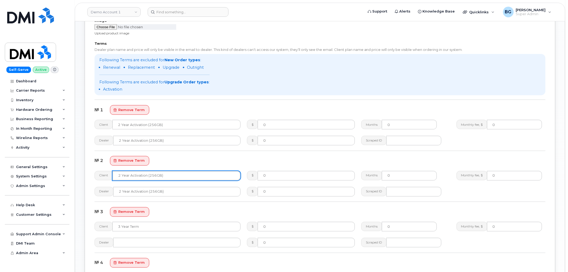
click at [139, 177] on input "2 Year Activation (256GB)" at bounding box center [176, 176] width 128 height 10
type input "2 Year Upgrade (256GB)"
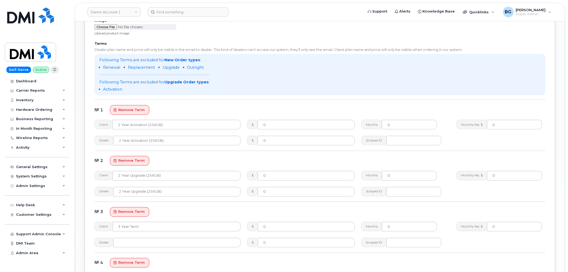
click at [183, 161] on div "№ 2 remove term" at bounding box center [319, 161] width 451 height 10
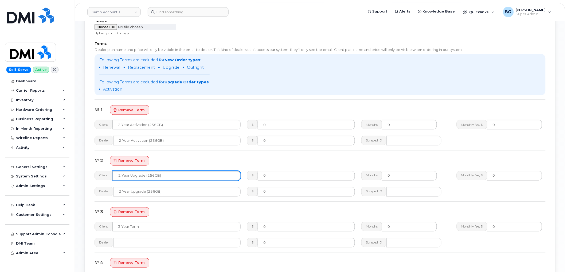
click at [162, 177] on input "2 Year Upgrade (256GB)" at bounding box center [176, 176] width 128 height 10
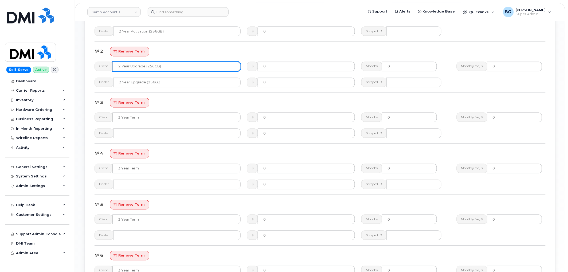
scroll to position [351, 0]
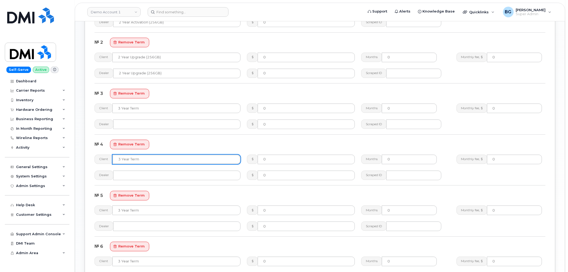
click at [142, 159] on input "text" at bounding box center [176, 160] width 128 height 10
paste input "2 Year Upgrade (256GB)"
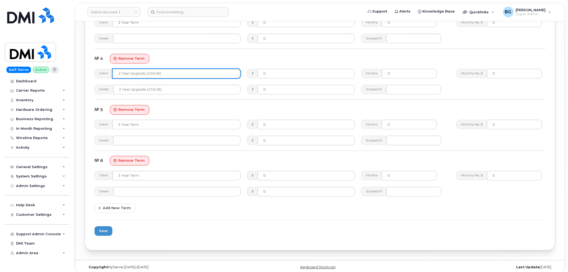
scroll to position [441, 0]
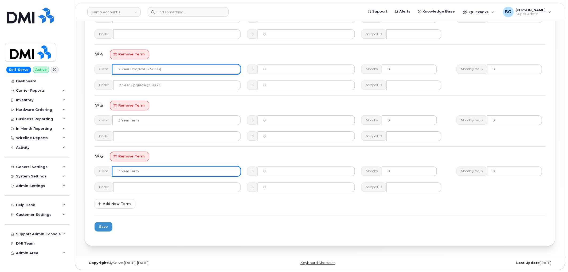
type input "2 Year Upgrade (256GB)"
click at [141, 171] on input "text" at bounding box center [176, 172] width 128 height 10
paste input "2 Year Upgrade (256GB)"
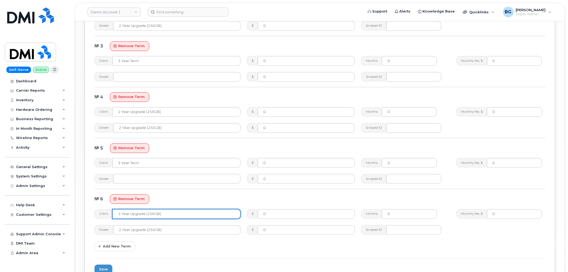
scroll to position [283, 0]
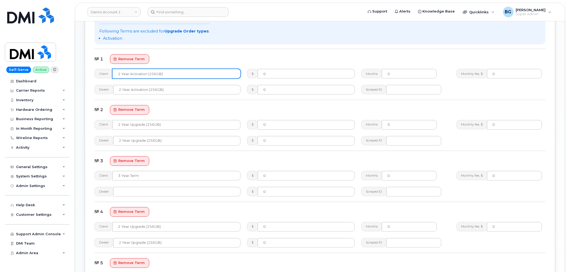
type input "2 Year Upgrade (256GB)"
click at [180, 72] on input "2 Year Activation (256GB)" at bounding box center [176, 74] width 128 height 10
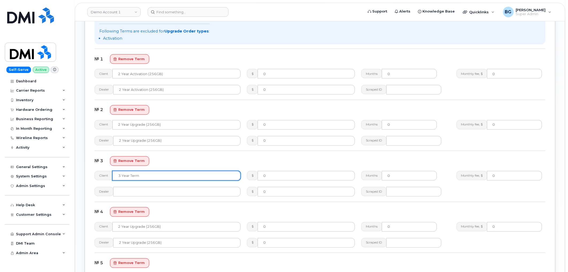
click at [145, 177] on input "text" at bounding box center [176, 176] width 128 height 10
paste input "2 Year Activation (256GB)"
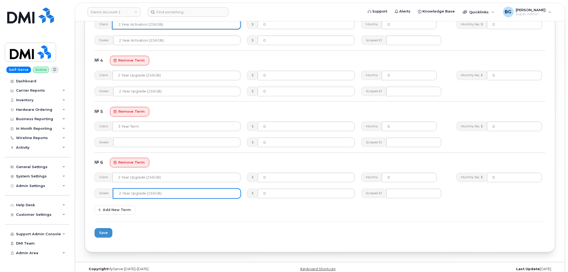
scroll to position [441, 0]
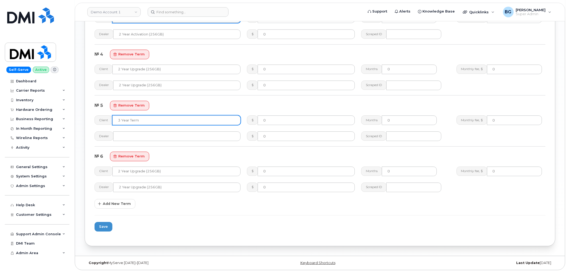
type input "2 Year Activation (256GB)"
click at [151, 120] on input "text" at bounding box center [176, 121] width 128 height 10
paste input "2 Year Activation (256GB)"
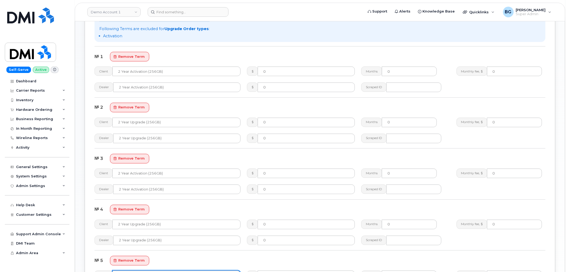
scroll to position [283, 0]
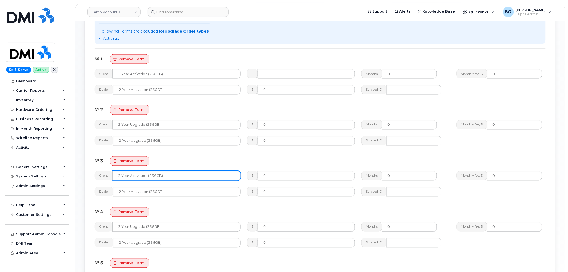
type input "2 Year Activation (256GB)"
click at [155, 177] on input "2 Year Activation (256GB)" at bounding box center [176, 176] width 128 height 10
click at [153, 174] on input "2 Year Activation (512GB)" at bounding box center [176, 176] width 128 height 10
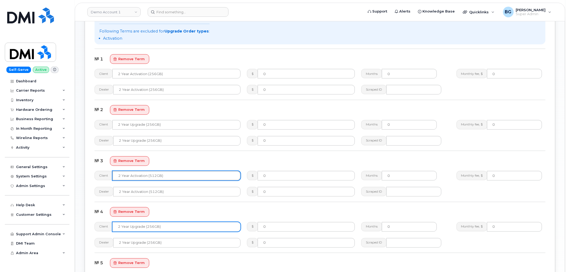
type input "2 Year Activation (512GB)"
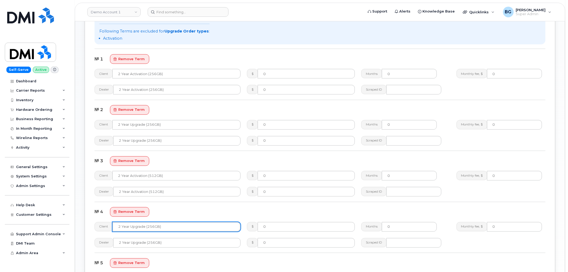
click at [153, 225] on input "2 Year Upgrade (256GB)" at bounding box center [176, 228] width 128 height 10
paste input "512GB"
click at [161, 228] on input "2 Year Upgrade (25512GB6GB)" at bounding box center [176, 228] width 128 height 10
paste input "512"
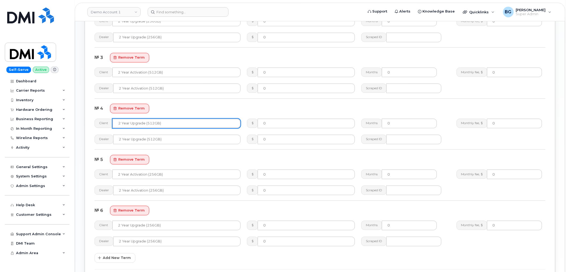
scroll to position [402, 0]
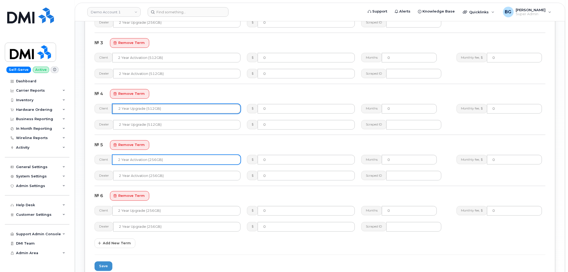
type input "2 Year Upgrade (512GB)"
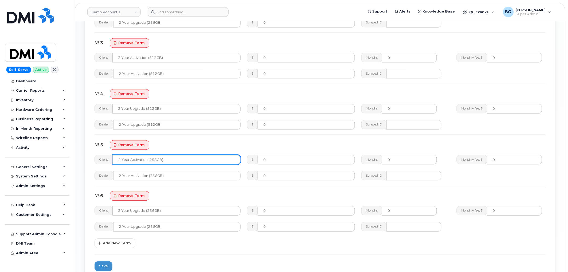
click at [156, 160] on input "2 Year Activation (256GB)" at bounding box center [176, 160] width 128 height 10
click at [152, 157] on input "2 Year Activation (1TB)" at bounding box center [176, 160] width 128 height 10
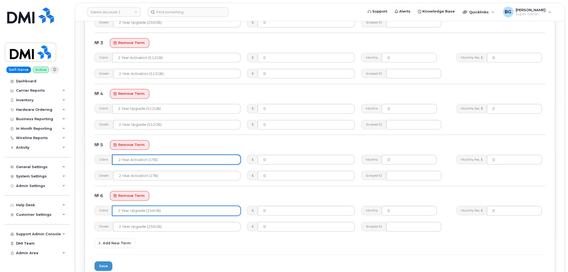
type input "2 Year Activation (1TB)"
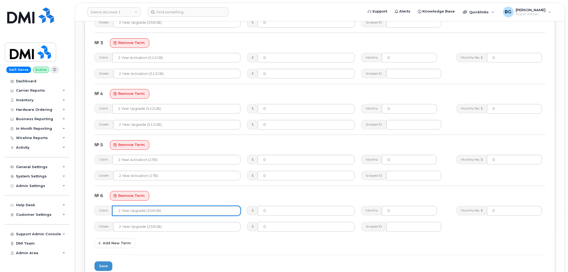
click at [153, 210] on input "2 Year Upgrade (256GB)" at bounding box center [176, 211] width 128 height 10
paste input "1T"
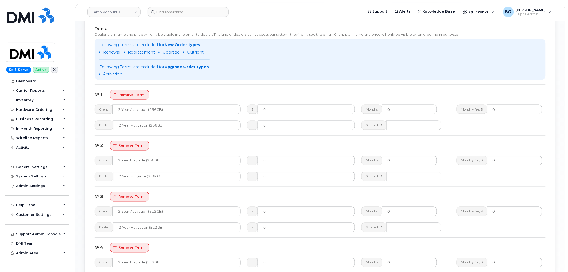
scroll to position [243, 0]
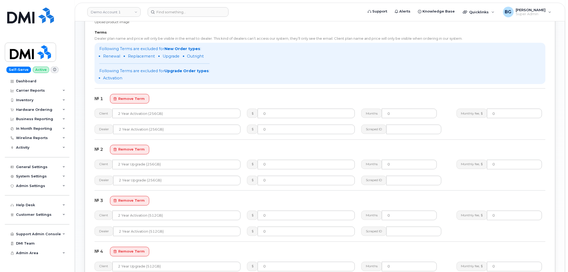
type input "2 Year Upgrade (1TB)"
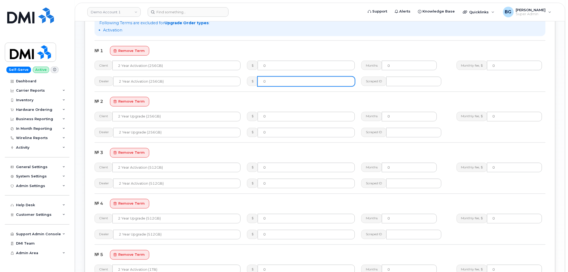
scroll to position [296, 0]
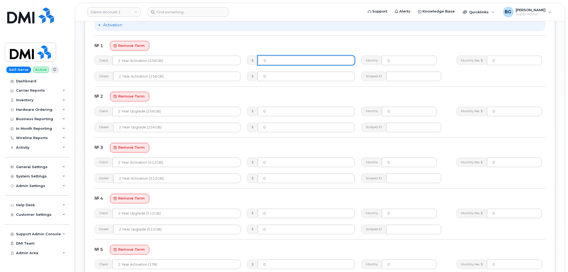
click at [280, 62] on input "0" at bounding box center [306, 61] width 97 height 10
paste input "539.99"
type input "539.99"
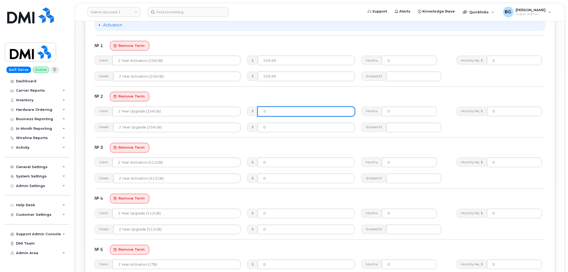
click at [283, 111] on input "0" at bounding box center [306, 112] width 97 height 10
paste input "539.99"
type input "539.99"
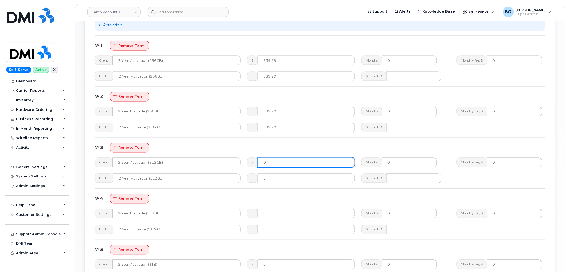
click at [311, 164] on input "0" at bounding box center [306, 163] width 97 height 10
paste input "739.99"
type input "739.99"
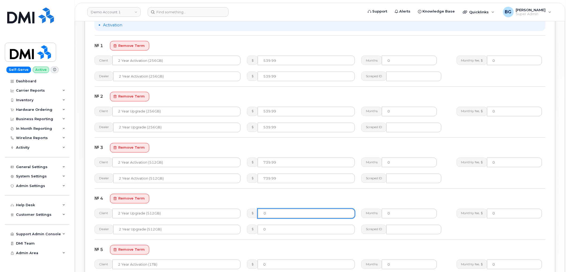
click at [282, 212] on input "0" at bounding box center [306, 214] width 97 height 10
paste input "739.99"
type input "739.99"
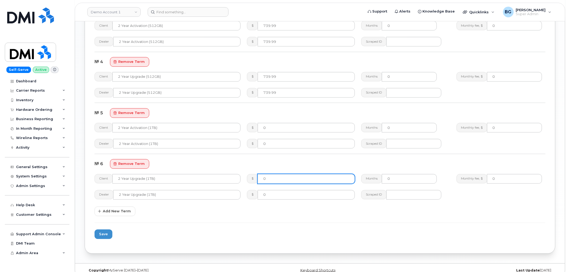
scroll to position [435, 0]
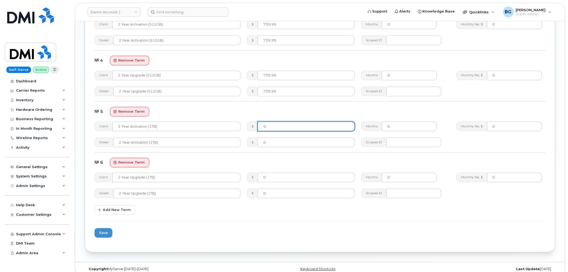
click at [281, 126] on input "0" at bounding box center [306, 127] width 97 height 10
paste input "939.99"
type input "939.99"
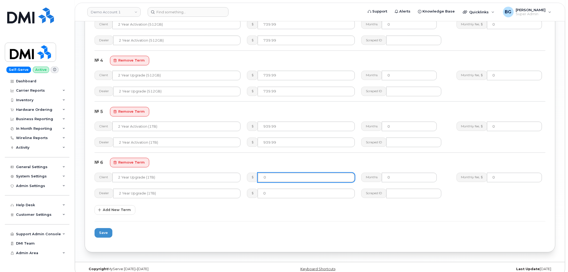
click at [274, 179] on input "0" at bounding box center [306, 178] width 97 height 10
paste input "939.99"
type input "939.99"
click at [101, 236] on button "Save" at bounding box center [103, 233] width 18 height 10
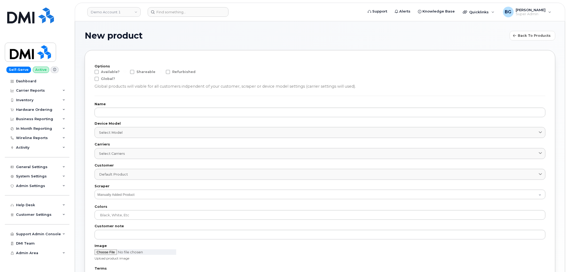
click at [97, 71] on span at bounding box center [96, 72] width 4 height 4
click at [91, 71] on input "Available?" at bounding box center [89, 71] width 3 height 3
checkbox input "true"
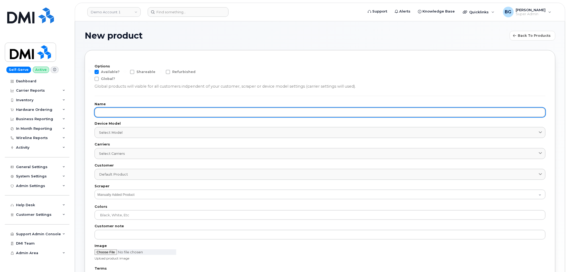
click at [116, 110] on input "text" at bounding box center [319, 113] width 451 height 10
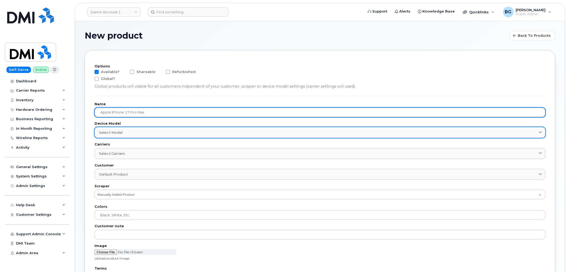
type input "Apple iPhone 17 Pro Max"
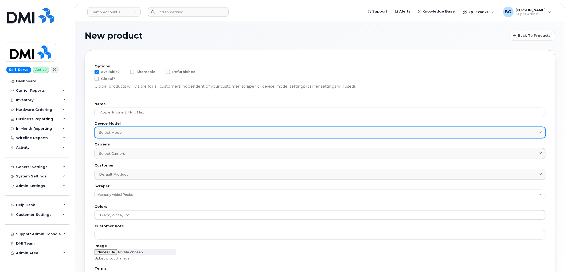
click at [108, 132] on span "Select model" at bounding box center [110, 132] width 23 height 5
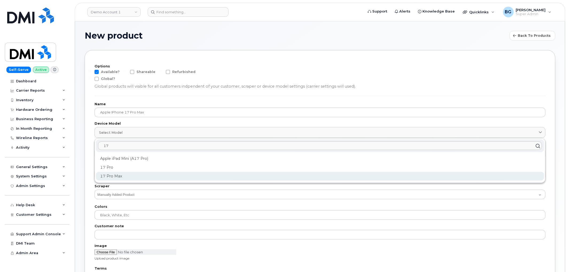
type input "17"
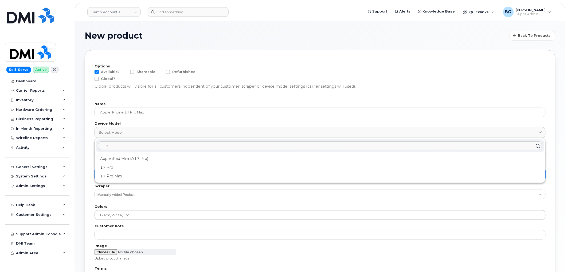
drag, startPoint x: 105, startPoint y: 176, endPoint x: 128, endPoint y: 171, distance: 23.6
click at [106, 176] on div "17 Pro Max" at bounding box center [320, 176] width 448 height 9
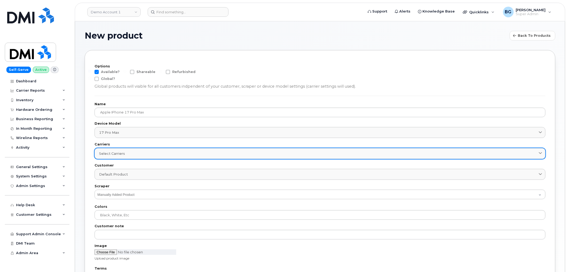
click at [118, 152] on span "Select carriers" at bounding box center [112, 153] width 26 height 5
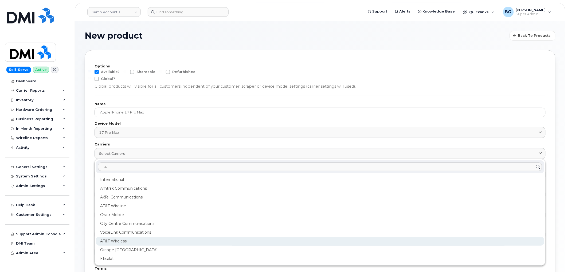
type input "at"
click at [109, 242] on div "AT&T Wireless" at bounding box center [320, 241] width 448 height 9
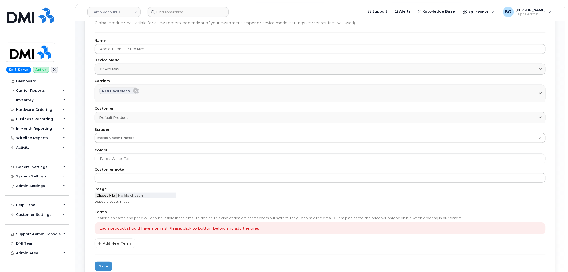
scroll to position [79, 0]
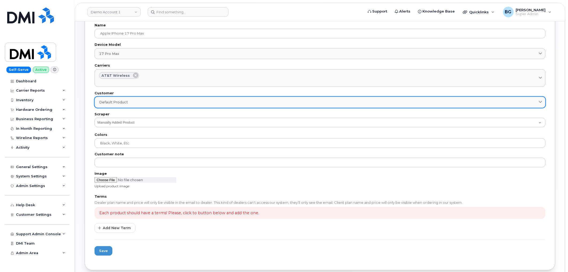
click at [109, 102] on span "Default product" at bounding box center [113, 102] width 29 height 5
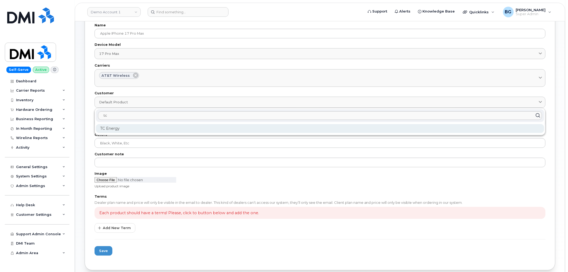
type input "tc"
click at [108, 127] on div "TC Energy" at bounding box center [320, 128] width 448 height 9
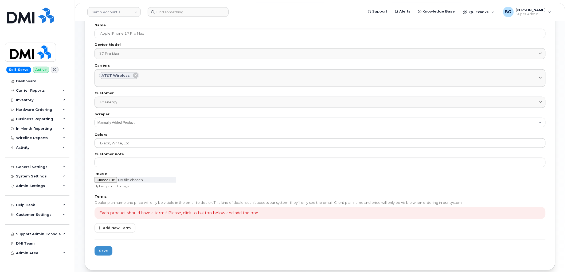
click at [103, 176] on div "Upload product image" at bounding box center [319, 183] width 457 height 18
click at [103, 179] on input "file" at bounding box center [135, 180] width 82 height 6
type input "C:\fakepath\iphone 17 pro max.png"
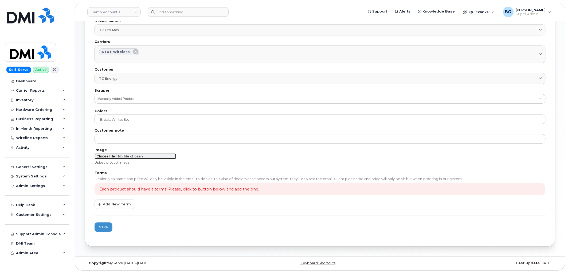
scroll to position [103, 0]
click at [110, 206] on span "Add New Term" at bounding box center [117, 203] width 28 height 5
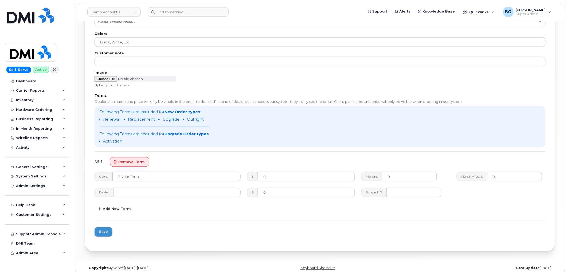
scroll to position [185, 0]
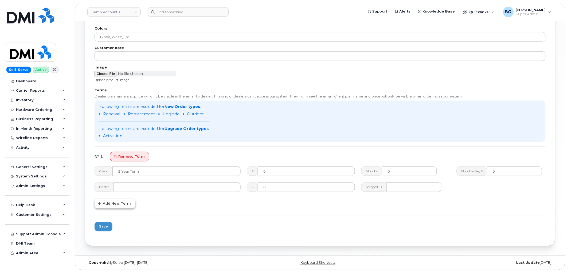
click at [113, 202] on span "Add New Term" at bounding box center [117, 203] width 28 height 5
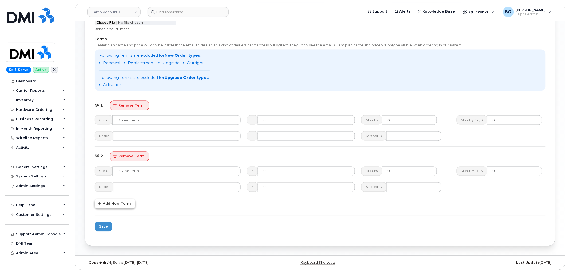
click at [110, 203] on span "Add New Term" at bounding box center [117, 203] width 28 height 5
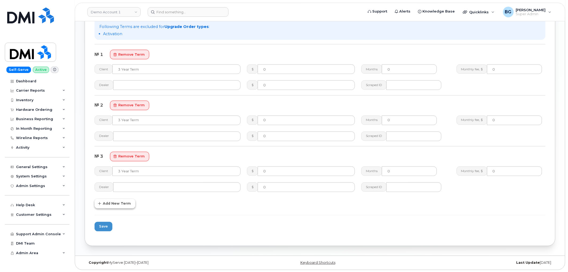
click at [112, 204] on span "Add New Term" at bounding box center [117, 203] width 28 height 5
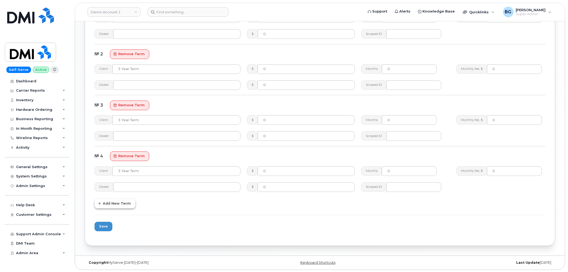
click at [111, 207] on button "Add New Term" at bounding box center [114, 204] width 41 height 10
click at [114, 207] on button "Add New Term" at bounding box center [114, 204] width 41 height 10
click at [113, 205] on span "Add New Term" at bounding box center [117, 203] width 28 height 5
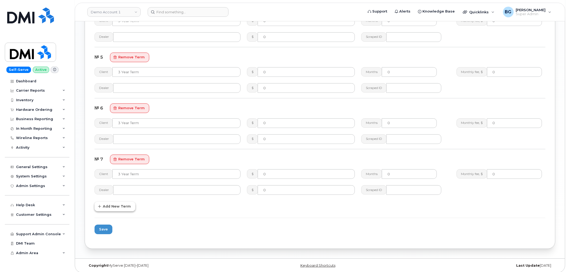
scroll to position [492, 0]
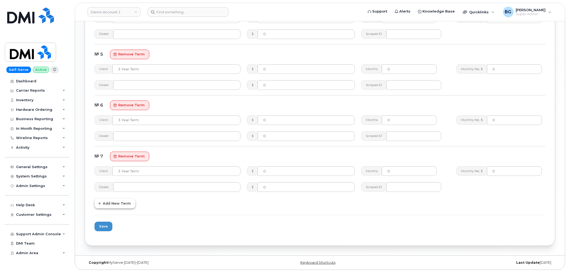
click at [115, 205] on span "Add New Term" at bounding box center [117, 203] width 28 height 5
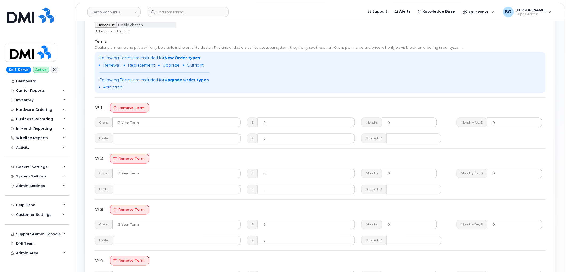
scroll to position [196, 0]
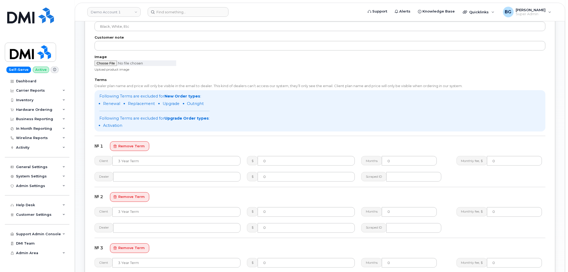
click at [143, 165] on div "Client" at bounding box center [167, 161] width 152 height 16
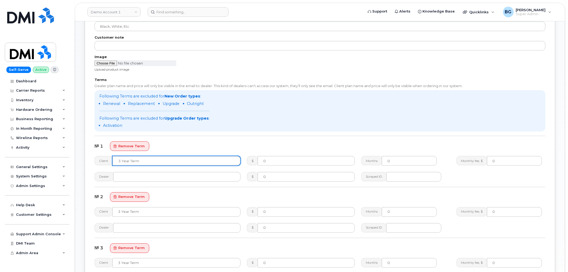
click at [150, 161] on input "text" at bounding box center [176, 161] width 128 height 10
click at [162, 158] on input "2 Year Activation (256GB)" at bounding box center [176, 161] width 128 height 10
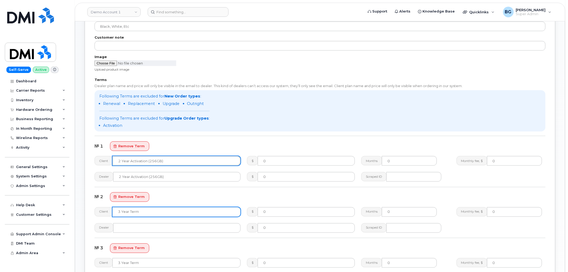
type input "2 Year Activation (256GB)"
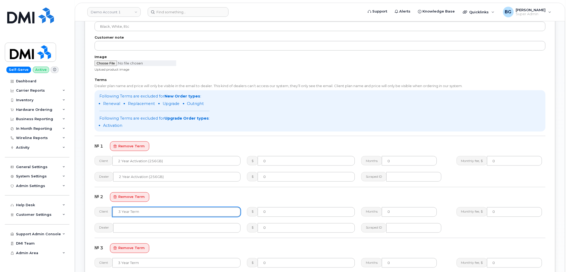
click at [153, 209] on input "text" at bounding box center [176, 213] width 128 height 10
paste input "2 Year Activation (256GB)"
click at [144, 212] on input "2 Year Activation (256GB)" at bounding box center [176, 213] width 128 height 10
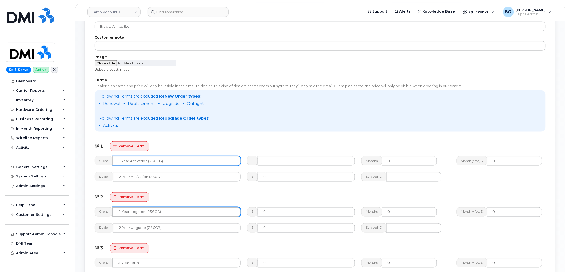
type input "2 Year Upgrade (256GB)"
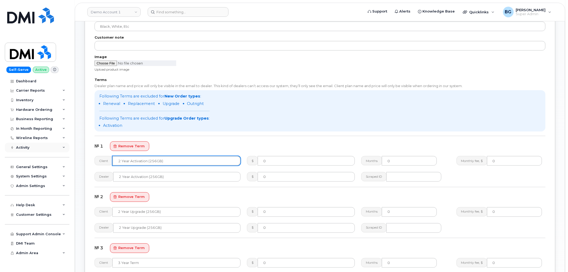
drag, startPoint x: 171, startPoint y: 158, endPoint x: 53, endPoint y: 143, distance: 118.6
click at [75, 143] on div "Demo Account 1 Support Alerts Knowledge Base Quicklinks Suspend / Cancel Device…" at bounding box center [320, 214] width 490 height 778
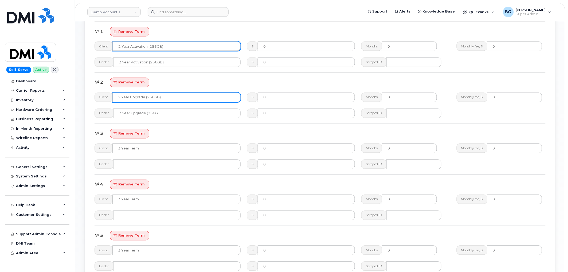
scroll to position [314, 0]
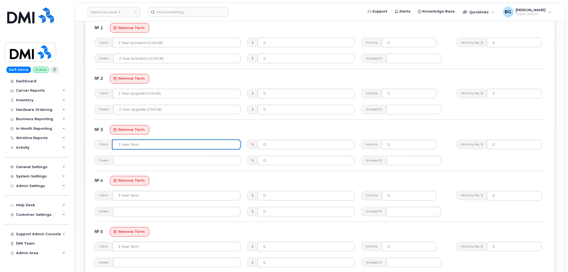
click at [145, 145] on input "text" at bounding box center [176, 145] width 128 height 10
paste input "2 Year Activation (256GB)"
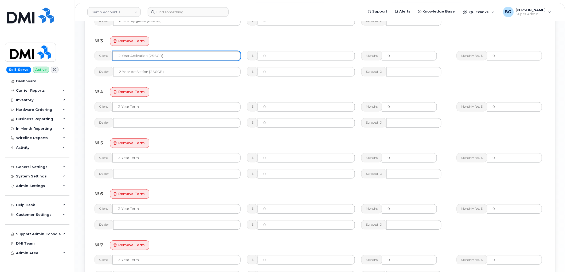
scroll to position [413, 0]
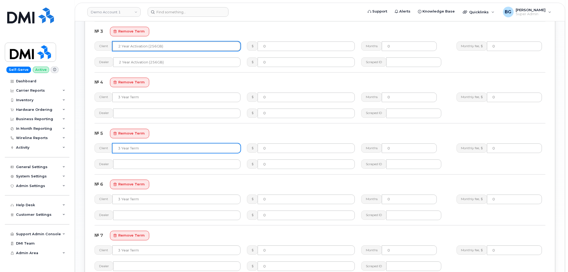
type input "2 Year Activation (256GB)"
click at [143, 149] on input "text" at bounding box center [176, 149] width 128 height 10
paste input "2 Year Activation (256GB)"
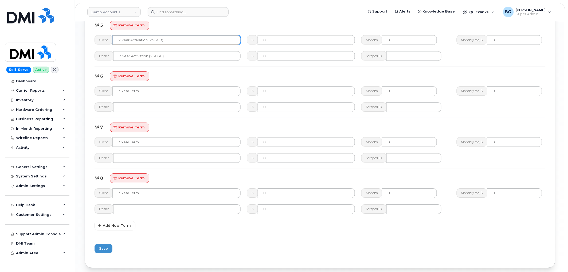
scroll to position [532, 0]
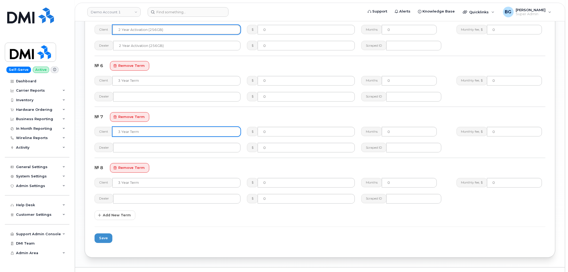
type input "2 Year Activation (256GB)"
click at [141, 131] on input "text" at bounding box center [176, 132] width 128 height 10
paste input "2 Year Activation (256GB)"
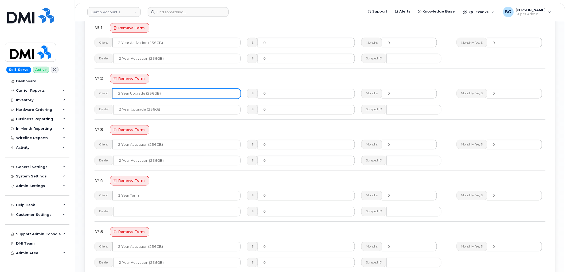
scroll to position [275, 0]
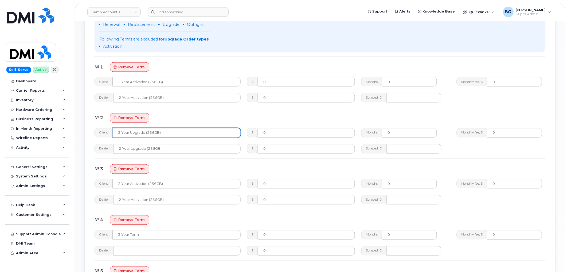
type input "2 Year Activation (256GB)"
drag, startPoint x: 118, startPoint y: 132, endPoint x: 180, endPoint y: 137, distance: 61.9
click at [179, 132] on input "2 Year Upgrade (256GB)" at bounding box center [176, 133] width 128 height 10
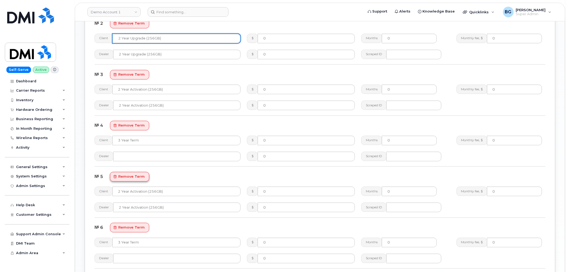
scroll to position [374, 0]
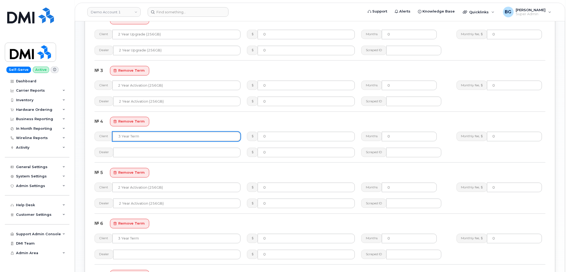
click at [138, 139] on input "text" at bounding box center [176, 137] width 128 height 10
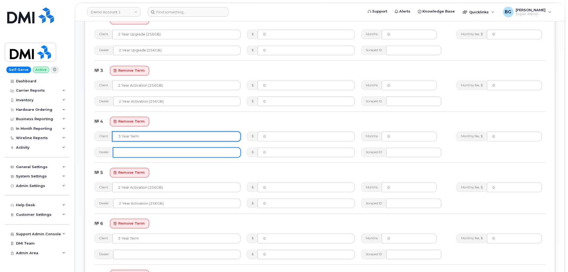
paste input "2 Year Upgrade (256GB)"
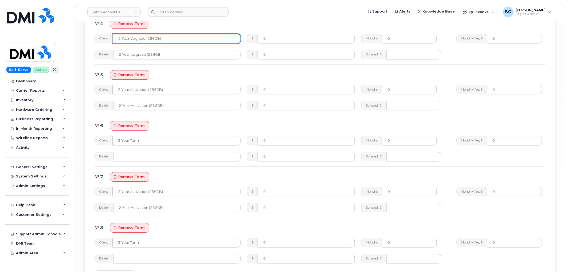
scroll to position [473, 0]
type input "2 Year Upgrade (256GB)"
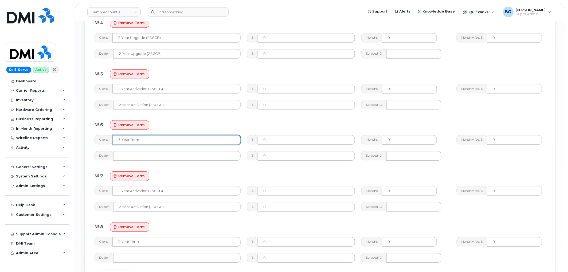
click at [135, 136] on input "text" at bounding box center [176, 140] width 128 height 10
paste input "2 Year Upgrade (256GB)"
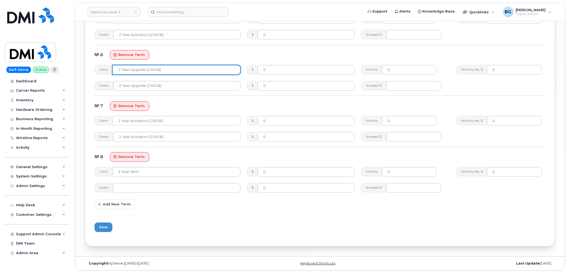
scroll to position [543, 0]
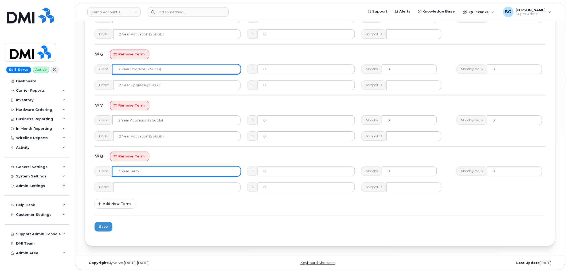
type input "2 Year Upgrade (256GB)"
click at [149, 169] on input "text" at bounding box center [176, 172] width 128 height 10
paste input "2 Year Upgrade (256GB)"
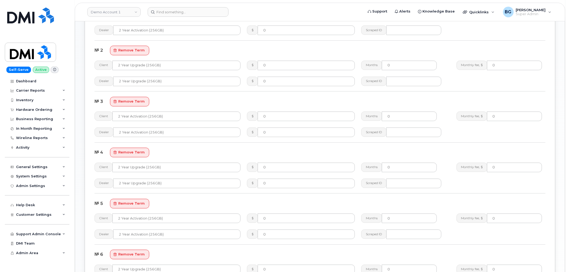
scroll to position [346, 0]
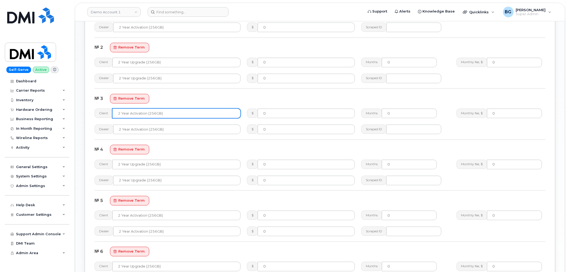
type input "2 Year Upgrade (256GB)"
click at [155, 113] on input "2 Year Activation (256GB)" at bounding box center [176, 114] width 128 height 10
click at [154, 116] on input "2 Year Activation (512GB)" at bounding box center [176, 114] width 128 height 10
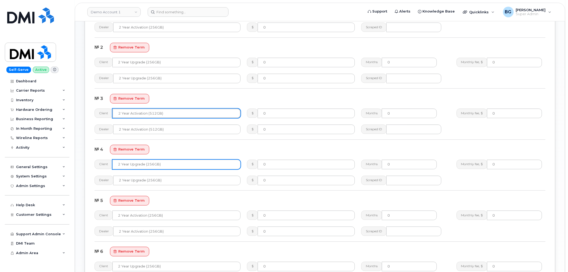
type input "2 Year Activation (512GB)"
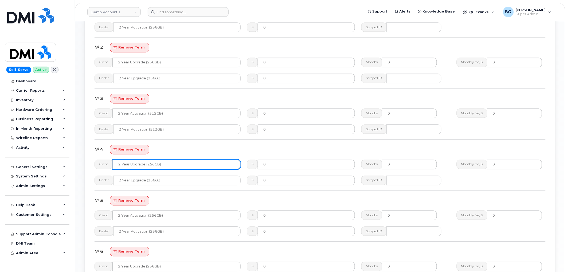
click at [157, 164] on input "2 Year Upgrade (256GB)" at bounding box center [176, 165] width 128 height 10
paste input "512"
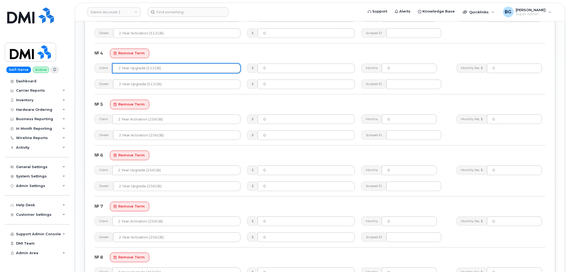
scroll to position [445, 0]
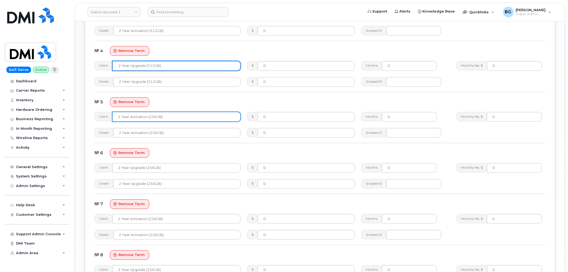
type input "2 Year Upgrade (512GB)"
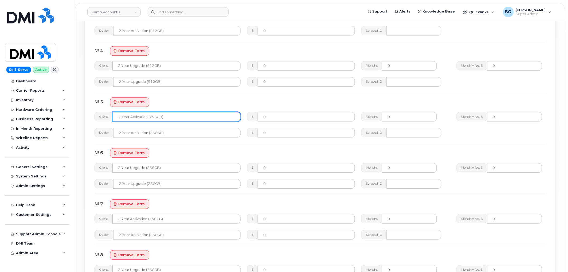
click at [151, 118] on input "2 Year Activation (256GB)" at bounding box center [176, 117] width 128 height 10
click at [151, 118] on input "2 Year Activation (1TB)" at bounding box center [176, 117] width 128 height 10
type input "2 Year Activation (1TB)"
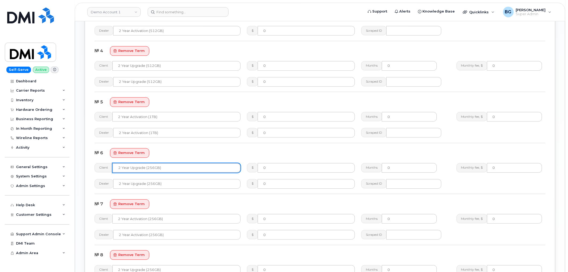
click at [153, 167] on input "2 Year Upgrade (256GB)" at bounding box center [176, 168] width 128 height 10
paste input "1T"
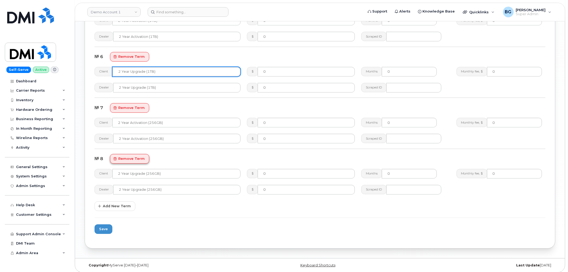
scroll to position [543, 0]
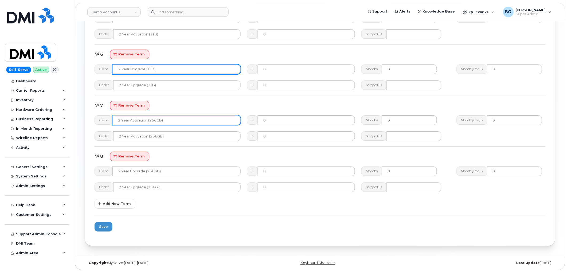
type input "2 Year Upgrade (1TB)"
click at [156, 120] on input "2 Year Activation (256GB)" at bounding box center [176, 121] width 128 height 10
click at [154, 120] on input "2 Year Activation (2TB)" at bounding box center [176, 121] width 128 height 10
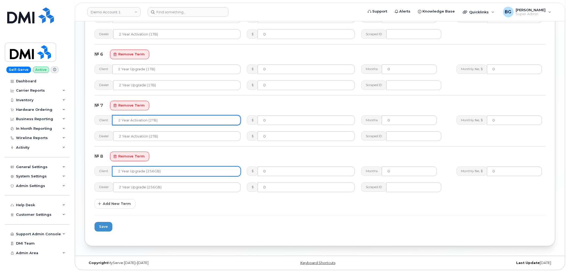
type input "2 Year Activation (2TB)"
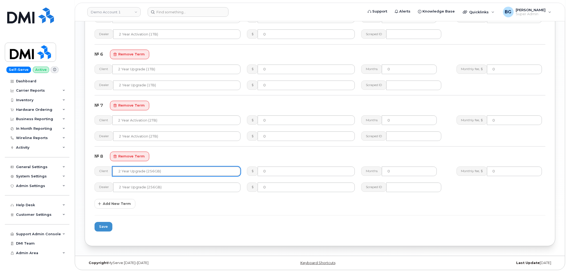
click at [151, 172] on input "2 Year Upgrade (256GB)" at bounding box center [176, 172] width 128 height 10
paste input "T"
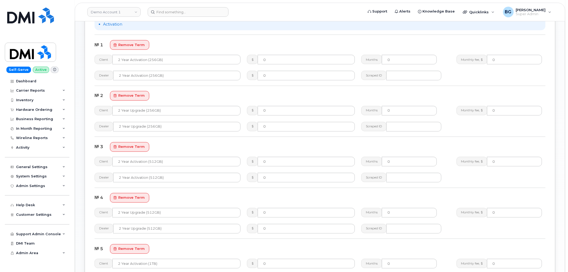
scroll to position [306, 0]
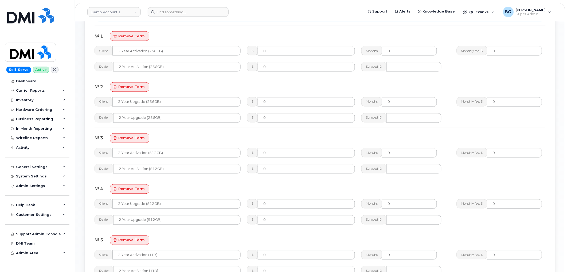
type input "2 Year Upgrade (2TB)"
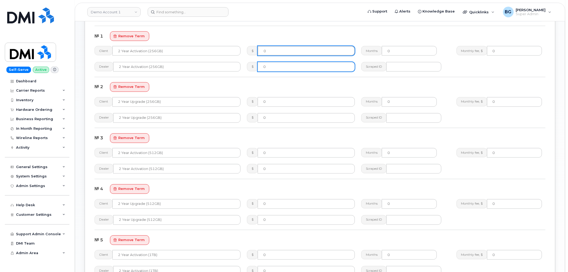
drag, startPoint x: 286, startPoint y: 50, endPoint x: 290, endPoint y: 70, distance: 19.9
click at [286, 50] on input "0" at bounding box center [306, 51] width 97 height 10
paste input "639.99"
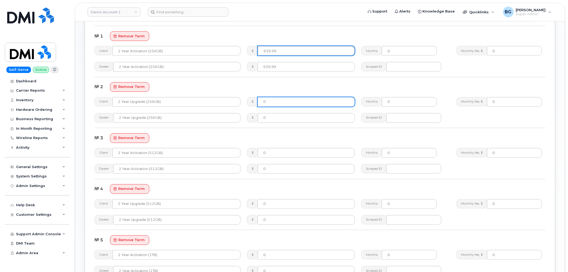
type input "639.99"
click at [293, 101] on input "0" at bounding box center [306, 102] width 97 height 10
paste input "639.99"
type input "639.99"
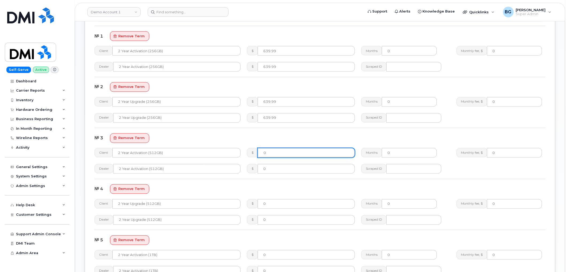
click at [300, 153] on input "0" at bounding box center [306, 153] width 97 height 10
paste input "839.99"
type input "839.99"
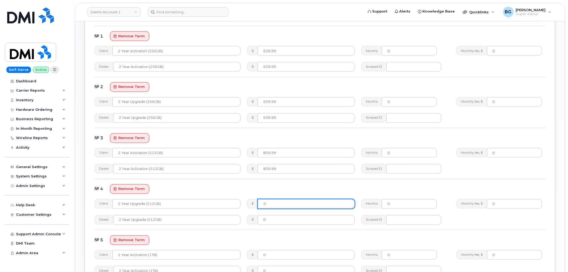
click at [287, 202] on input "0" at bounding box center [306, 205] width 97 height 10
paste input "839.99"
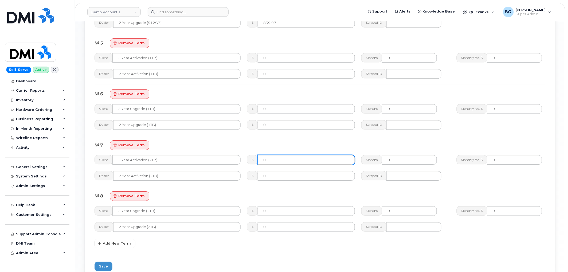
scroll to position [504, 0]
type input "839.97"
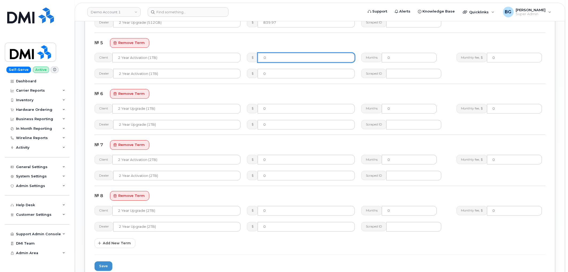
click at [284, 54] on input "0" at bounding box center [306, 58] width 97 height 10
paste input "1039.99"
type input "1039.99"
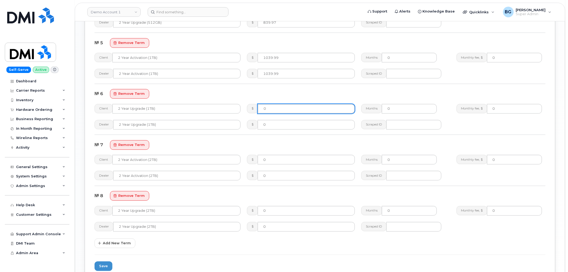
click at [291, 109] on input "0" at bounding box center [306, 109] width 97 height 10
paste input "1039.99"
type input "1039.99"
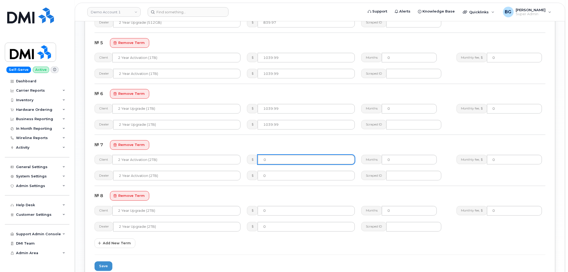
click at [303, 162] on input "0" at bounding box center [306, 160] width 97 height 10
paste input "1439.99"
type input "1439.99"
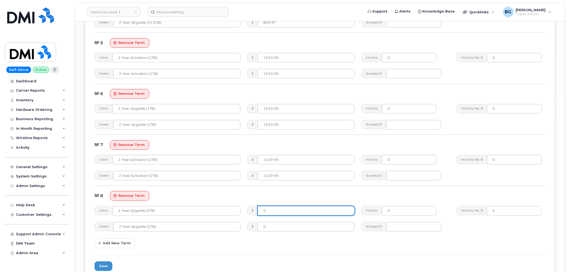
click at [296, 210] on input "0" at bounding box center [306, 211] width 97 height 10
paste input "1439.99"
type input "1439.99"
click at [107, 266] on button "Save" at bounding box center [103, 267] width 18 height 10
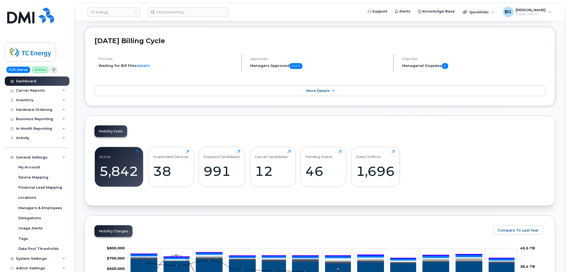
scroll to position [201, 0]
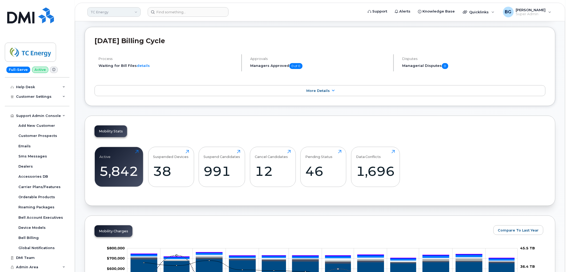
click at [113, 13] on link "TC Energy" at bounding box center [113, 12] width 53 height 10
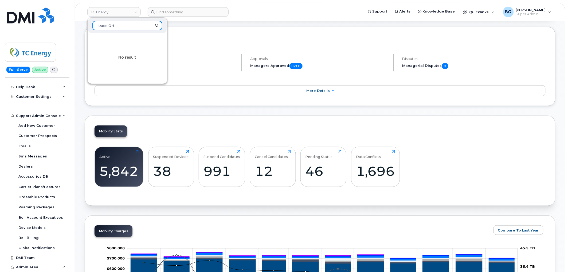
type input "trace OH"
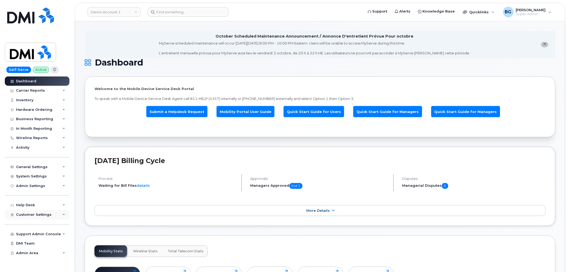
click at [28, 214] on span "Customer Settings" at bounding box center [33, 215] width 35 height 4
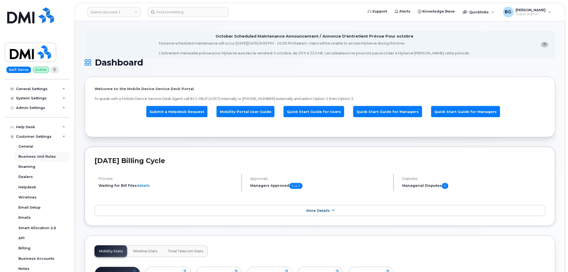
scroll to position [79, 0]
click at [30, 132] on div "Customer Settings" at bounding box center [37, 136] width 65 height 10
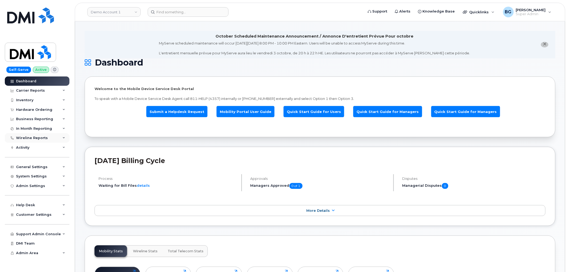
scroll to position [0, 0]
click at [27, 176] on div "System Settings" at bounding box center [31, 177] width 31 height 4
click at [27, 188] on div "Admin Settings" at bounding box center [30, 186] width 29 height 4
click at [26, 195] on div "SSO SAML" at bounding box center [27, 195] width 19 height 5
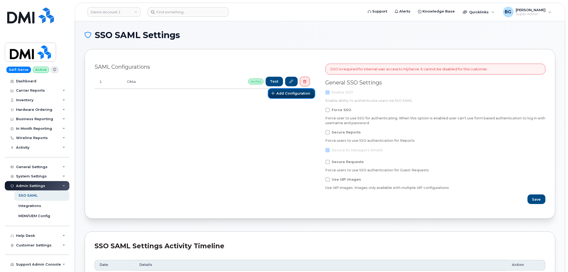
click at [281, 95] on span "Add Configuration" at bounding box center [293, 93] width 34 height 5
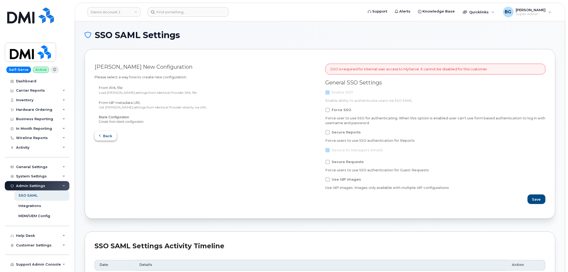
click at [100, 136] on icon "button" at bounding box center [99, 136] width 3 height 3
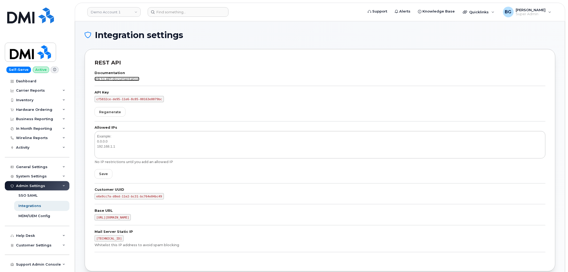
click at [115, 78] on link "link to API documentation" at bounding box center [116, 79] width 45 height 4
